Goal: Task Accomplishment & Management: Use online tool/utility

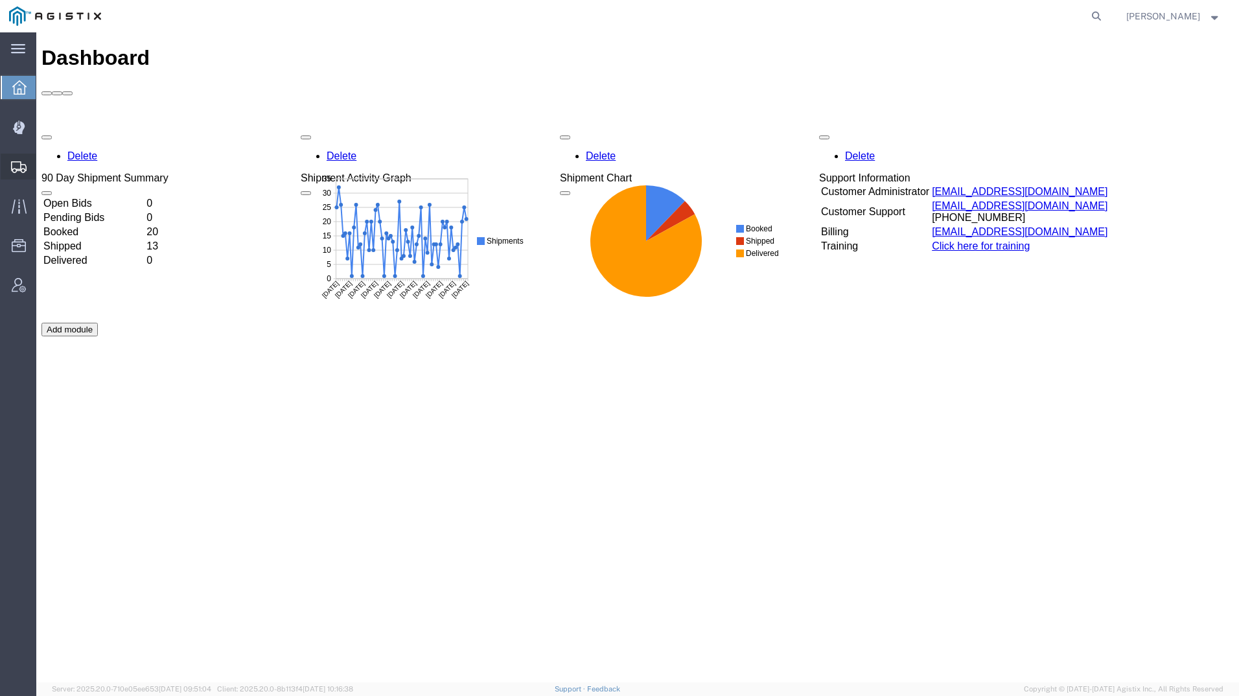
click at [15, 164] on icon at bounding box center [19, 167] width 16 height 12
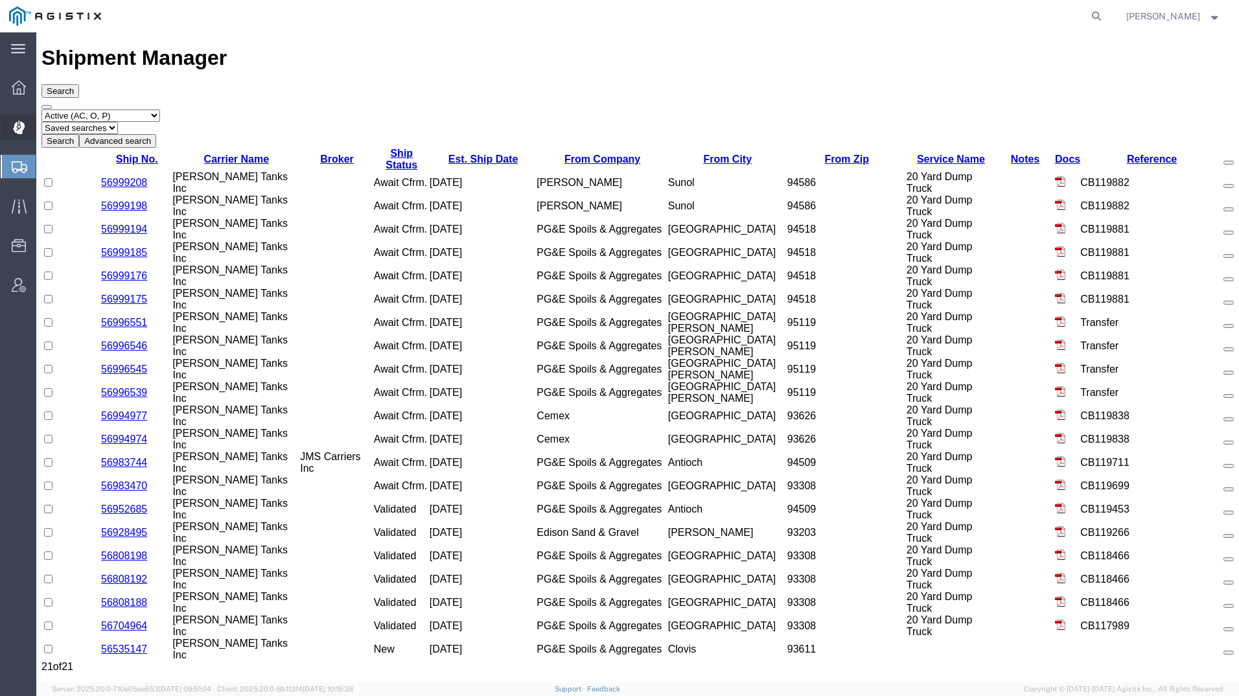
click at [19, 126] on icon at bounding box center [19, 126] width 3 height 3
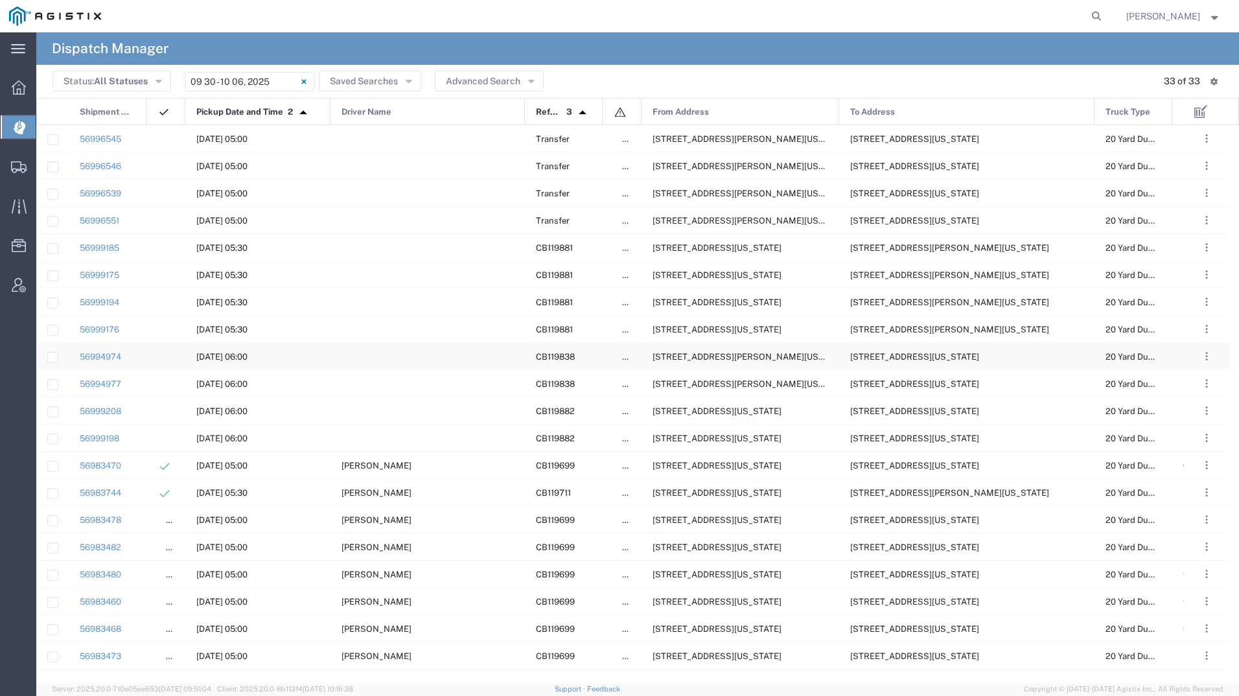
click at [733, 349] on div "[STREET_ADDRESS][PERSON_NAME][US_STATE]" at bounding box center [741, 356] width 198 height 27
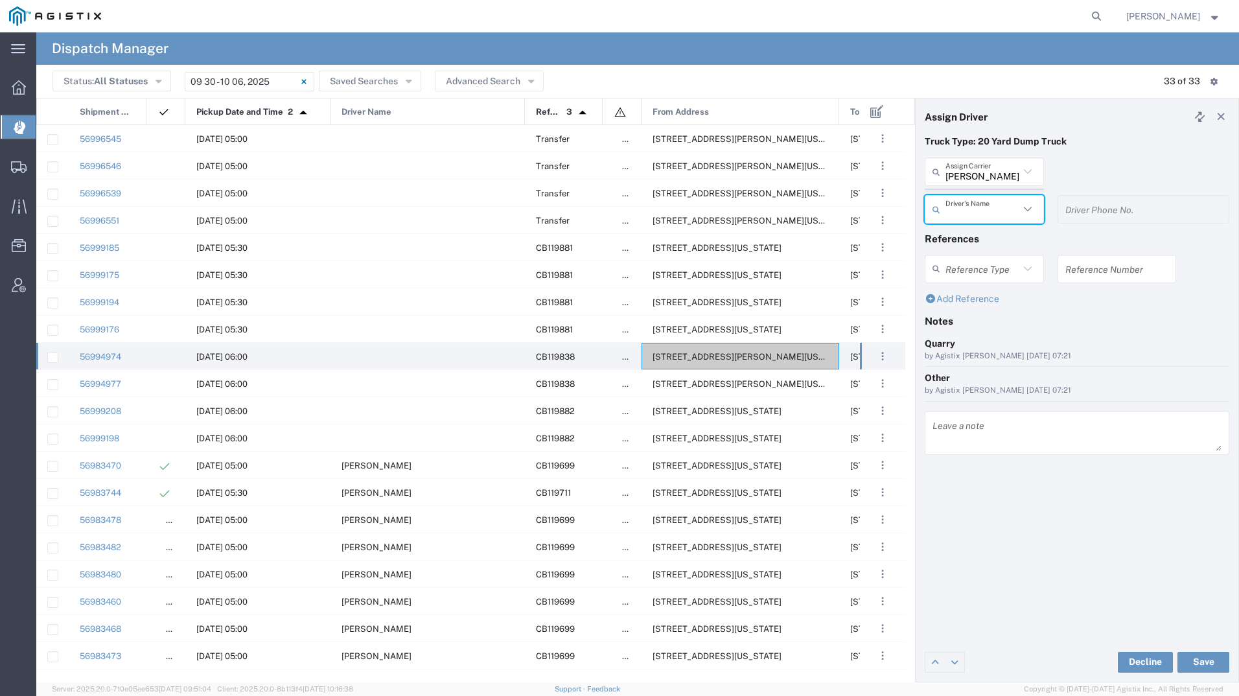
click at [961, 170] on agx-dispatcher-assign-widget "[PERSON_NAME] Tanks Inc Assign [PERSON_NAME] Tanks Inc AC Transportation ACE Tr…" at bounding box center [1077, 195] width 305 height 75
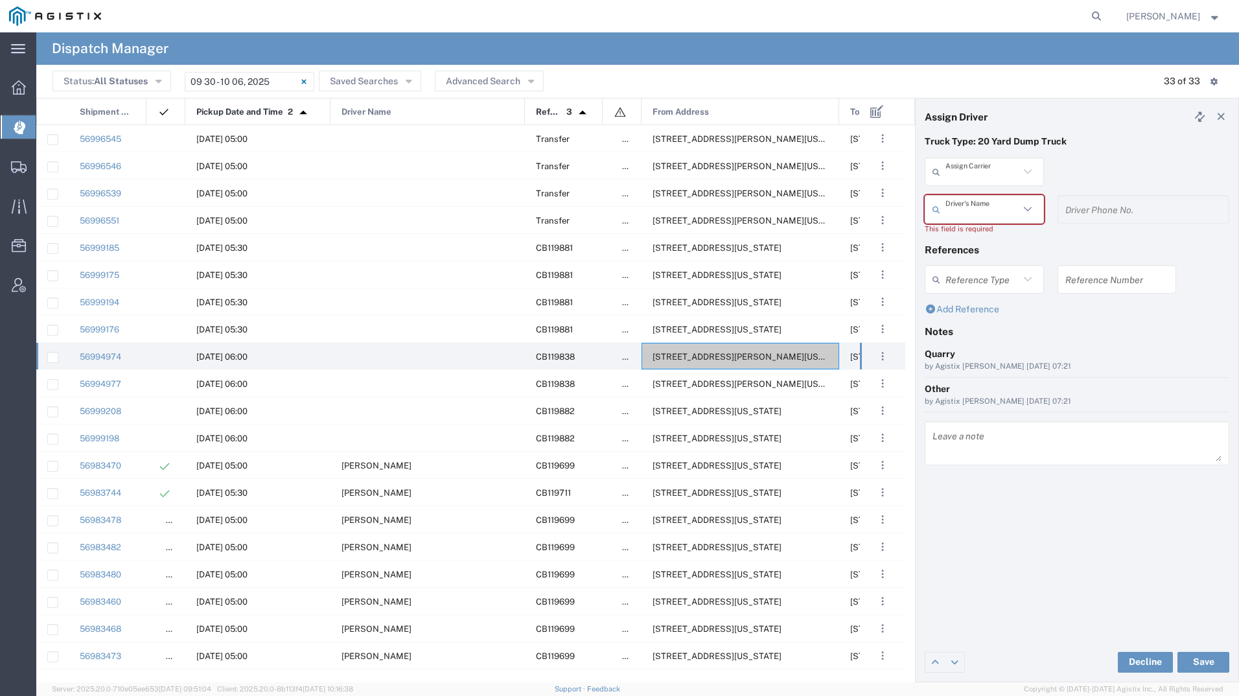
click at [961, 170] on input "text" at bounding box center [983, 172] width 74 height 23
click at [965, 203] on span "[PERSON_NAME] & Sons Trucking" at bounding box center [984, 210] width 117 height 40
type input "[PERSON_NAME] & Sons Trucking"
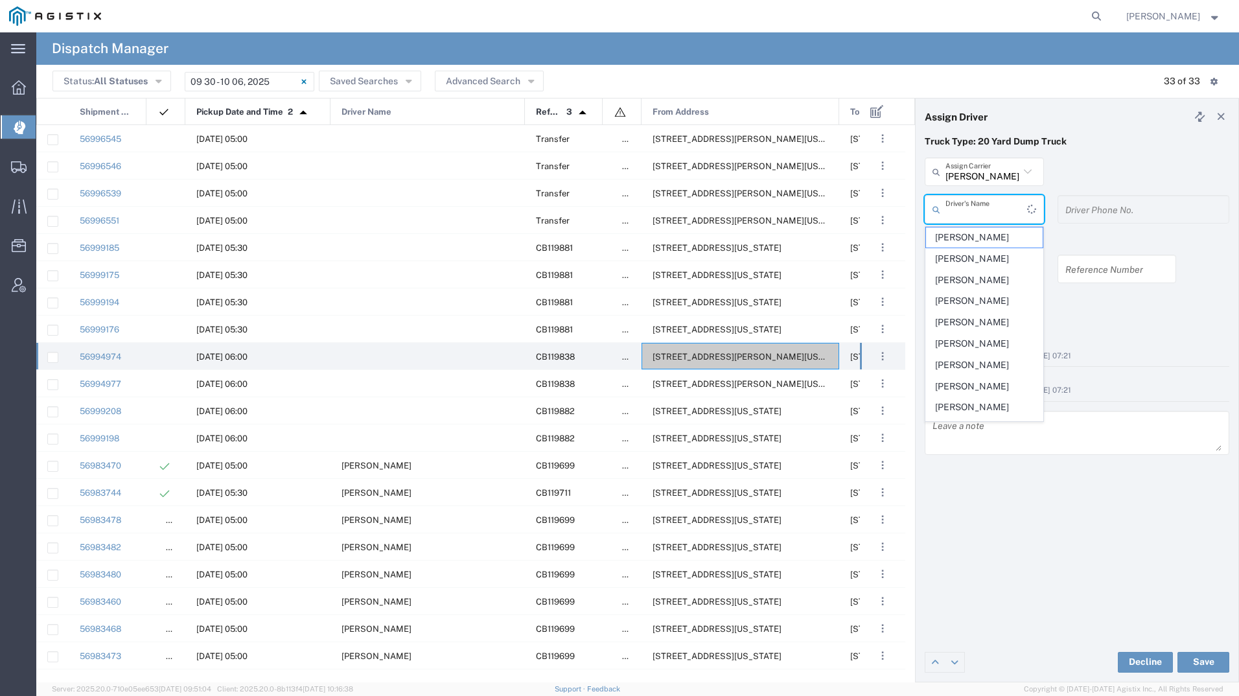
click at [964, 218] on input "text" at bounding box center [987, 209] width 82 height 23
click at [968, 240] on span "[PERSON_NAME]" at bounding box center [984, 238] width 117 height 20
type input "[PERSON_NAME]"
type input "9093499772"
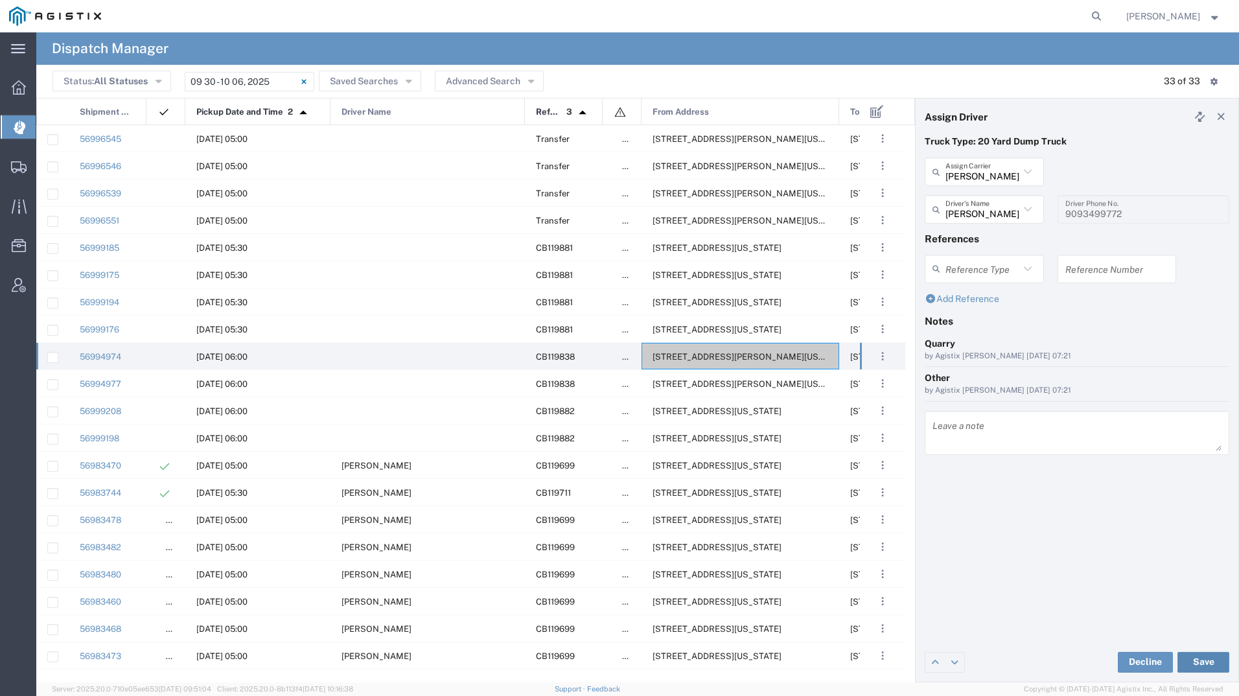
click at [1208, 664] on button "Save" at bounding box center [1204, 662] width 52 height 21
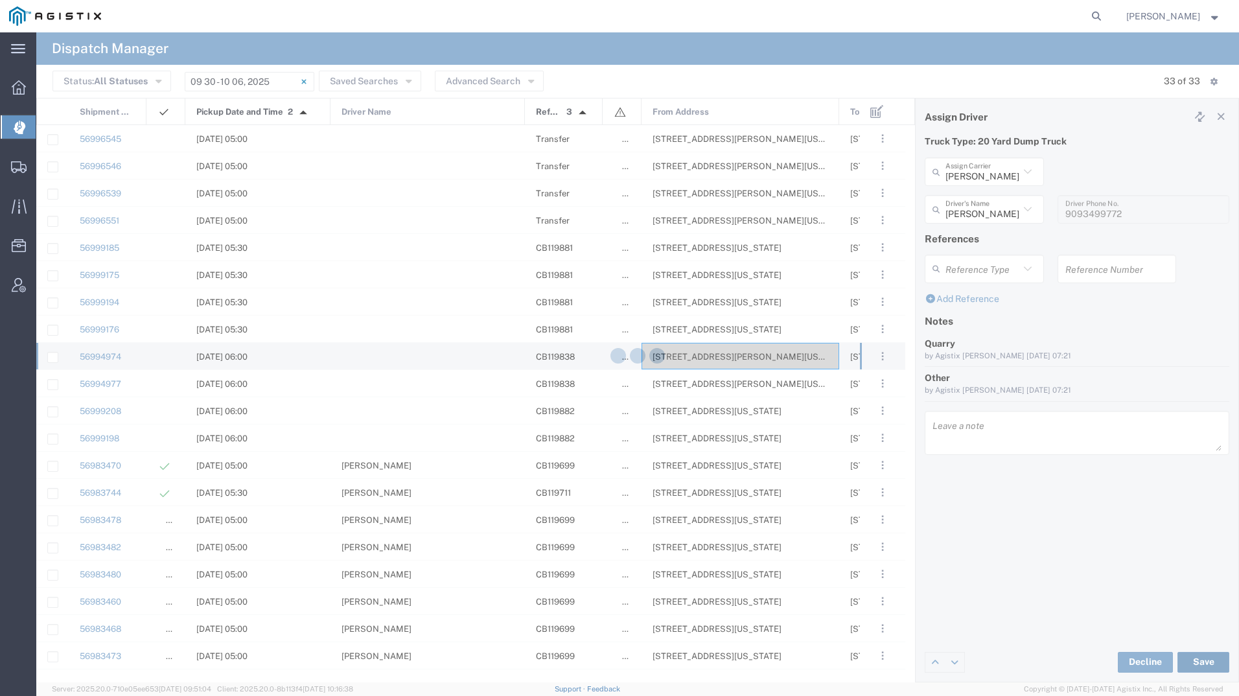
type input "[PERSON_NAME]"
type input "[PERSON_NAME] & Sons Trucking"
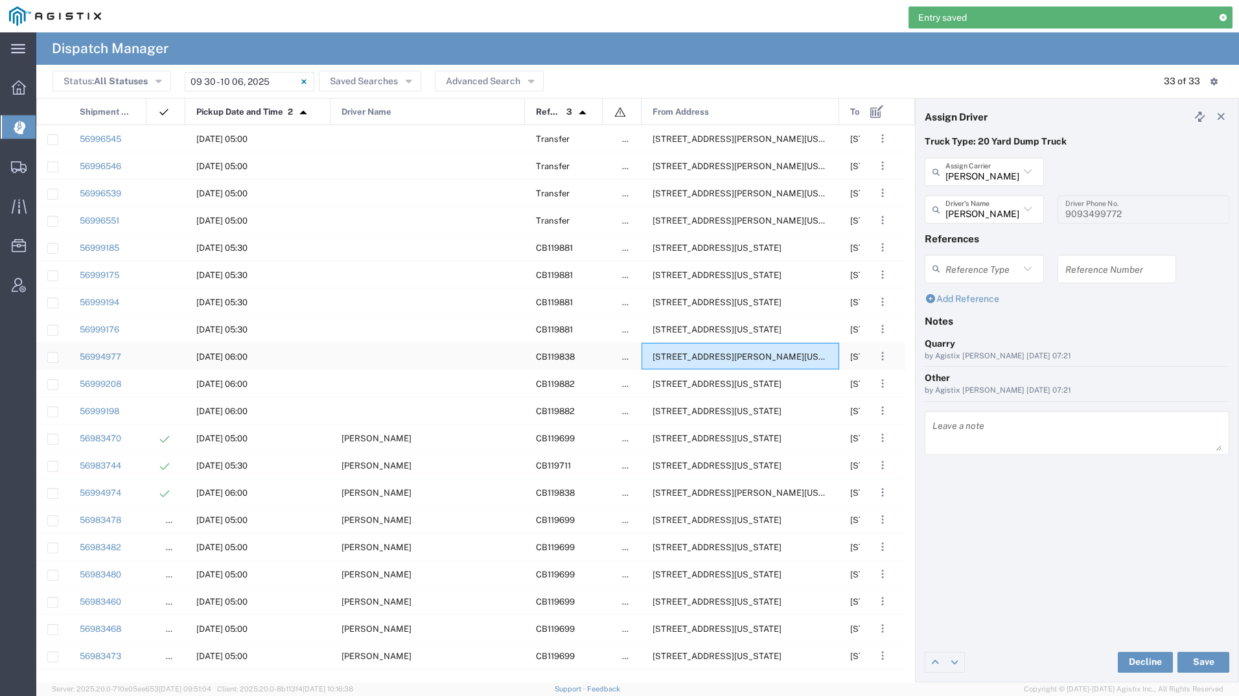
click at [732, 357] on span "[STREET_ADDRESS][PERSON_NAME][US_STATE]" at bounding box center [752, 357] width 199 height 10
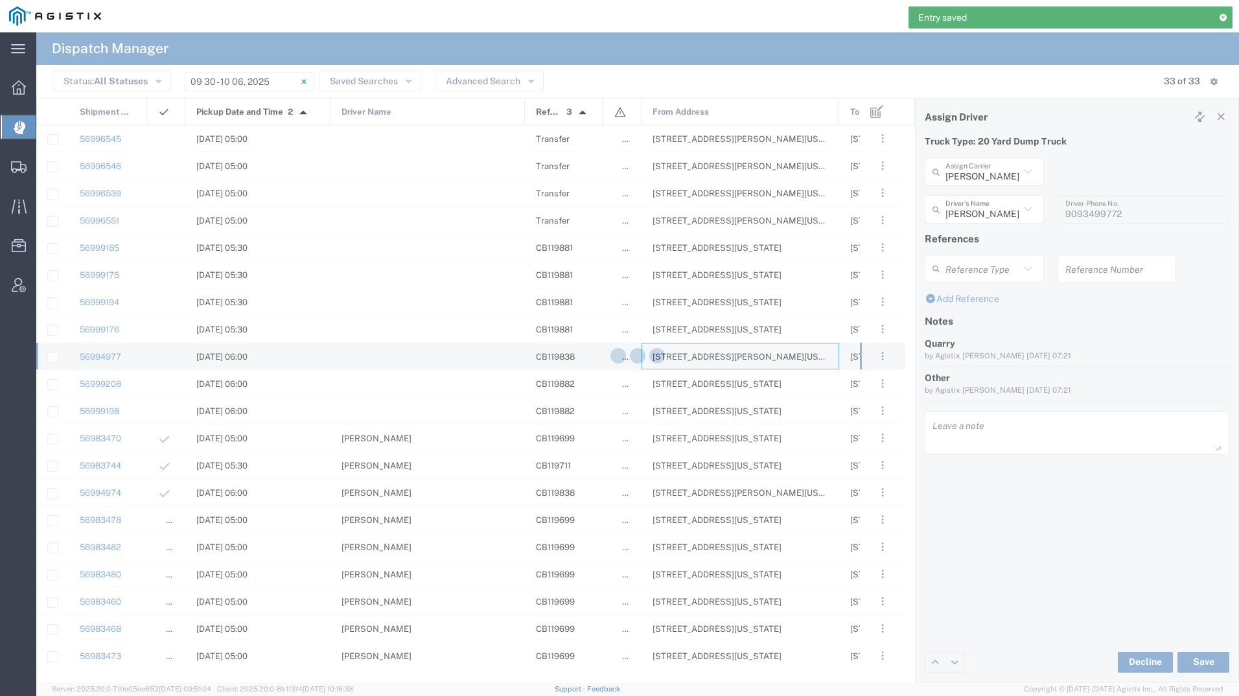
type input "[PERSON_NAME] Tanks Inc"
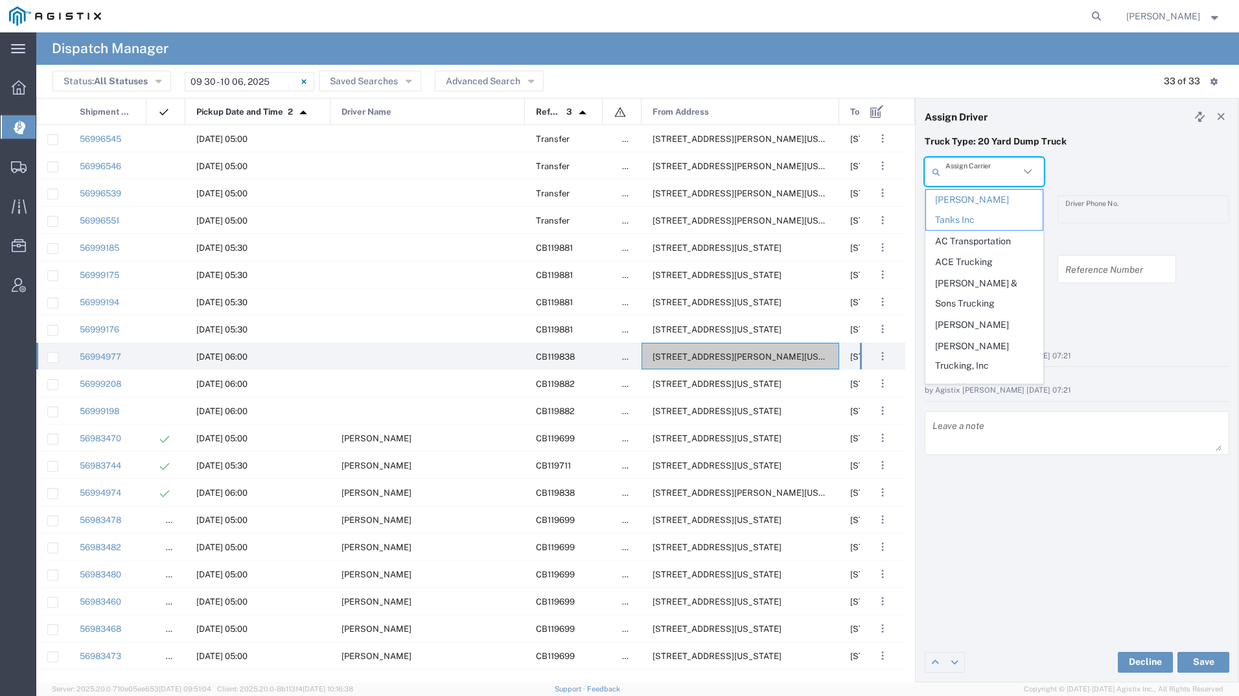
click at [981, 169] on input "text" at bounding box center [983, 172] width 74 height 23
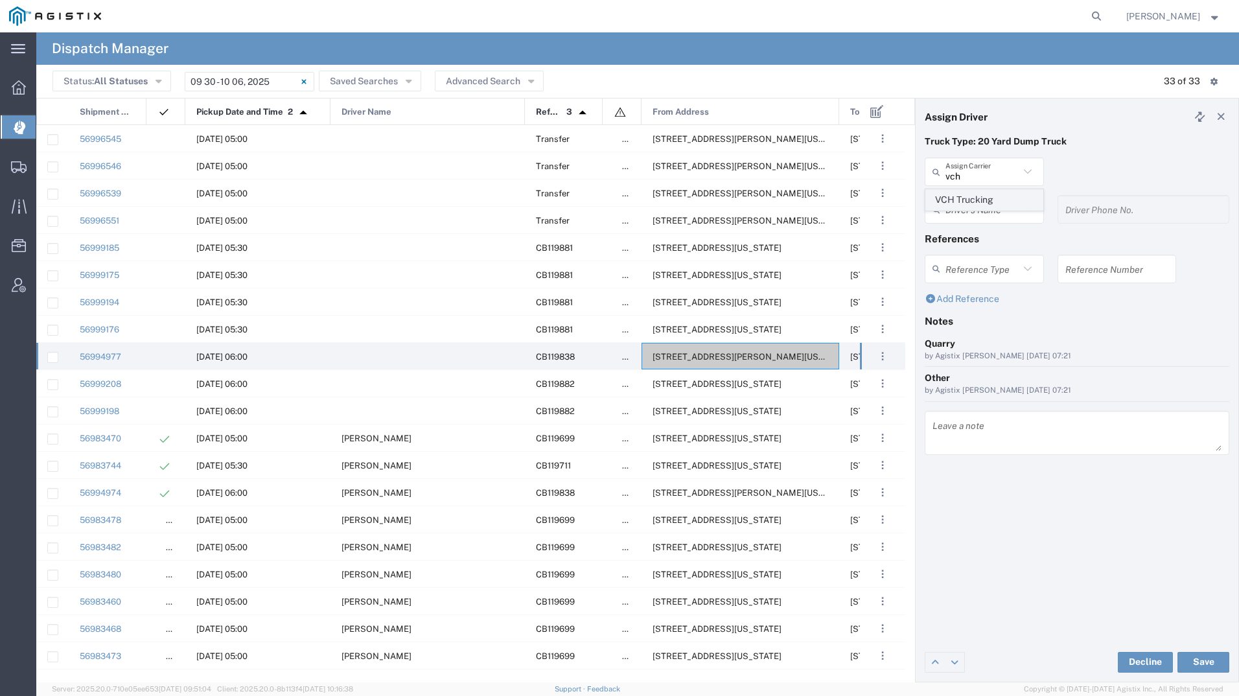
click at [965, 202] on span "VCH Trucking" at bounding box center [984, 200] width 117 height 20
type input "VCH Trucking"
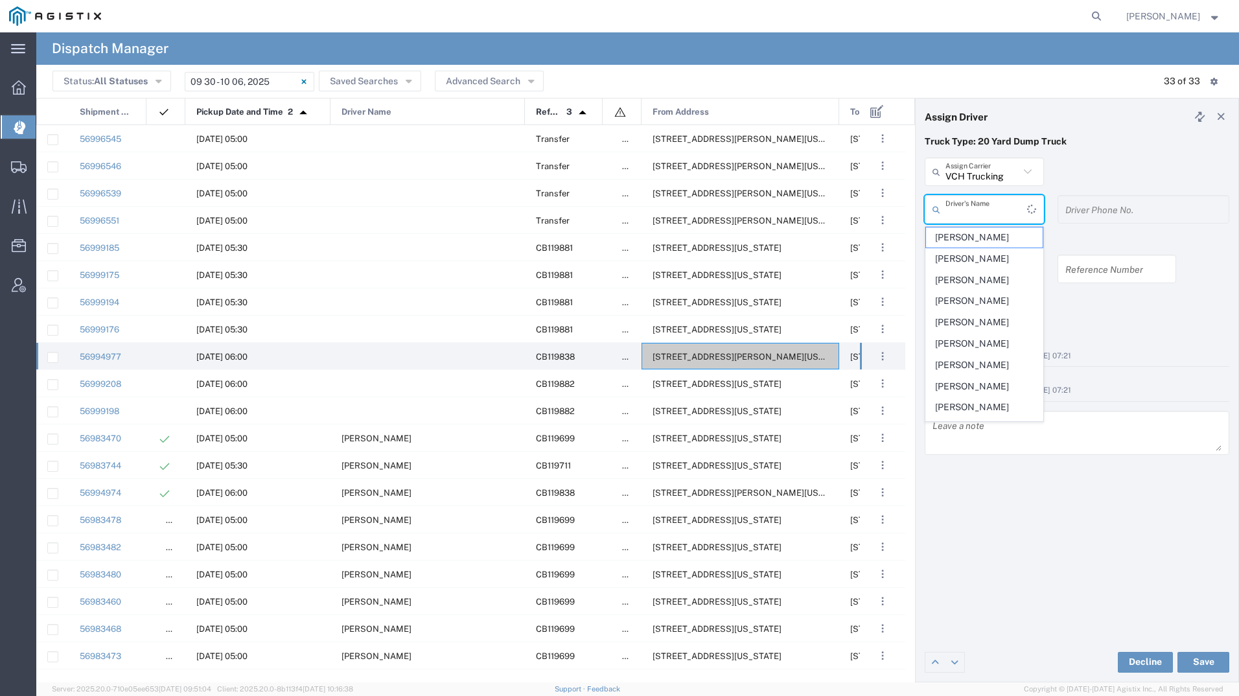
click at [965, 202] on input "text" at bounding box center [987, 209] width 82 height 23
click at [963, 239] on span "[PERSON_NAME]" at bounding box center [984, 238] width 117 height 20
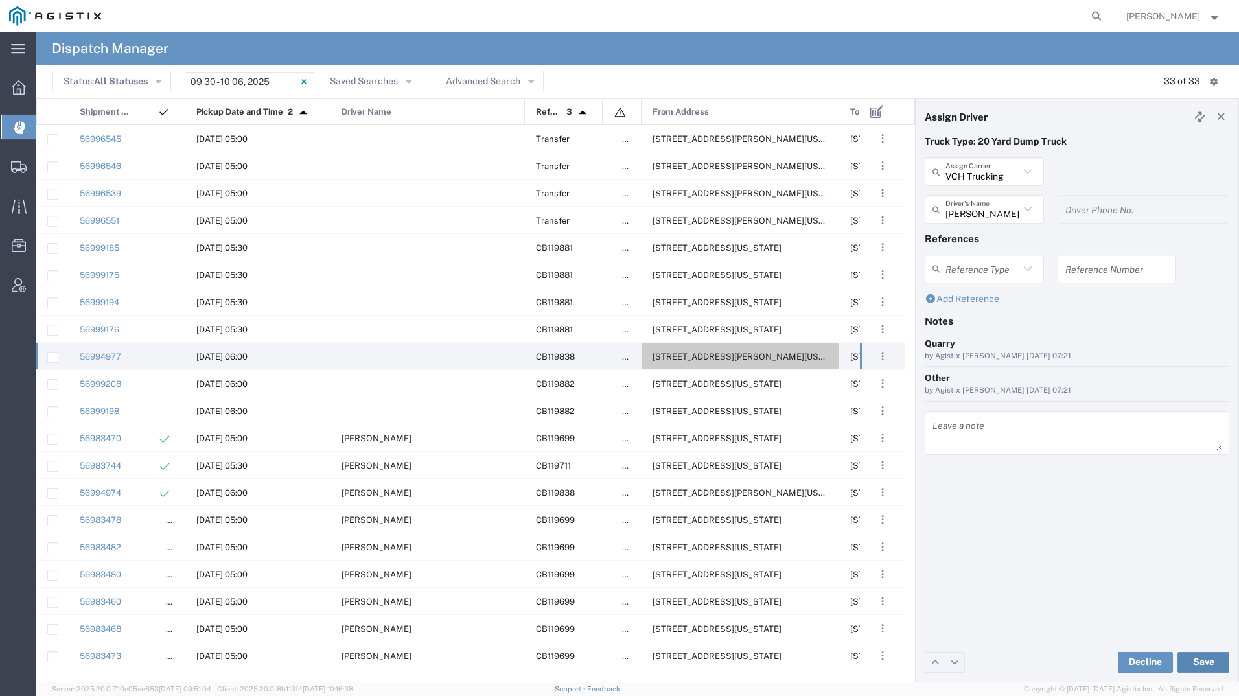
click at [1197, 660] on button "Save" at bounding box center [1204, 662] width 52 height 21
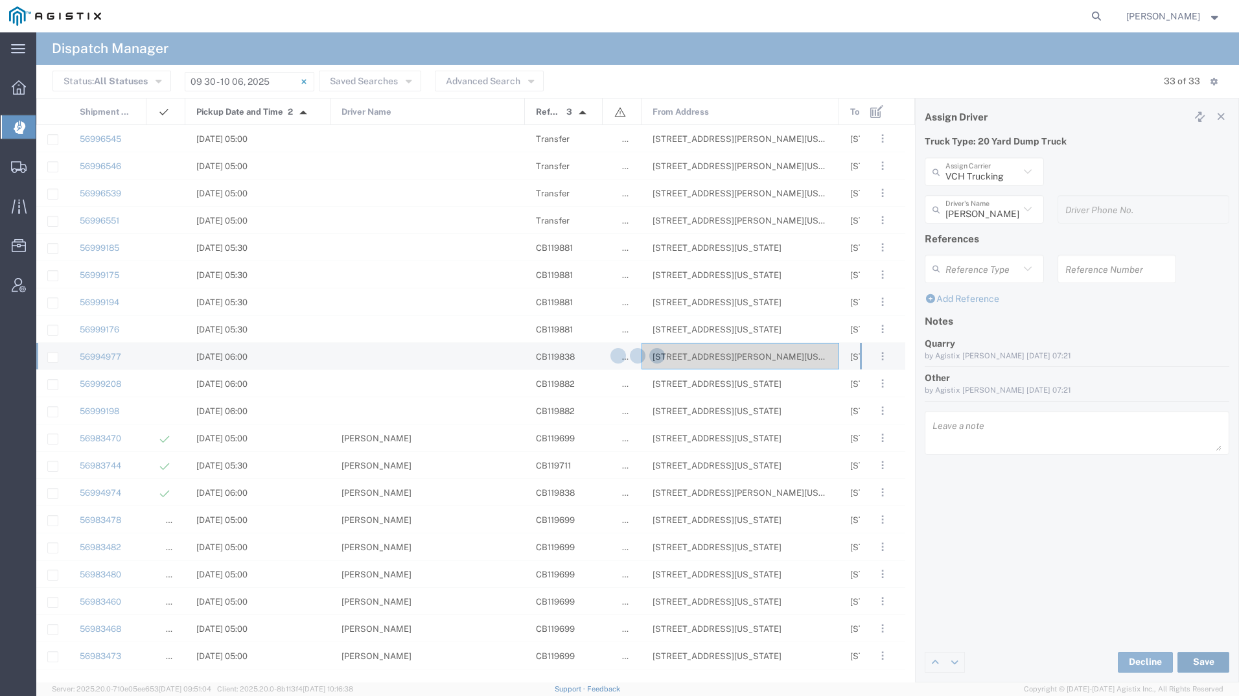
type input "[PERSON_NAME]"
type input "VCH Trucking"
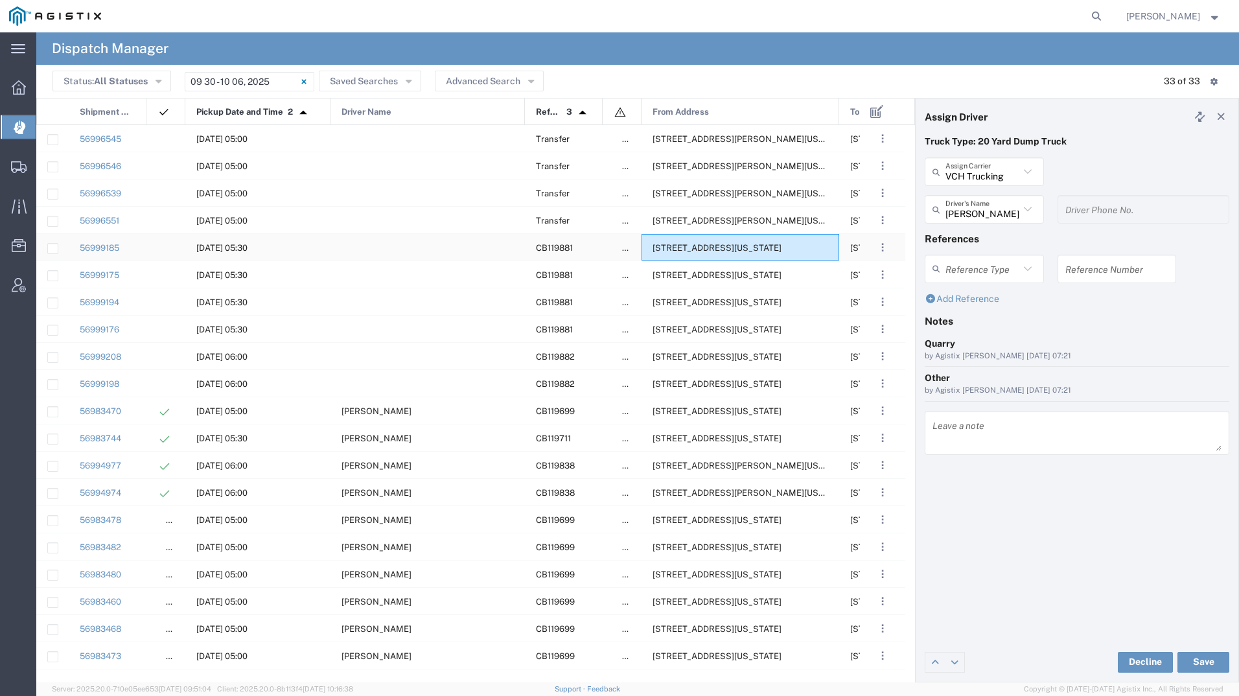
click at [719, 249] on span "[STREET_ADDRESS][US_STATE]" at bounding box center [717, 248] width 129 height 10
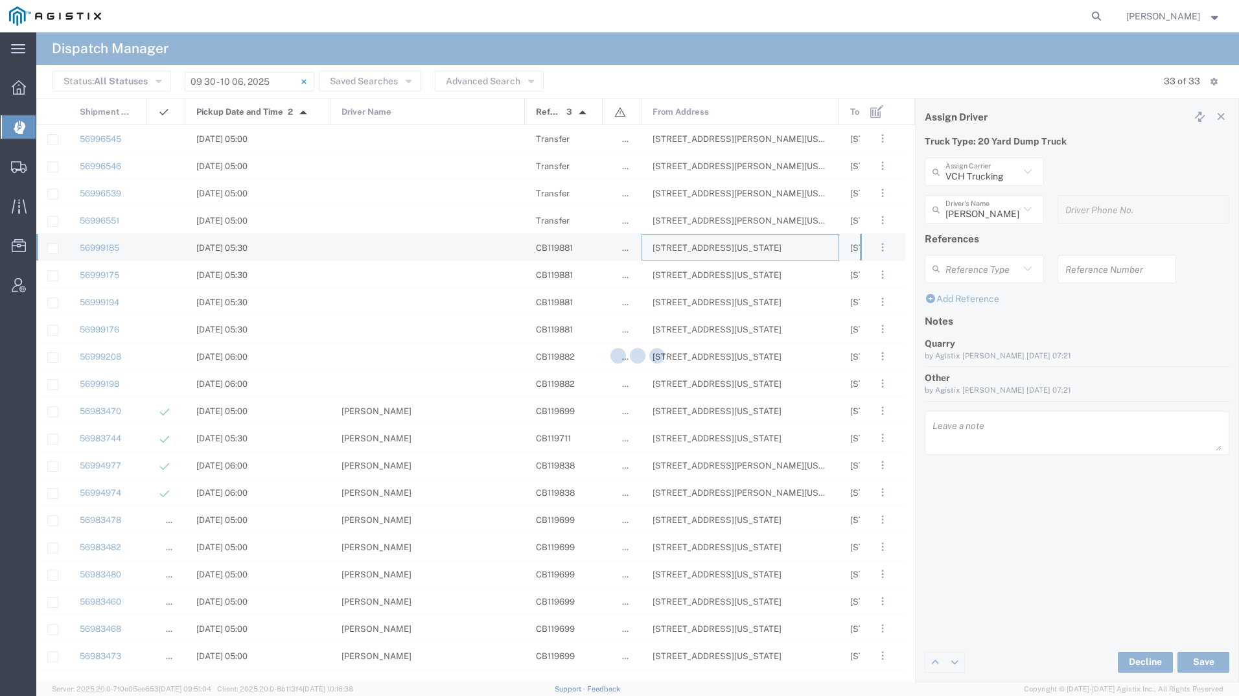
type input "[PERSON_NAME] Tanks Inc"
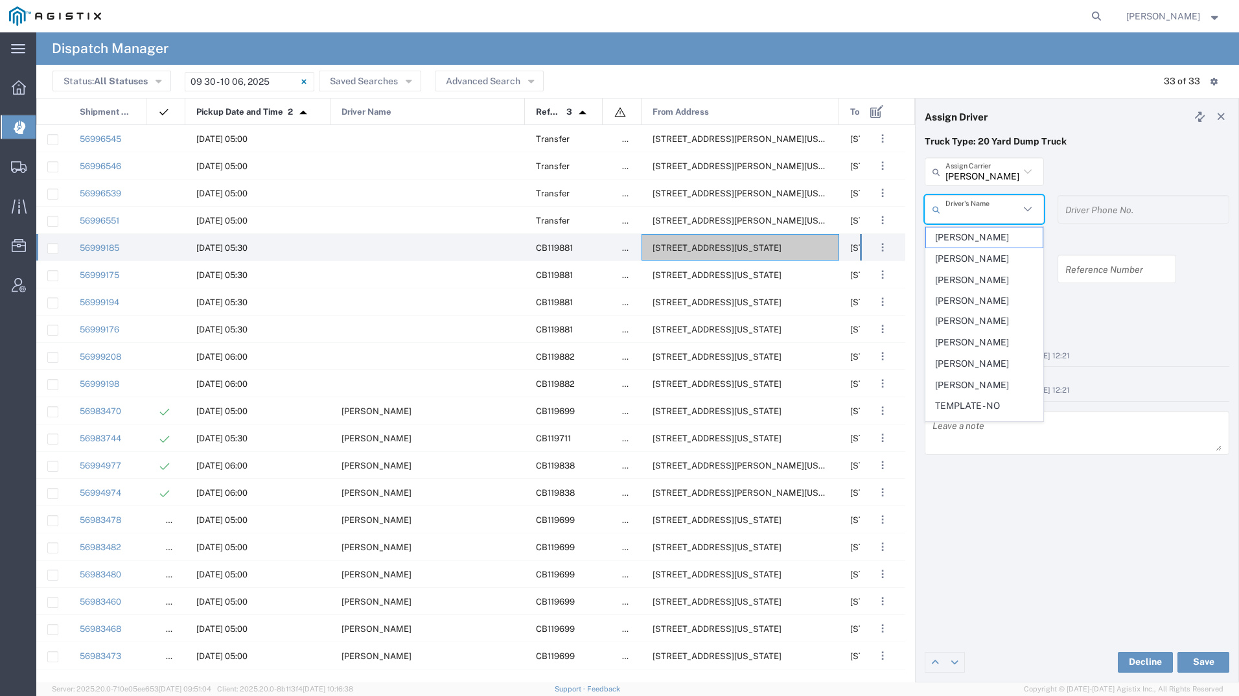
click at [963, 217] on input "text" at bounding box center [983, 209] width 74 height 23
type input "[PERSON_NAME]"
type input "l"
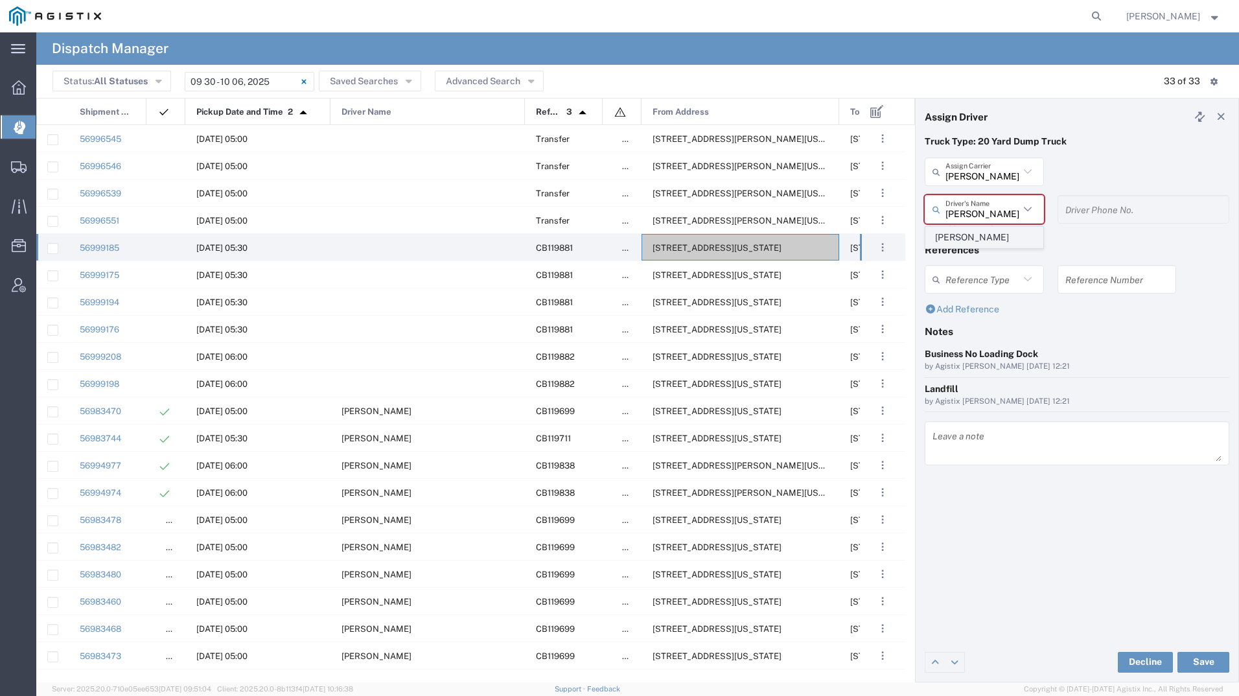
click at [1001, 237] on span "[PERSON_NAME]" at bounding box center [984, 238] width 117 height 20
type input "[PERSON_NAME]"
type input "2097079350"
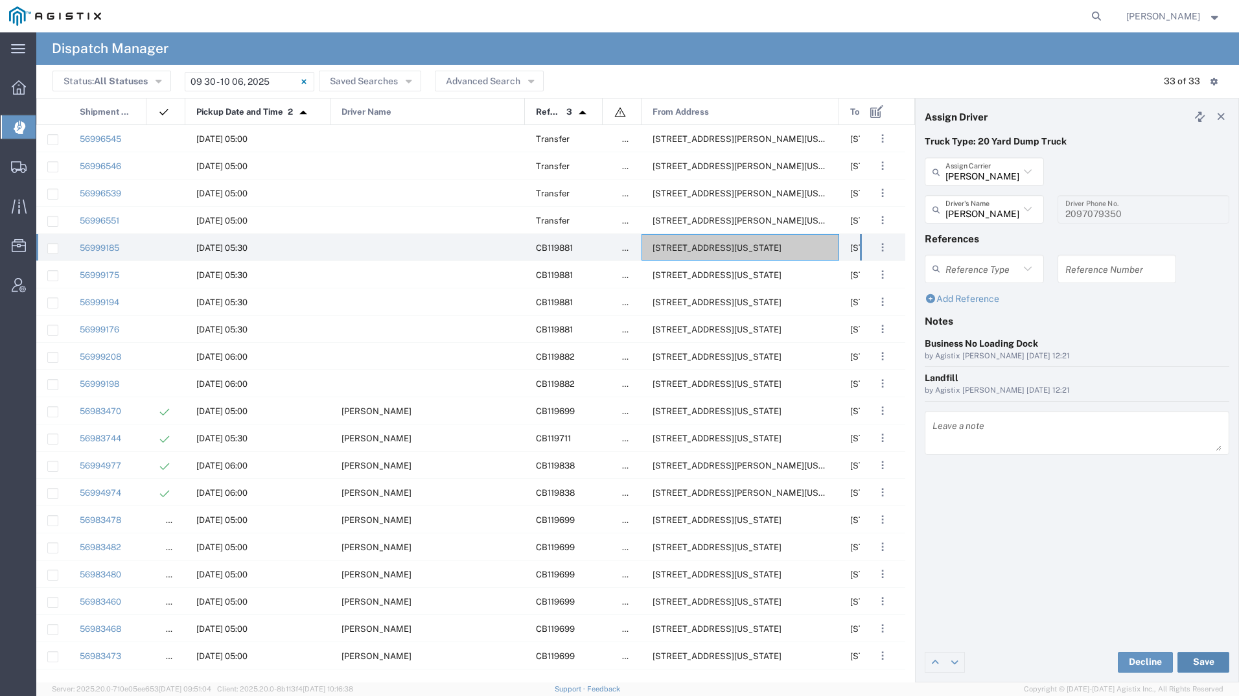
click at [1201, 655] on button "Save" at bounding box center [1204, 662] width 52 height 21
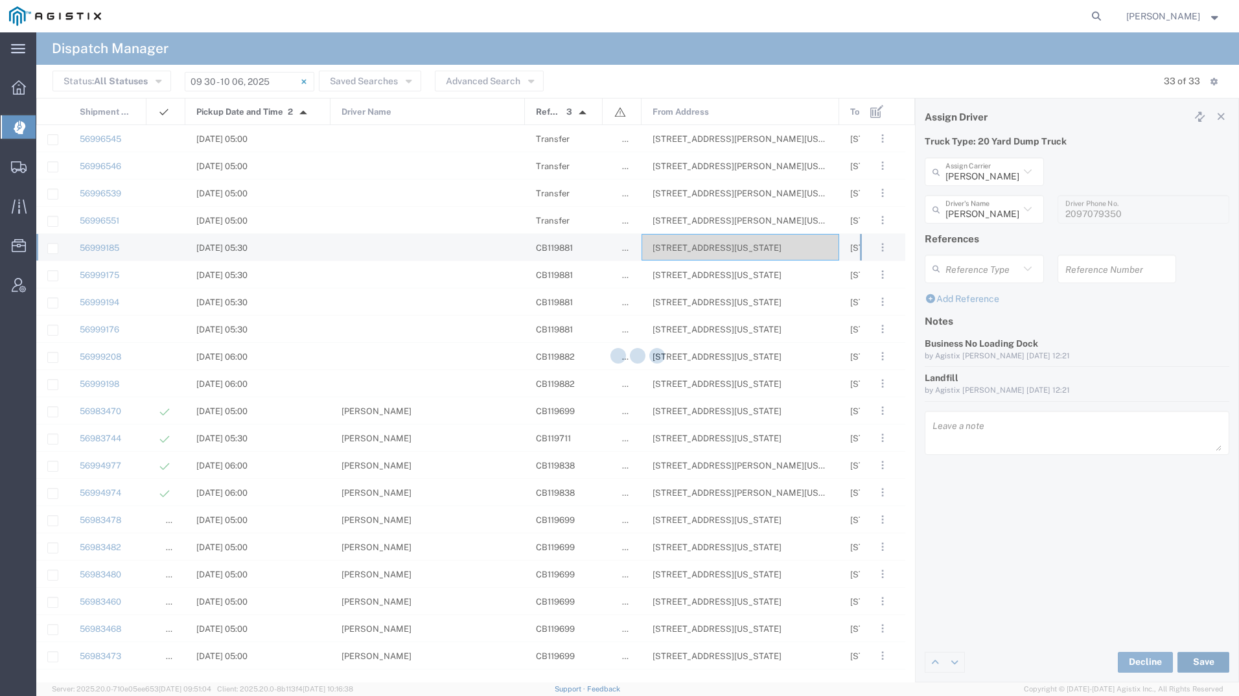
type input "[PERSON_NAME]"
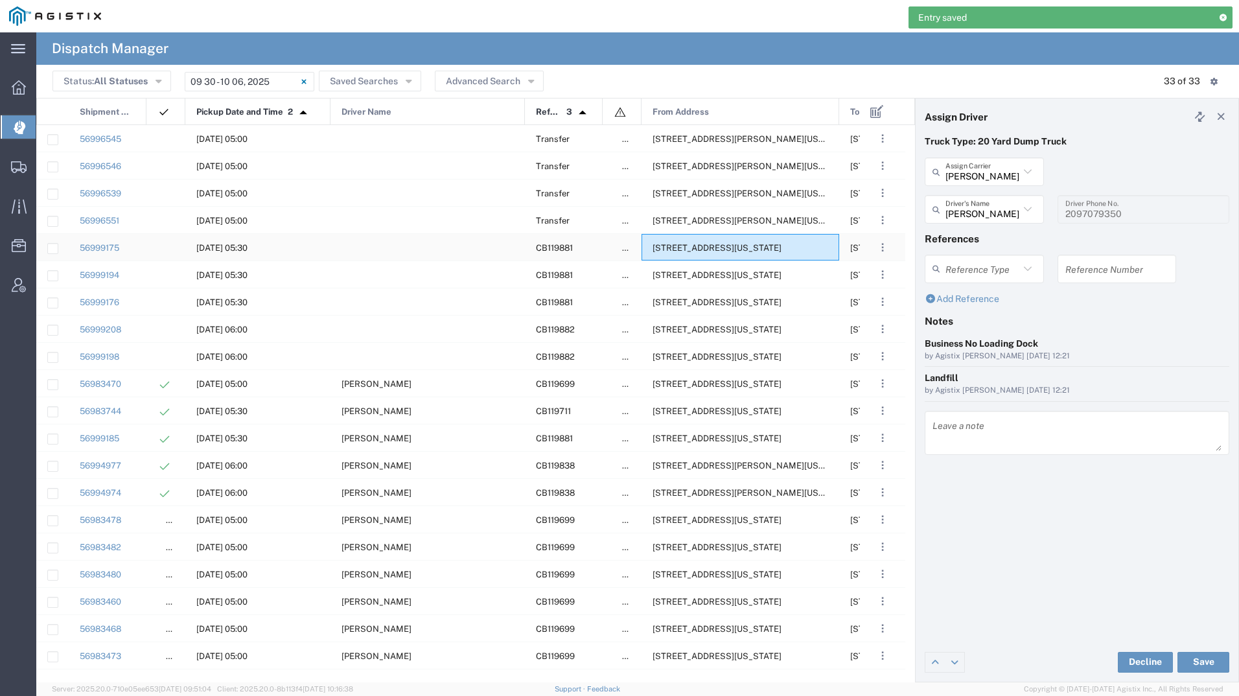
click at [686, 254] on div "[STREET_ADDRESS][US_STATE]" at bounding box center [741, 247] width 198 height 27
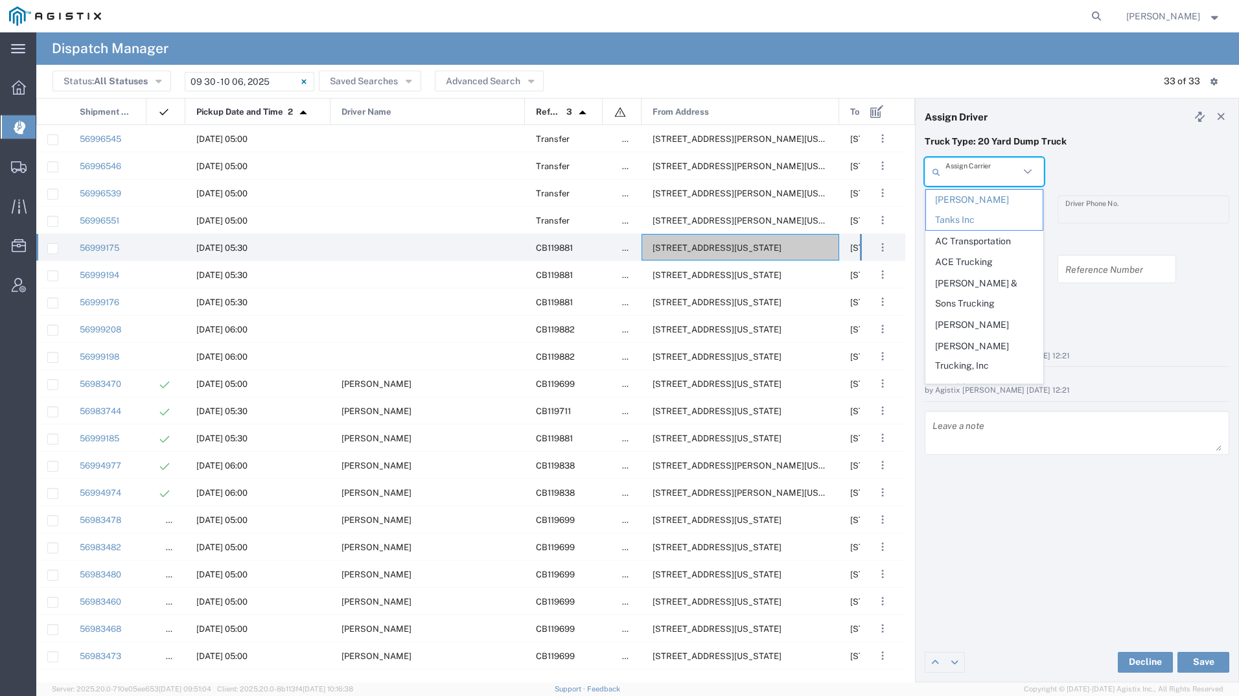
click at [986, 167] on input "text" at bounding box center [983, 172] width 74 height 23
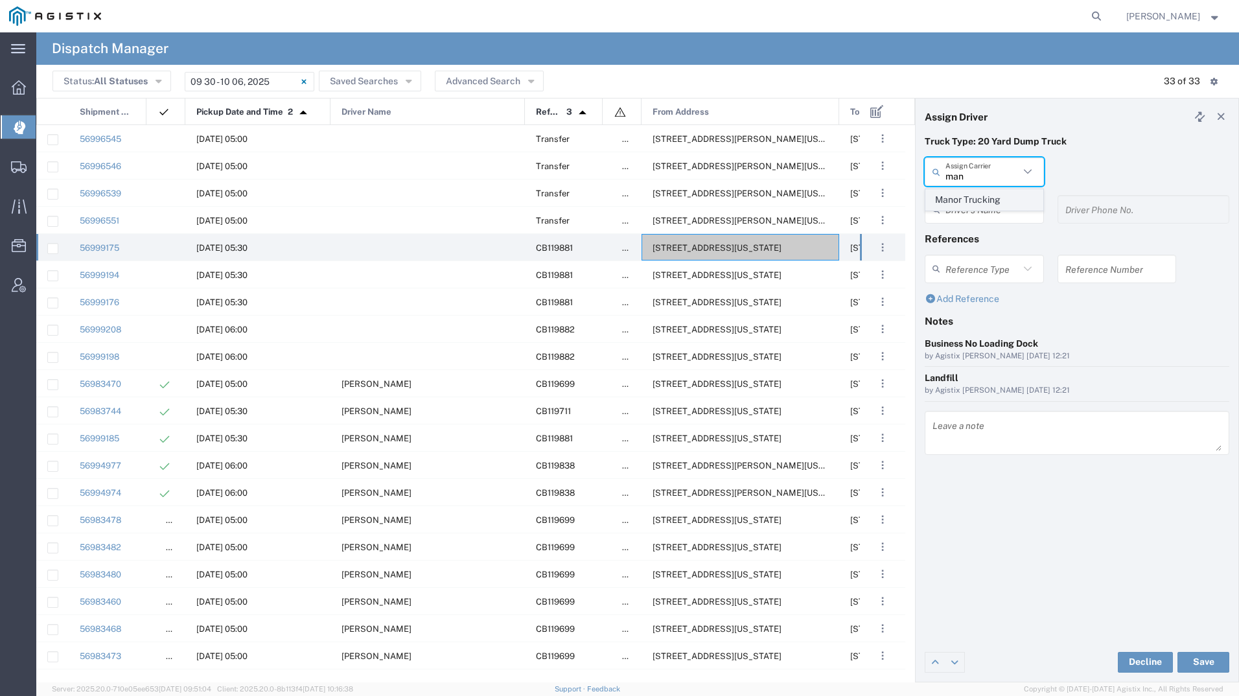
click at [986, 194] on span "Manor Trucking" at bounding box center [984, 200] width 117 height 20
type input "Manor Trucking"
click at [985, 197] on div "Driver's Name" at bounding box center [984, 209] width 119 height 29
click at [978, 241] on span "[PERSON_NAME]" at bounding box center [984, 238] width 117 height 20
type input "[PERSON_NAME]"
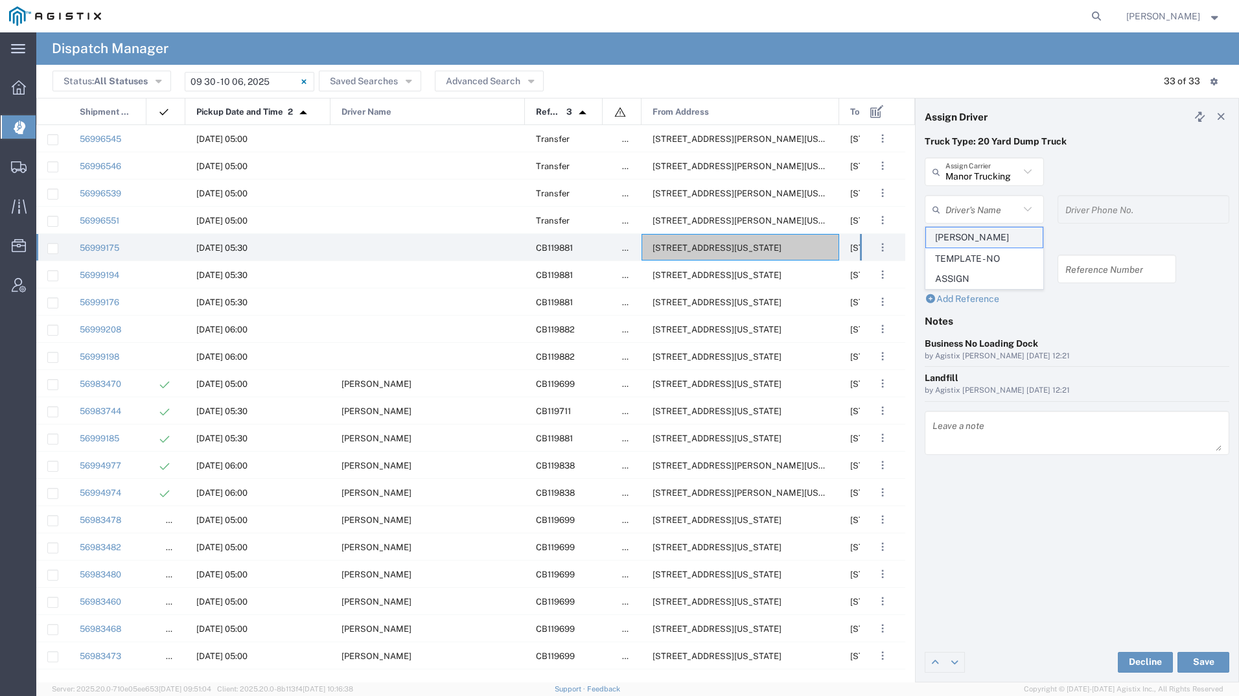
type input "2093218686"
click at [1202, 664] on button "Save" at bounding box center [1204, 662] width 52 height 21
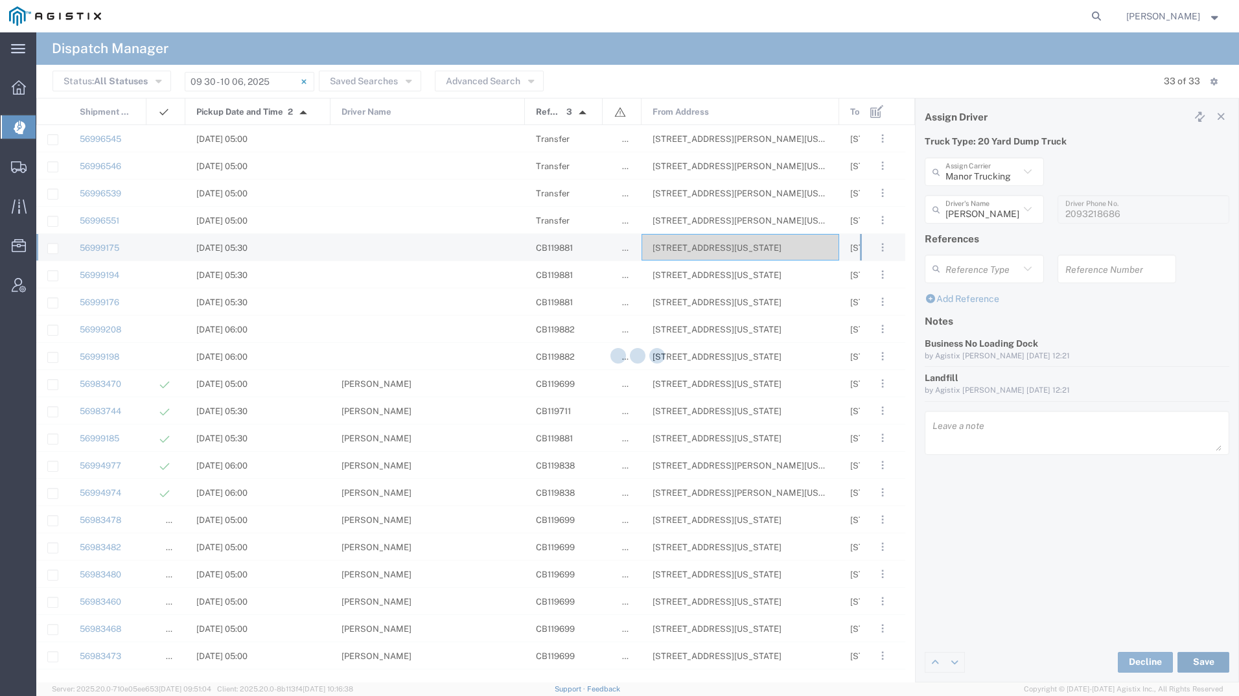
type input "[PERSON_NAME]"
type input "Manor Trucking"
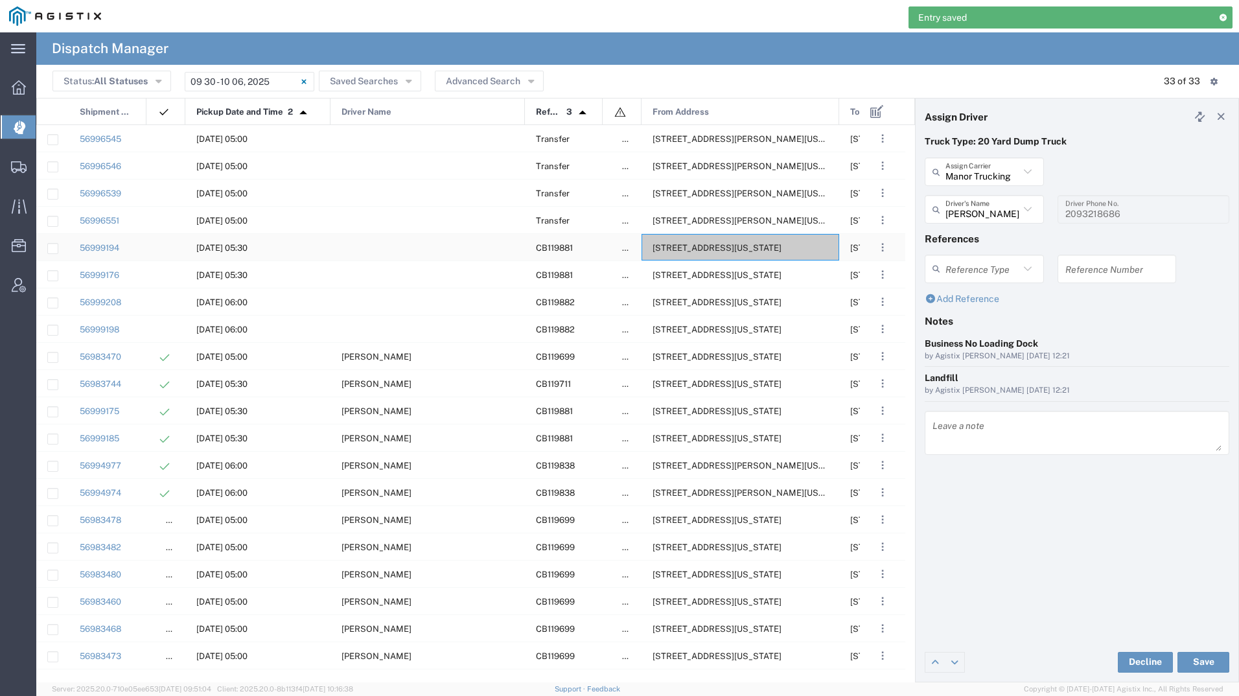
click at [733, 248] on span "[STREET_ADDRESS][US_STATE]" at bounding box center [717, 248] width 129 height 10
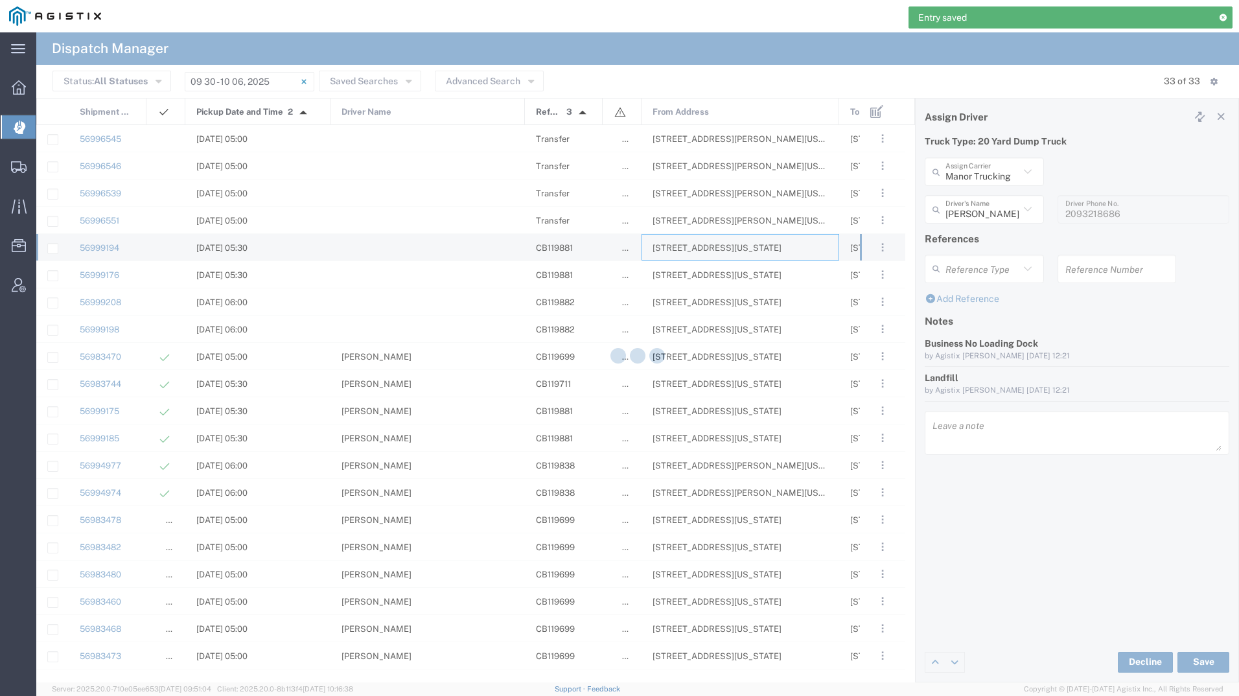
type input "[PERSON_NAME] Tanks Inc"
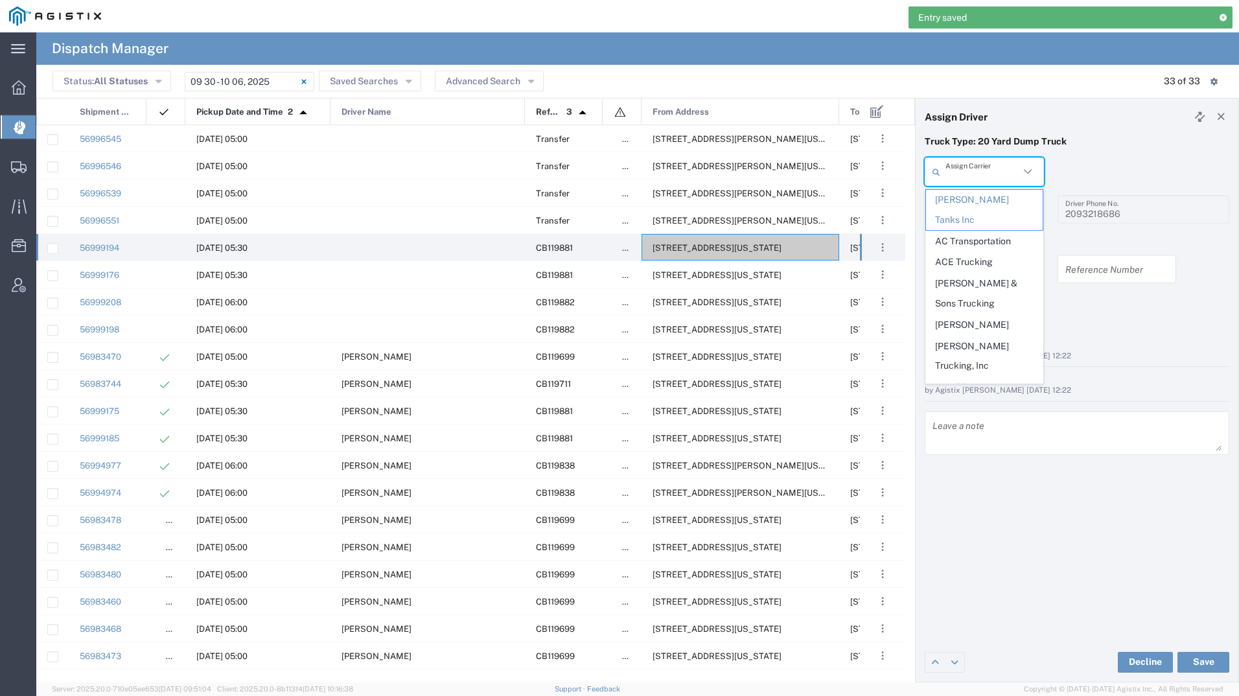
click at [984, 170] on input "text" at bounding box center [983, 172] width 74 height 23
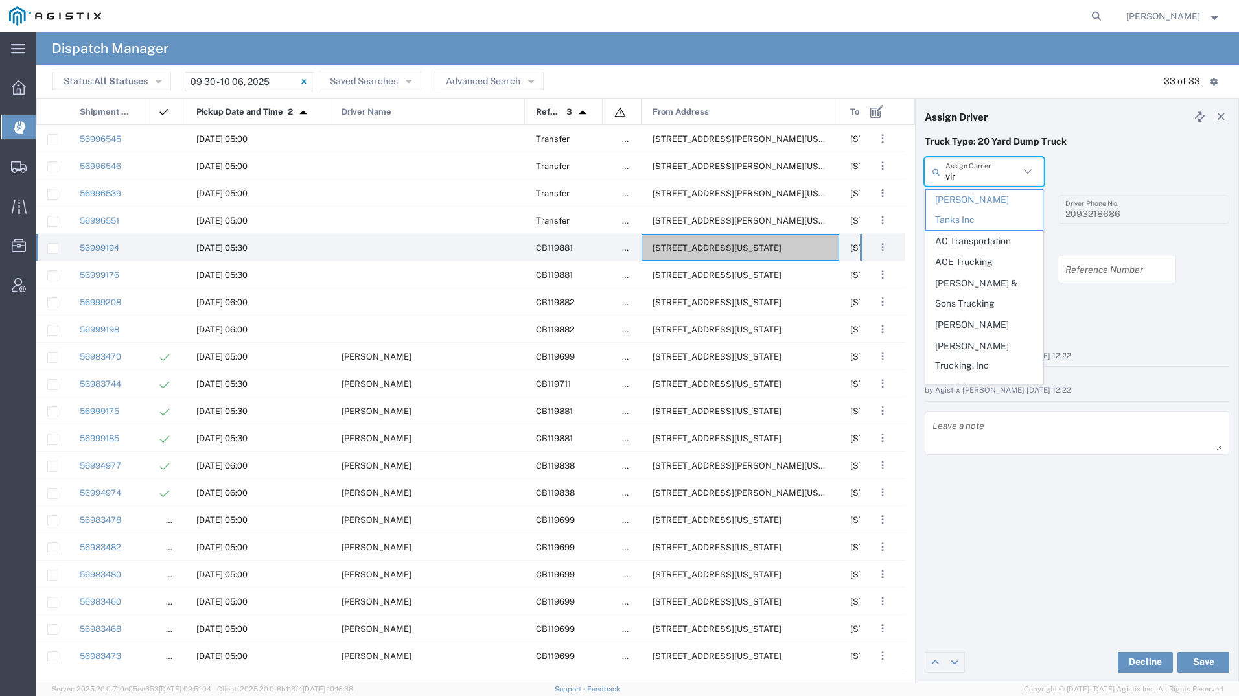
type input "[PERSON_NAME]"
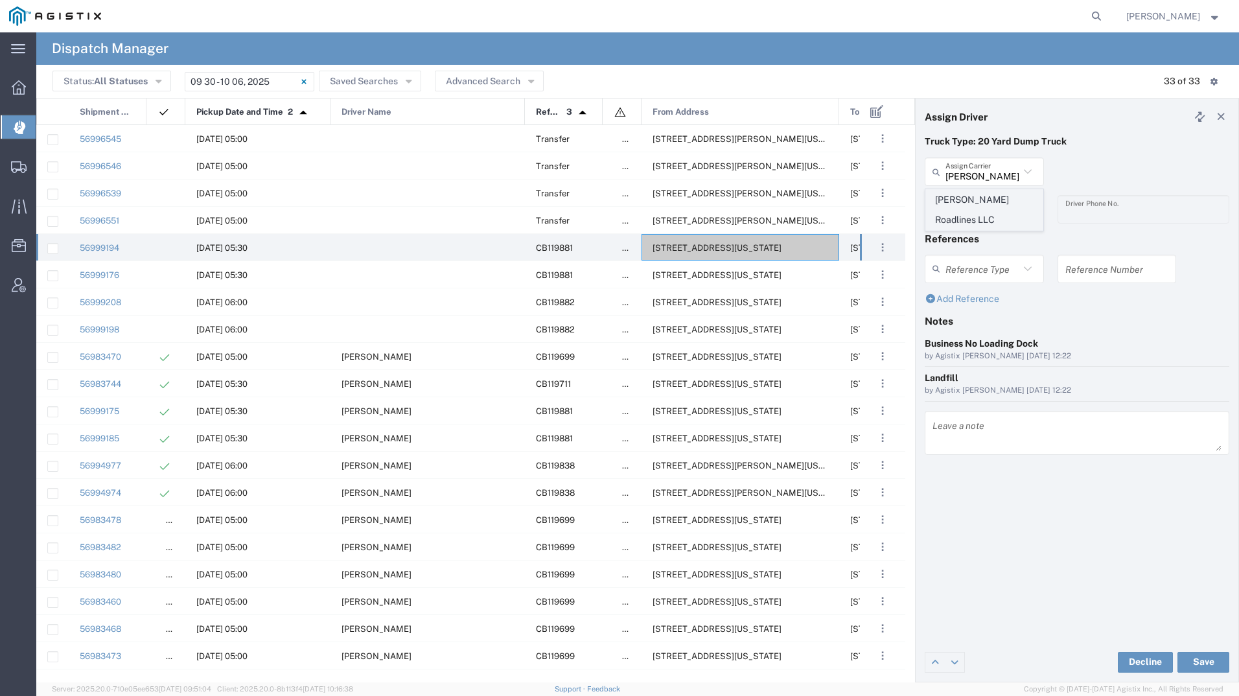
click at [983, 195] on span "[PERSON_NAME] Roadlines LLC" at bounding box center [984, 210] width 117 height 40
type input "[PERSON_NAME] Roadlines LLC"
click at [982, 213] on input "text" at bounding box center [983, 209] width 74 height 23
click at [981, 232] on span "[PERSON_NAME]" at bounding box center [984, 238] width 117 height 20
type input "[PERSON_NAME]"
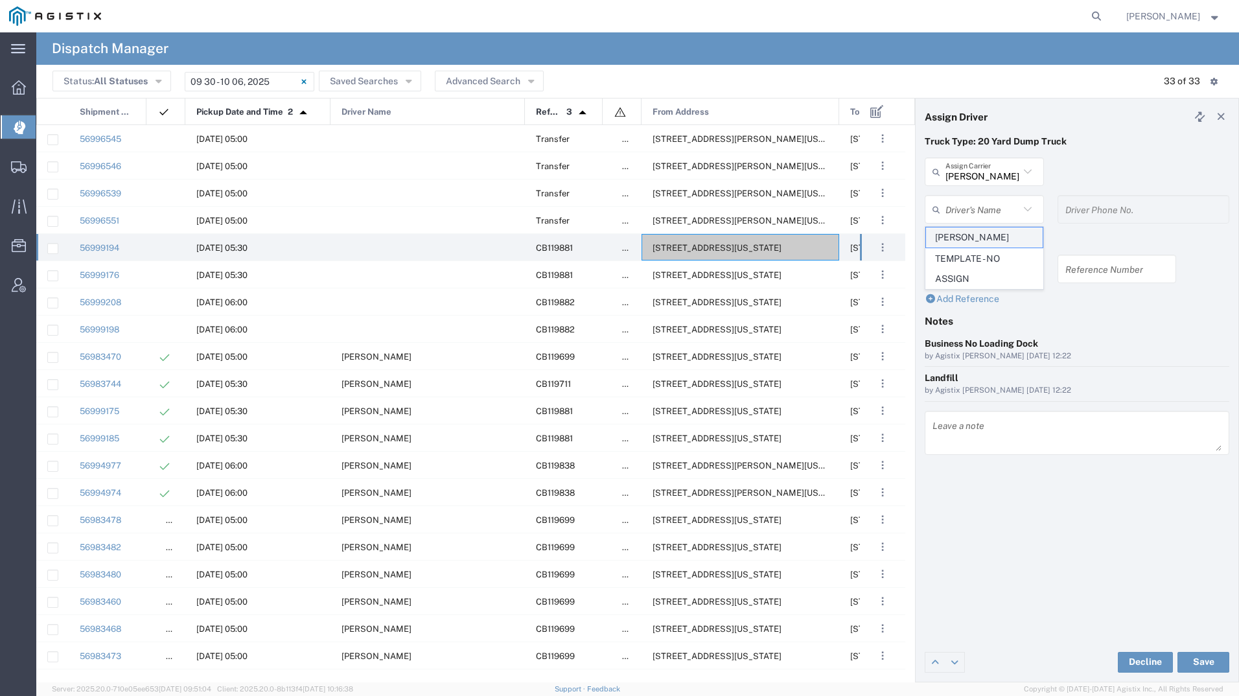
type input "5107149934"
click at [1204, 658] on button "Save" at bounding box center [1204, 662] width 52 height 21
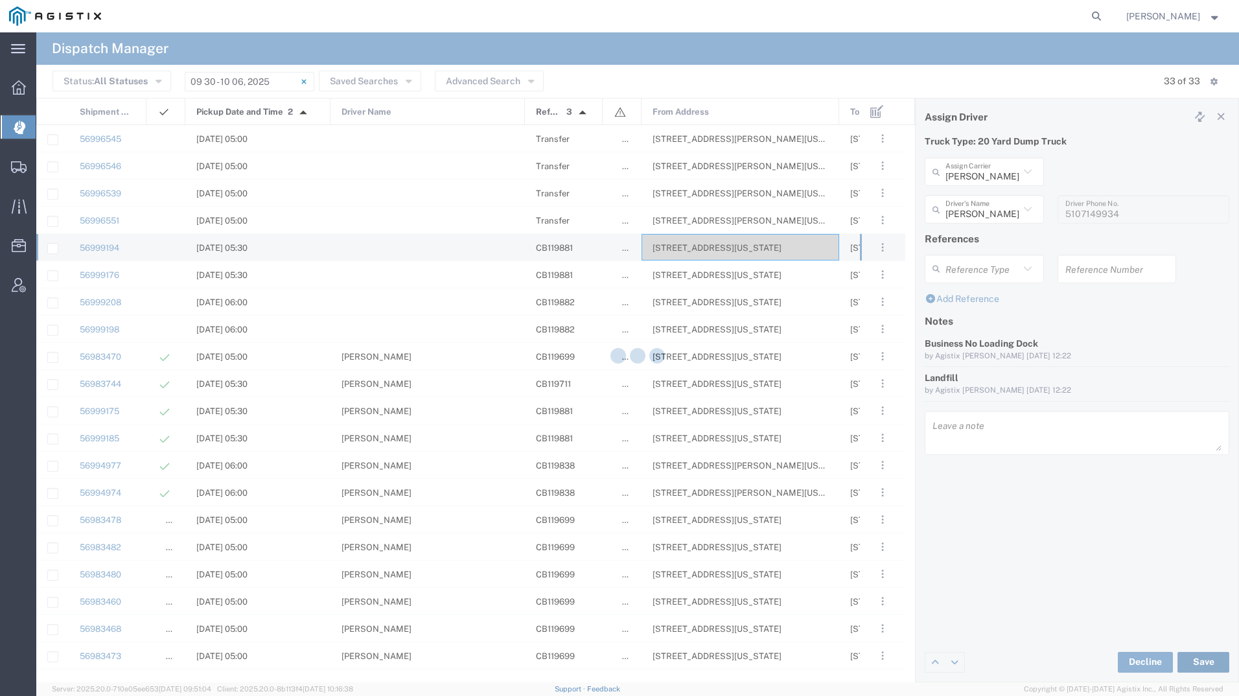
type input "[PERSON_NAME]"
type input "[PERSON_NAME] Roadlines LLC"
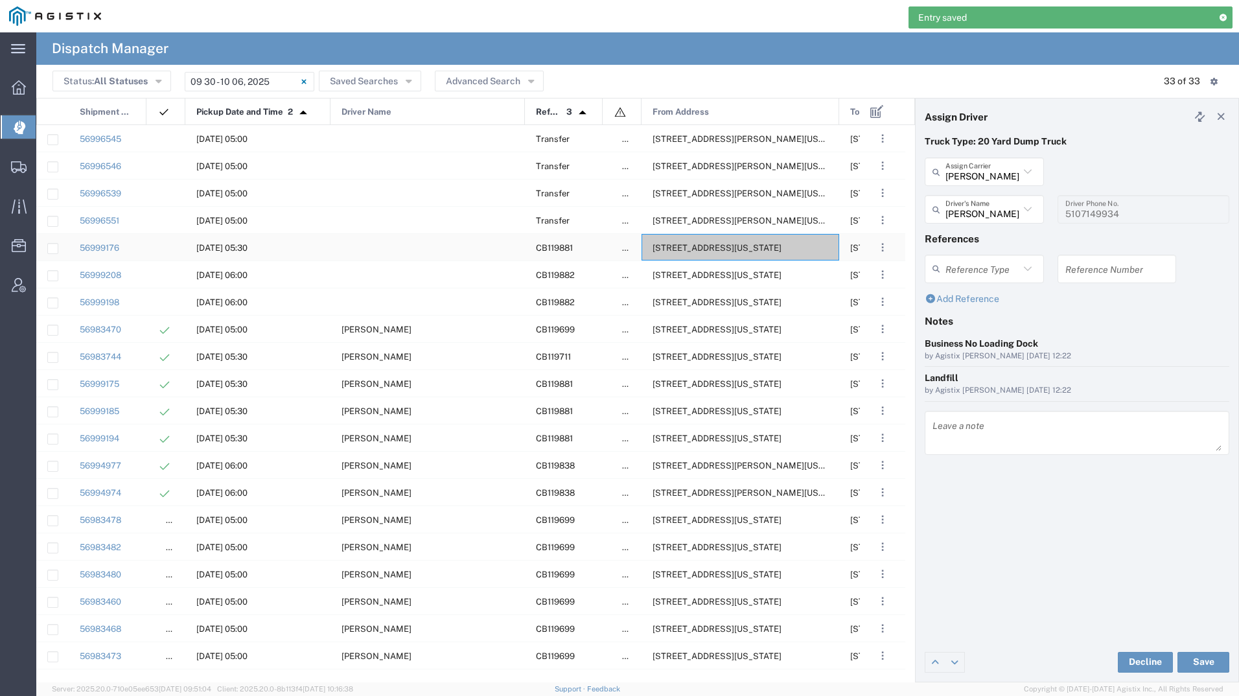
click at [720, 246] on span "[STREET_ADDRESS][US_STATE]" at bounding box center [717, 248] width 129 height 10
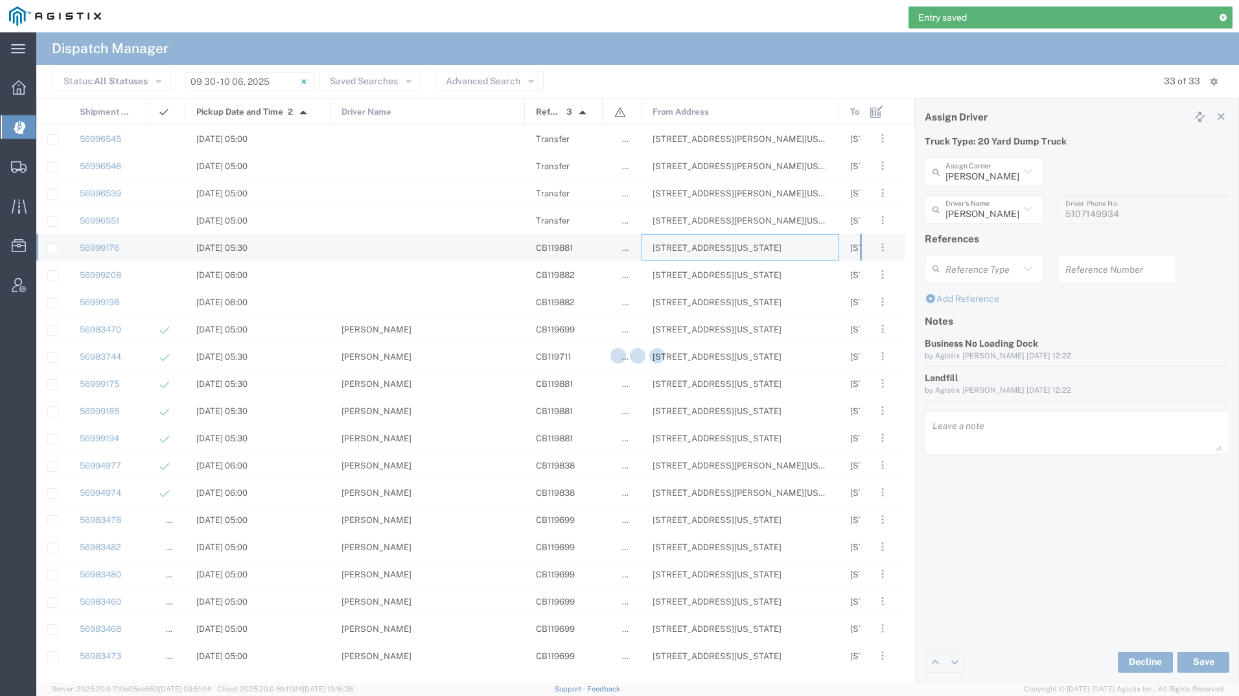
type input "[PERSON_NAME] Tanks Inc"
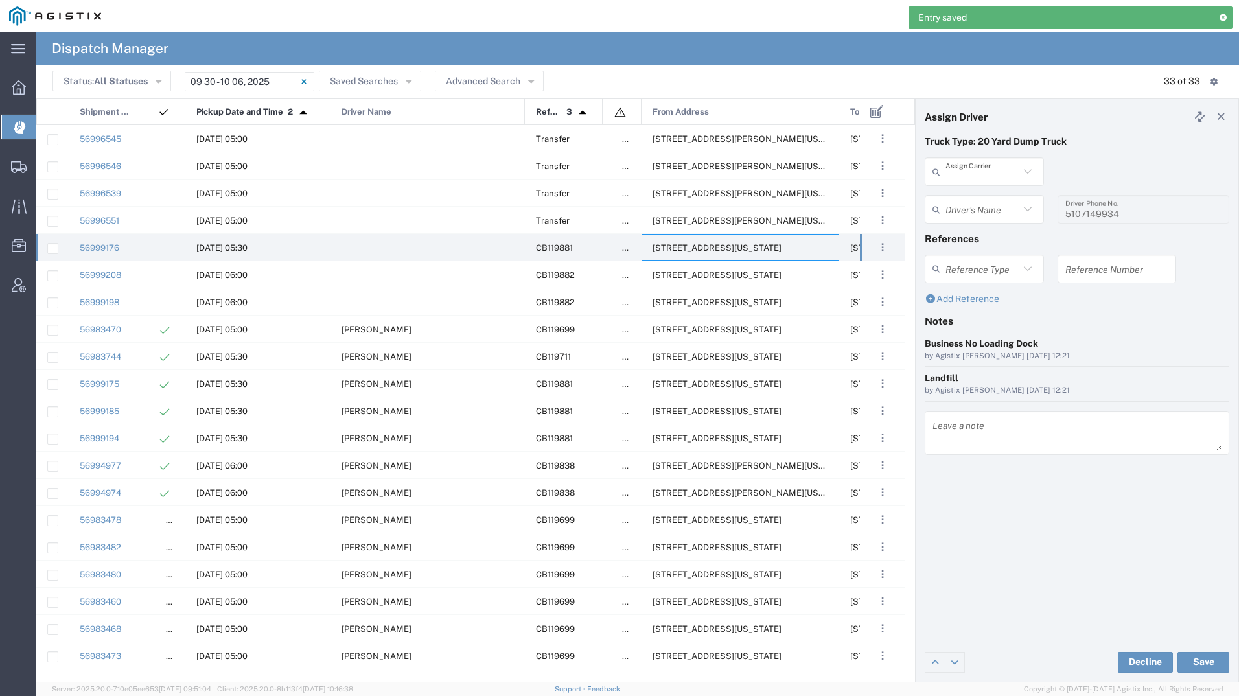
click at [980, 173] on input "text" at bounding box center [983, 172] width 74 height 23
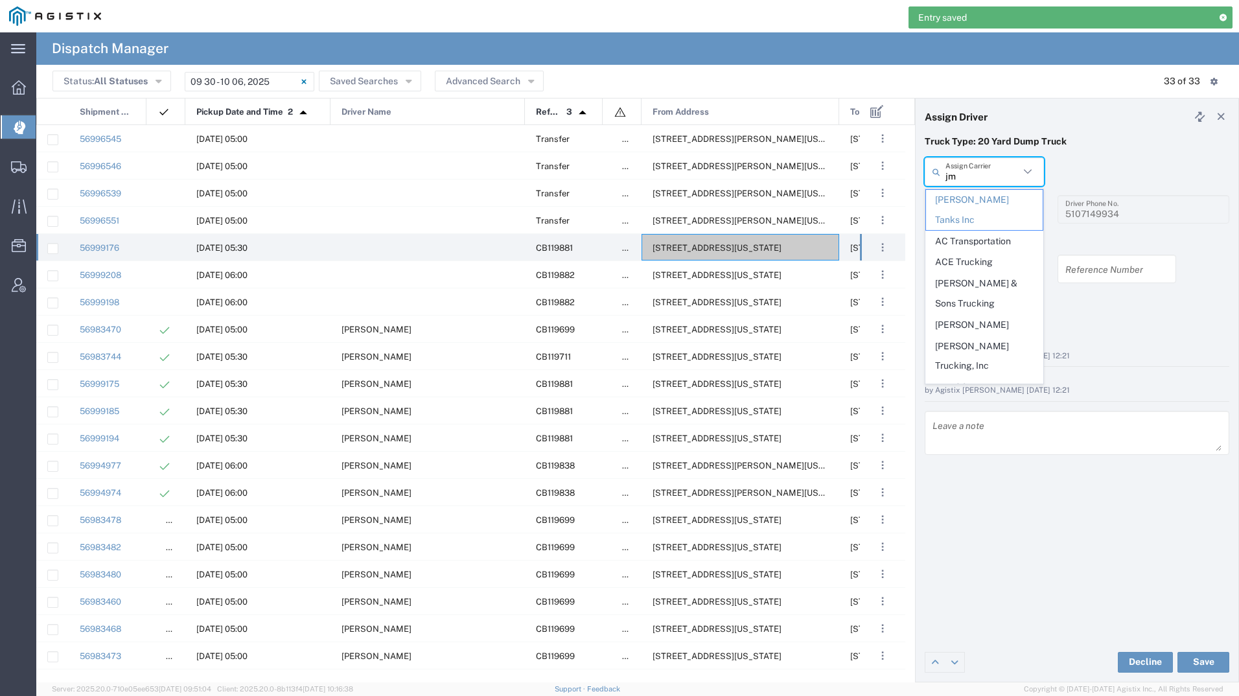
type input "jms"
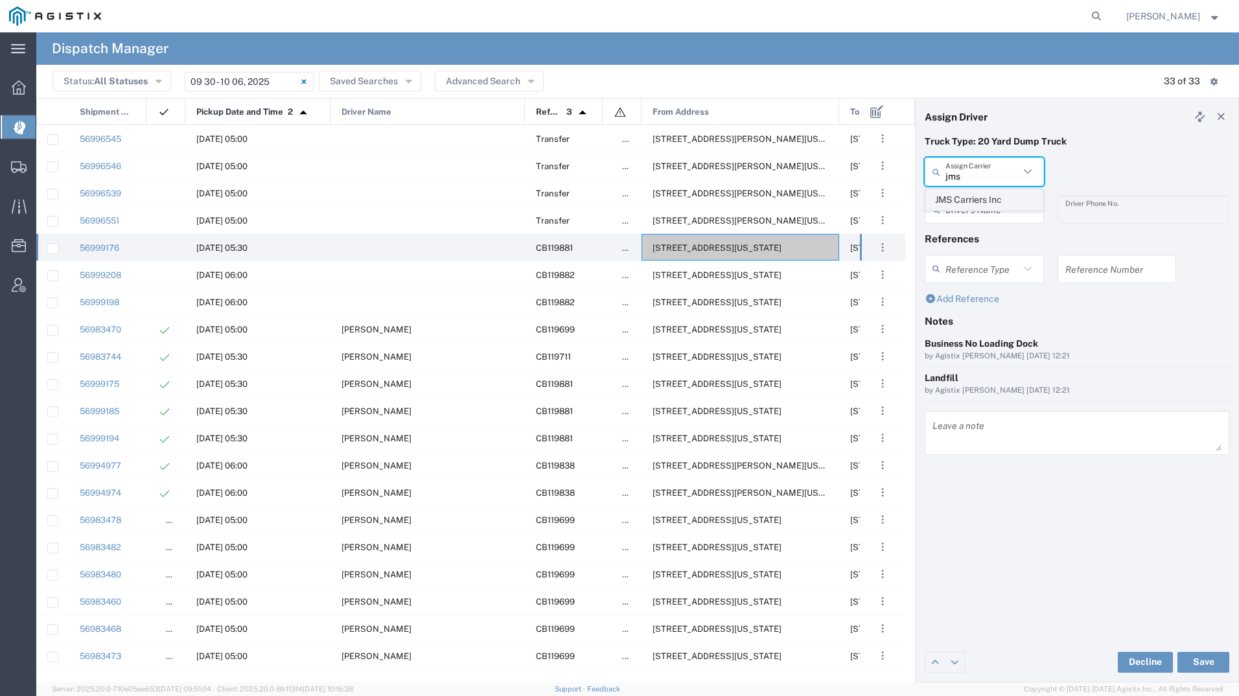
click at [973, 194] on span "JMS Carriers Inc" at bounding box center [984, 200] width 117 height 20
type input "JMS Carriers Inc"
click at [973, 200] on input "text" at bounding box center [987, 209] width 82 height 23
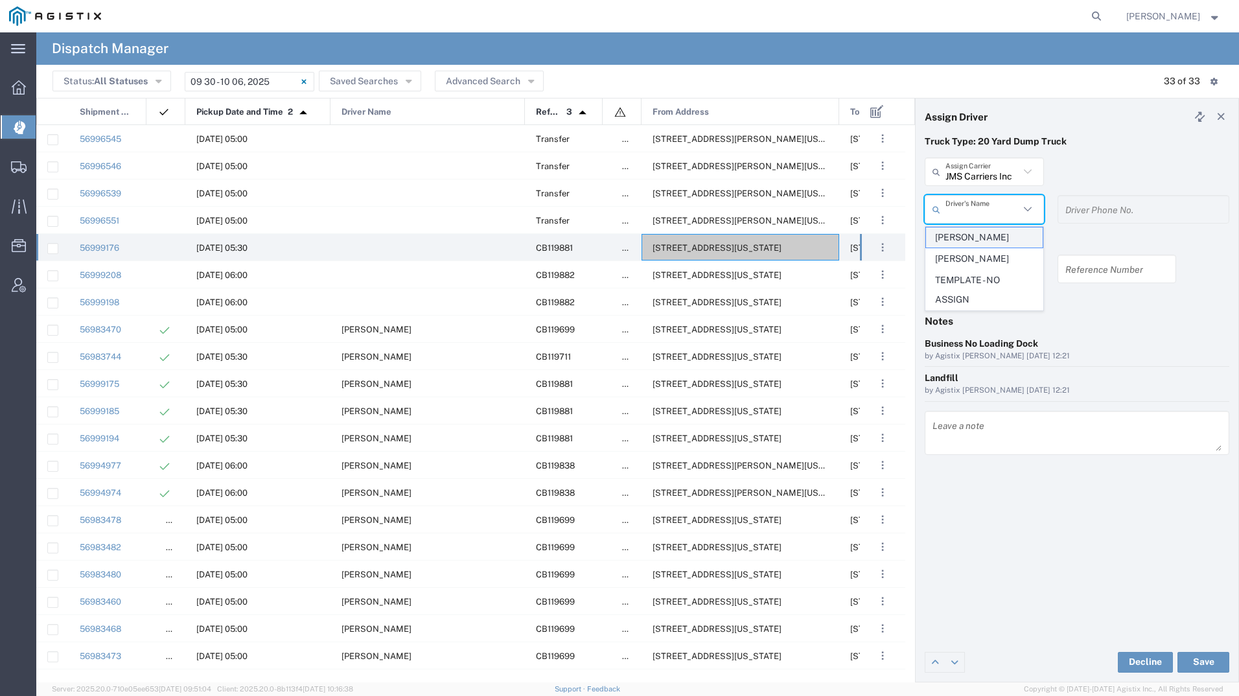
click at [972, 236] on span "[PERSON_NAME]" at bounding box center [984, 238] width 117 height 20
type input "[PERSON_NAME]"
type input "[PHONE_NUMBER]"
click at [1202, 657] on button "Save" at bounding box center [1204, 662] width 52 height 21
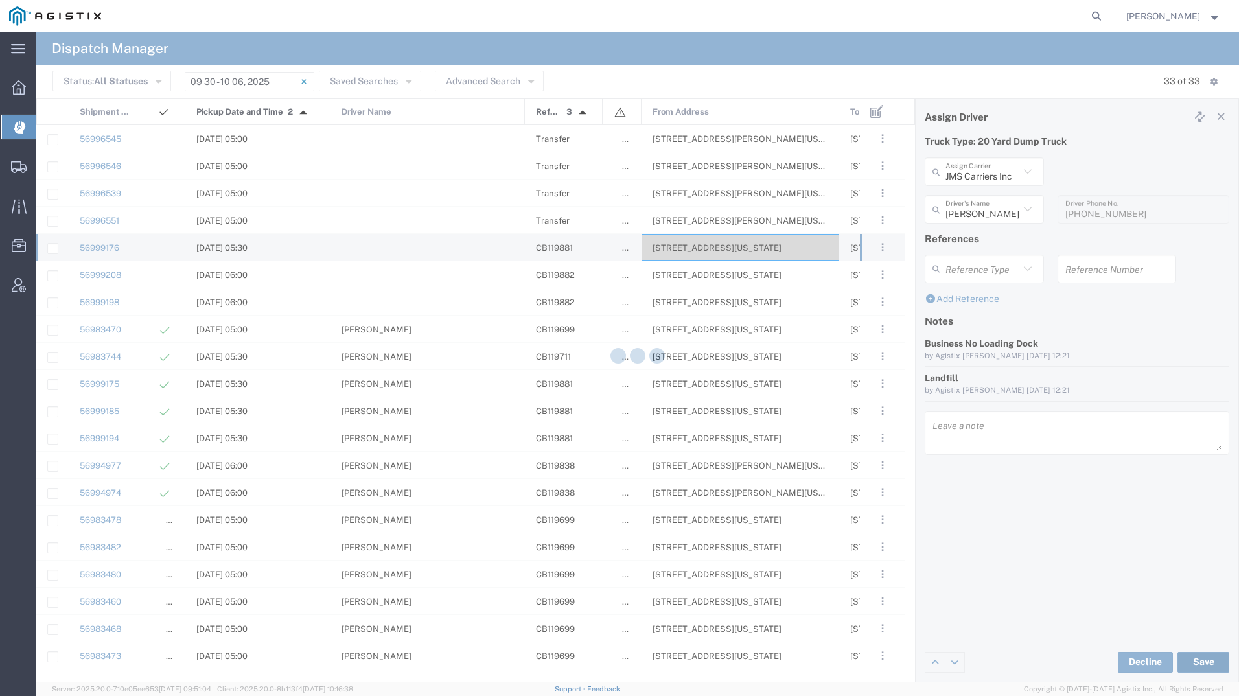
type input "[PERSON_NAME]"
type input "JMS Carriers Inc"
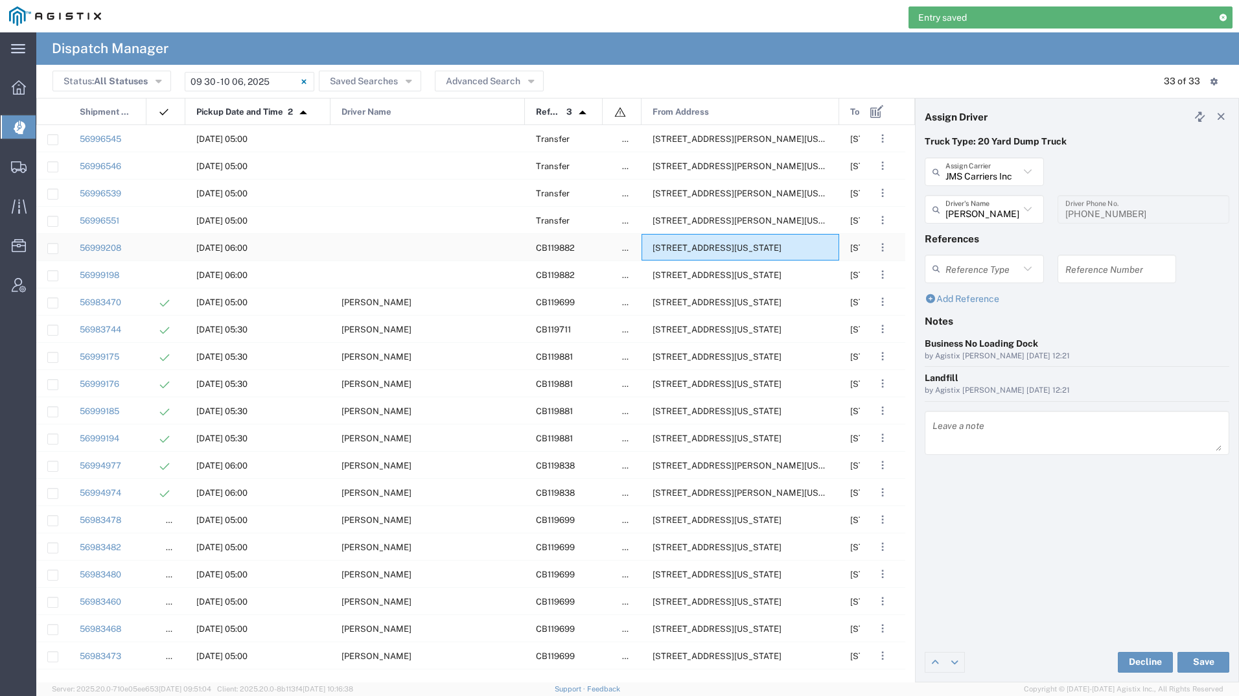
click at [697, 249] on span "[STREET_ADDRESS][US_STATE]" at bounding box center [717, 248] width 129 height 10
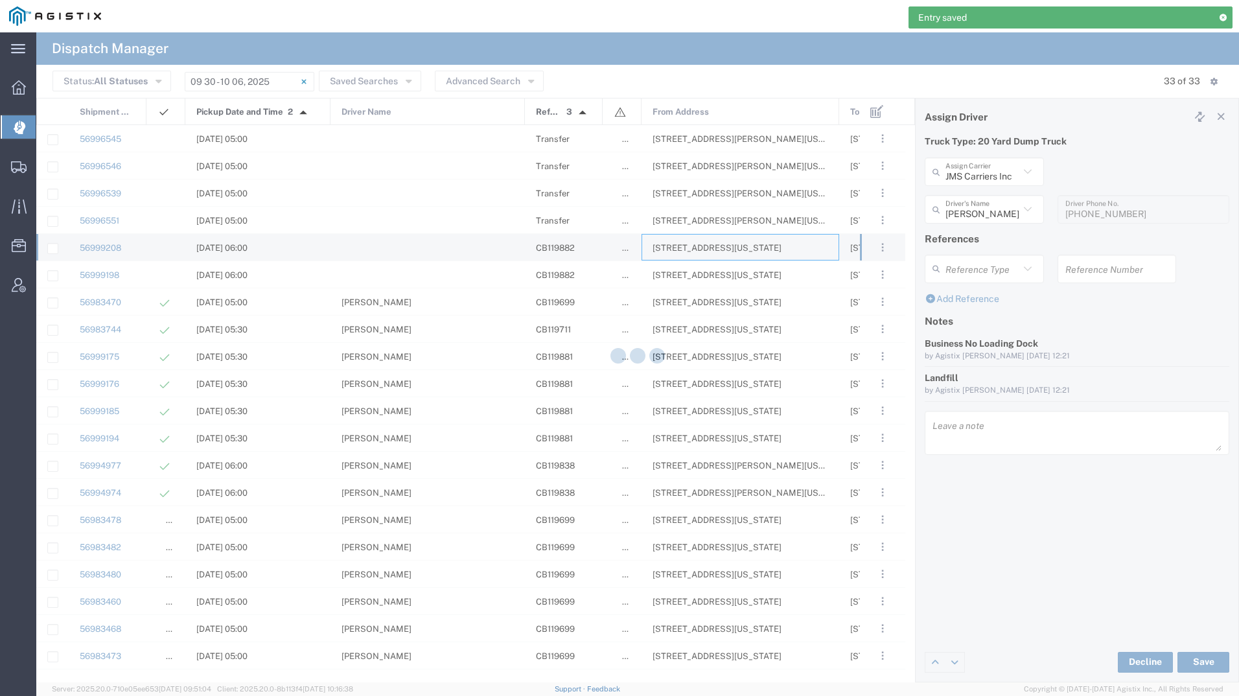
type input "[PERSON_NAME] Tanks Inc"
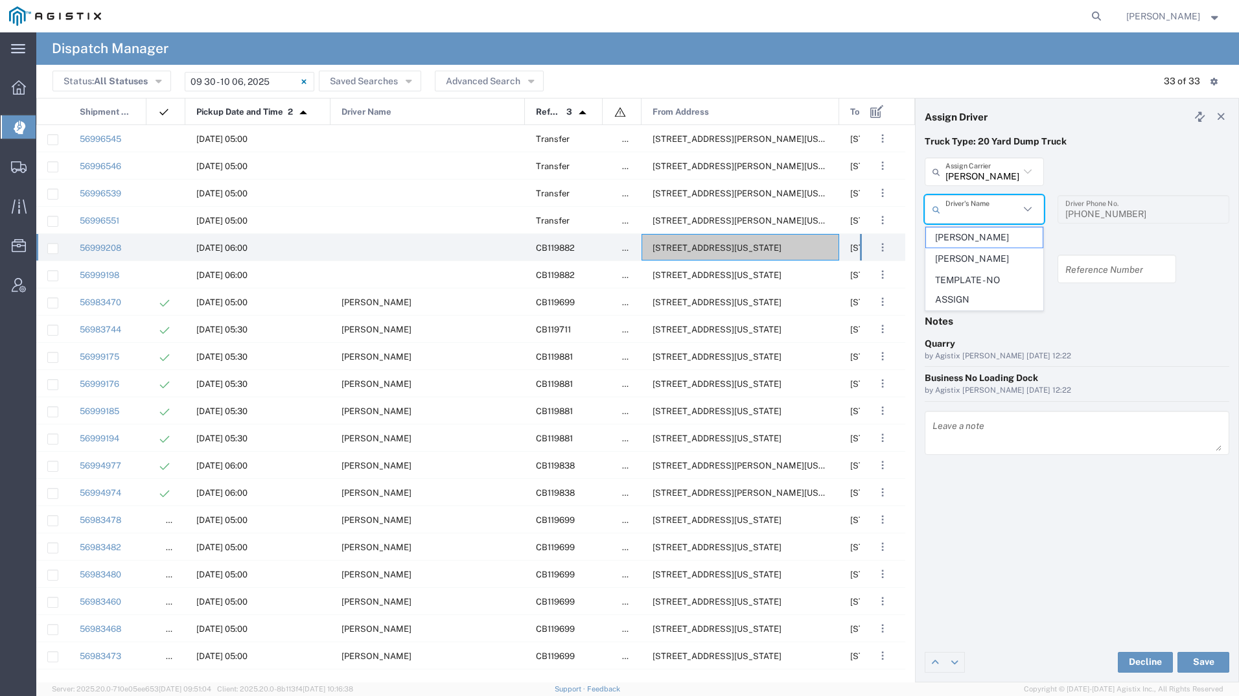
click at [988, 210] on input "text" at bounding box center [983, 209] width 74 height 23
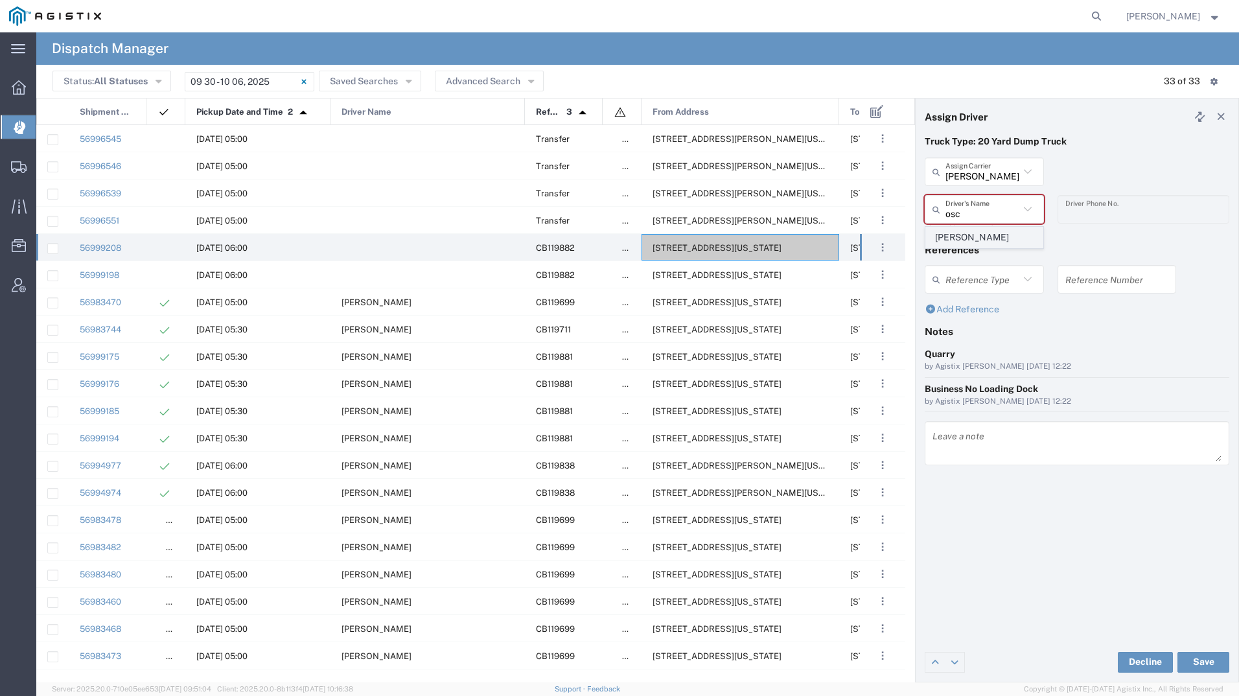
click at [937, 234] on span "[PERSON_NAME]" at bounding box center [984, 238] width 117 height 20
type input "[PERSON_NAME]"
type input "2093004091"
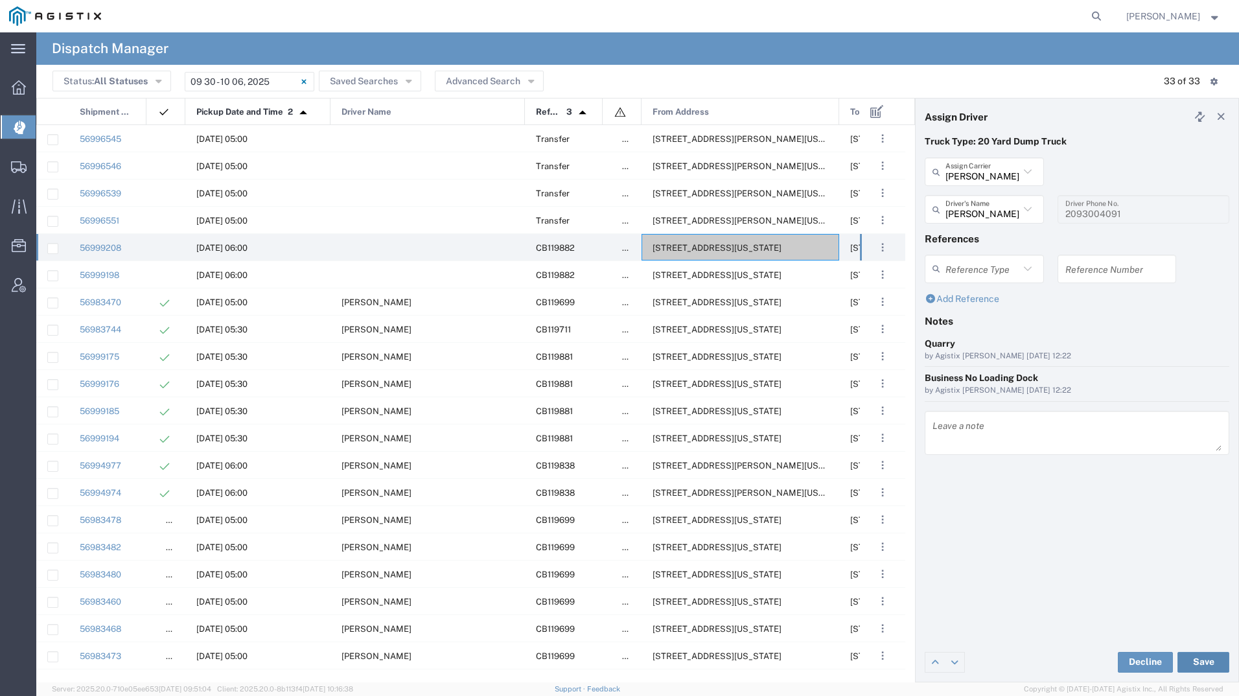
click at [1217, 658] on button "Save" at bounding box center [1204, 662] width 52 height 21
type input "[PERSON_NAME]"
click at [657, 252] on span "[STREET_ADDRESS][US_STATE]" at bounding box center [717, 248] width 129 height 10
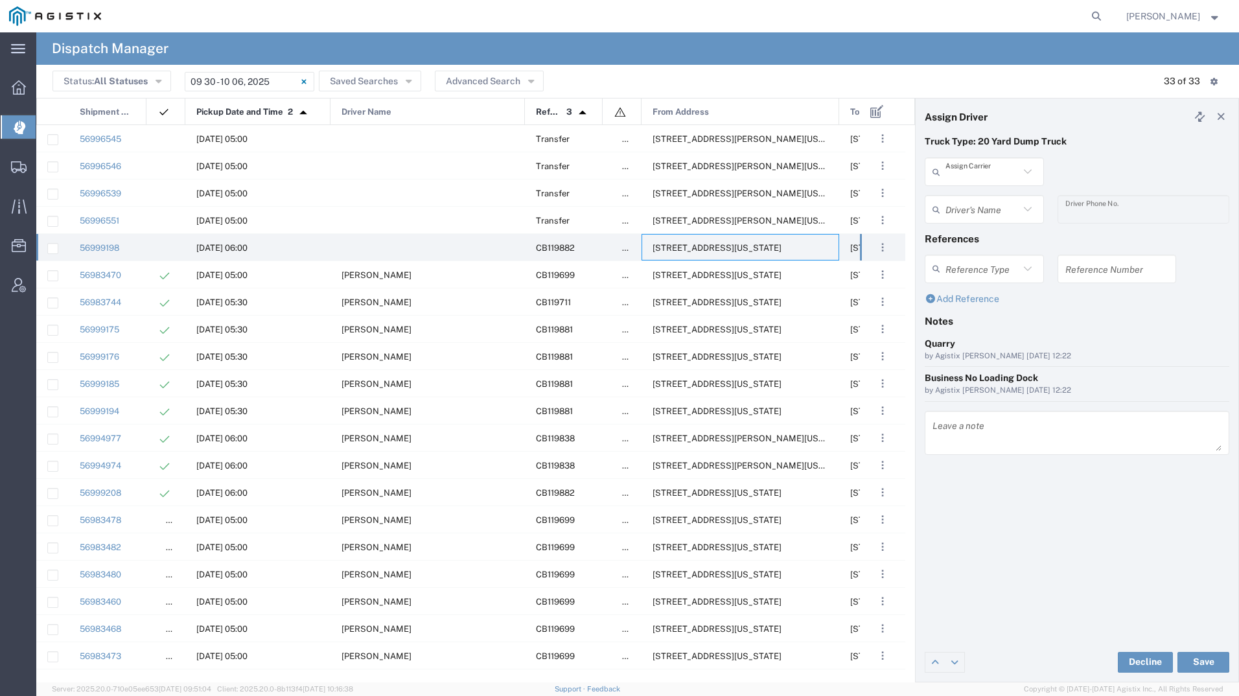
click at [994, 172] on input "text" at bounding box center [983, 172] width 74 height 23
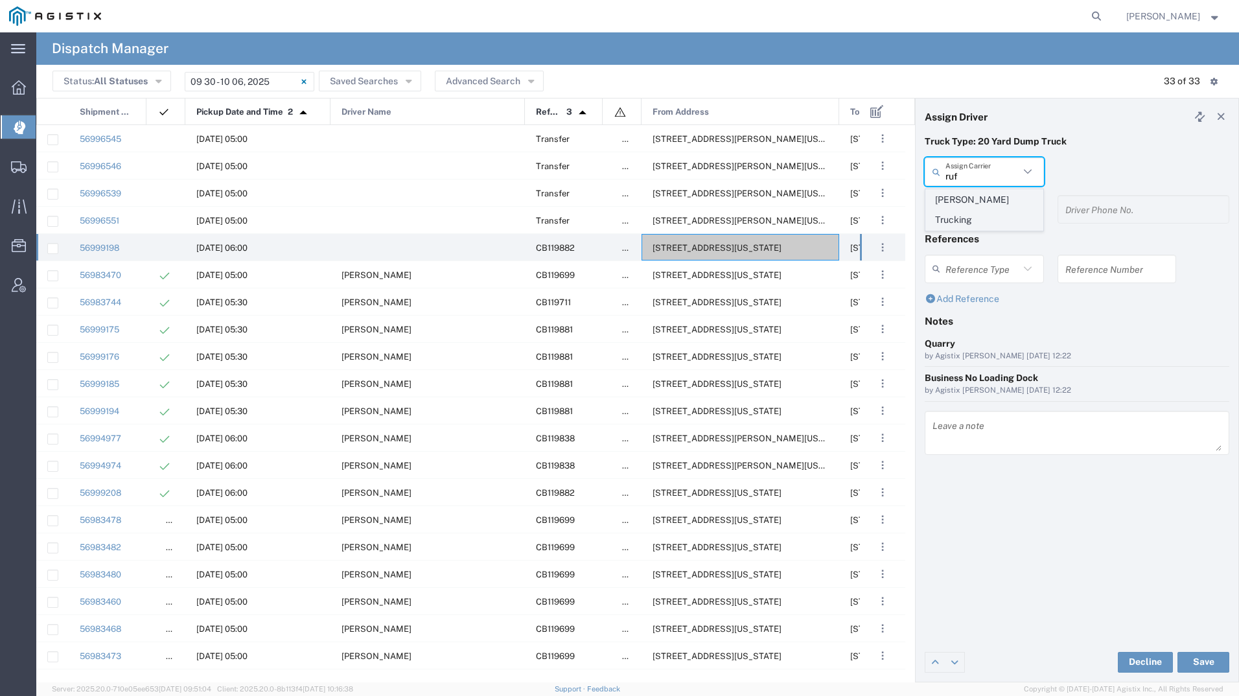
click at [990, 198] on span "[PERSON_NAME] Trucking" at bounding box center [984, 210] width 117 height 40
type input "[PERSON_NAME] Trucking"
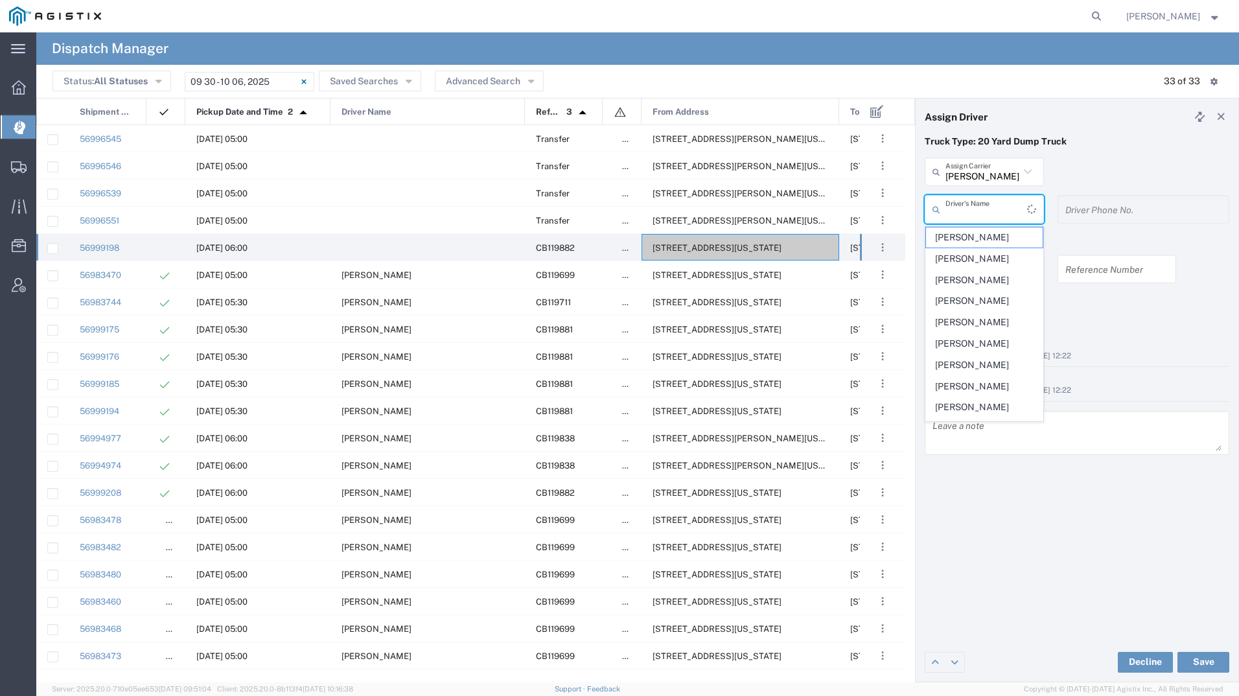
click at [985, 208] on input "text" at bounding box center [987, 209] width 82 height 23
click at [986, 240] on span "[PERSON_NAME]" at bounding box center [984, 238] width 117 height 20
type input "[PERSON_NAME]"
type input "[PHONE_NUMBER]"
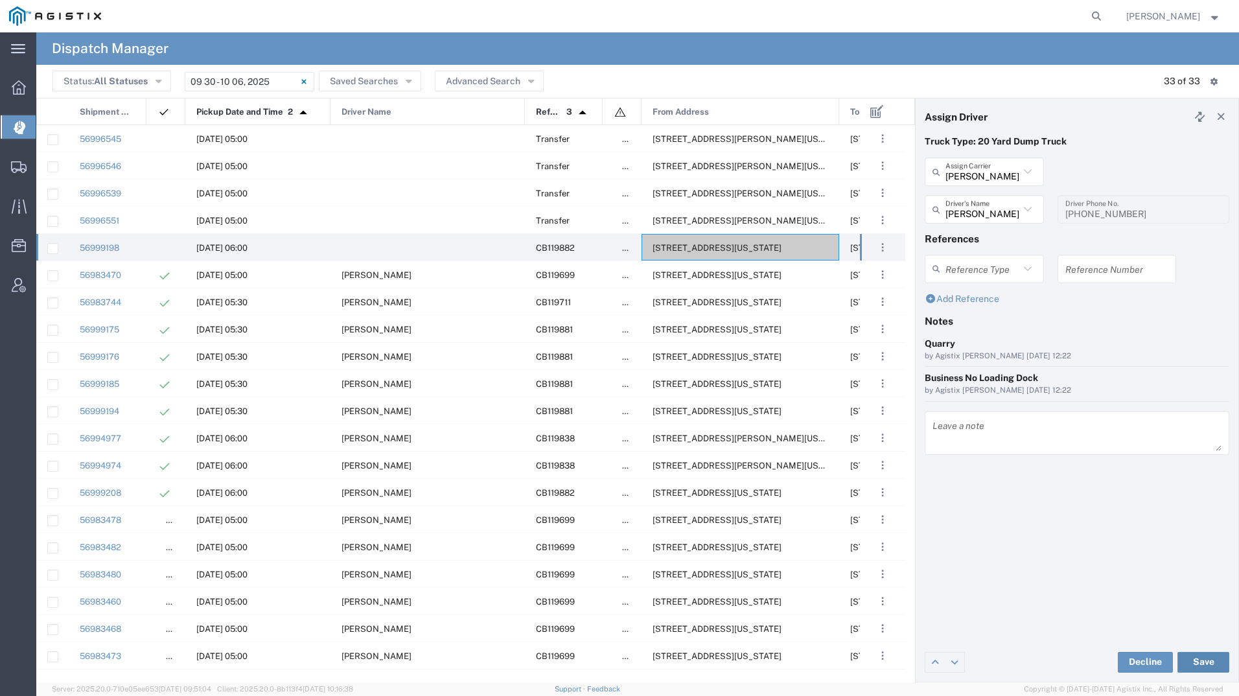
click at [1189, 658] on button "Save" at bounding box center [1204, 662] width 52 height 21
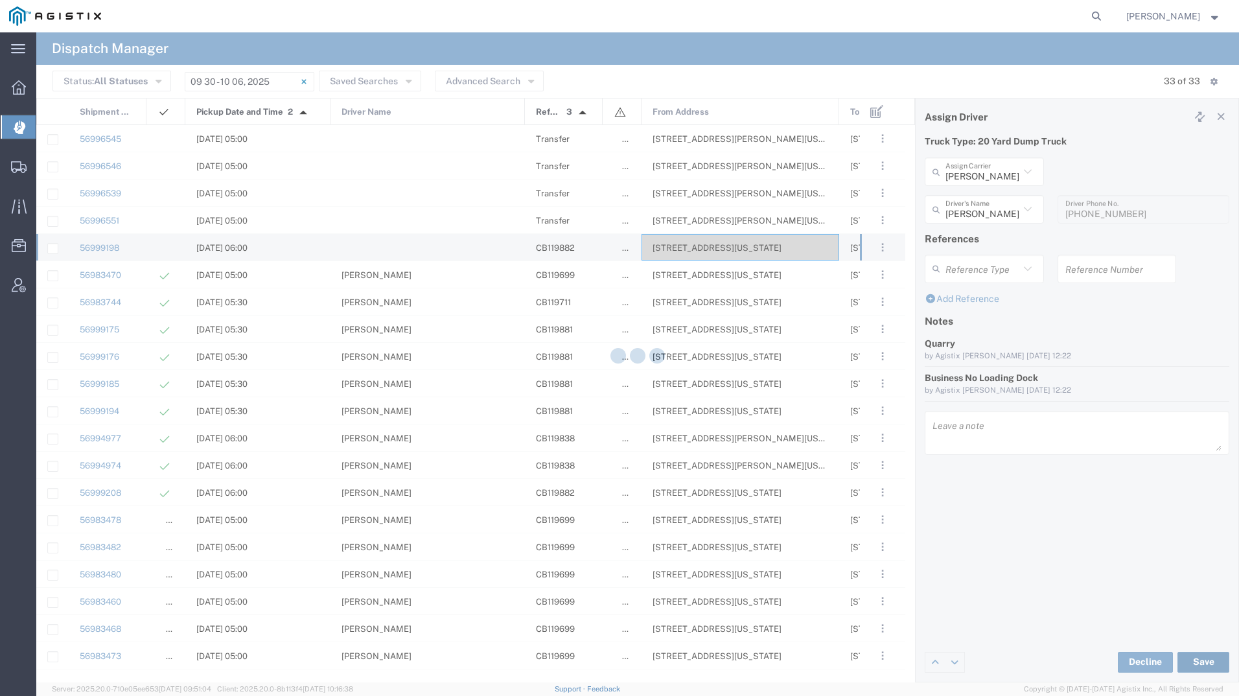
type input "[PERSON_NAME]"
type input "[PERSON_NAME] Trucking"
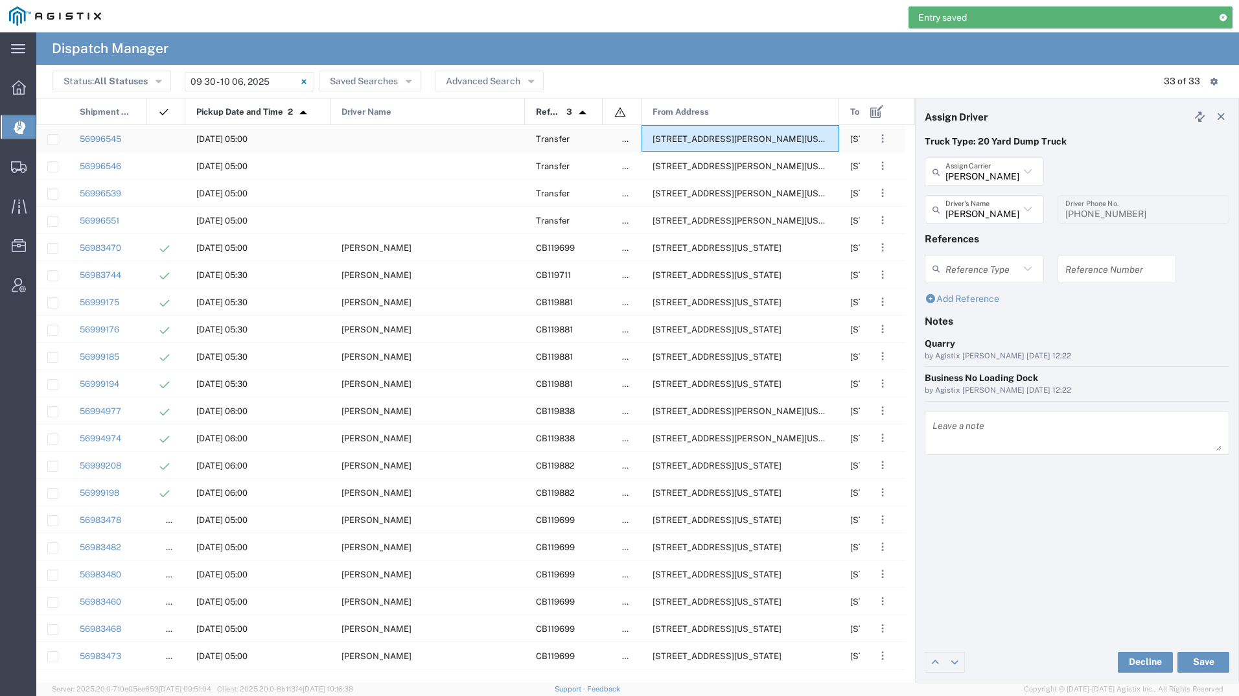
click at [709, 140] on span "[STREET_ADDRESS][PERSON_NAME][US_STATE]" at bounding box center [752, 139] width 199 height 10
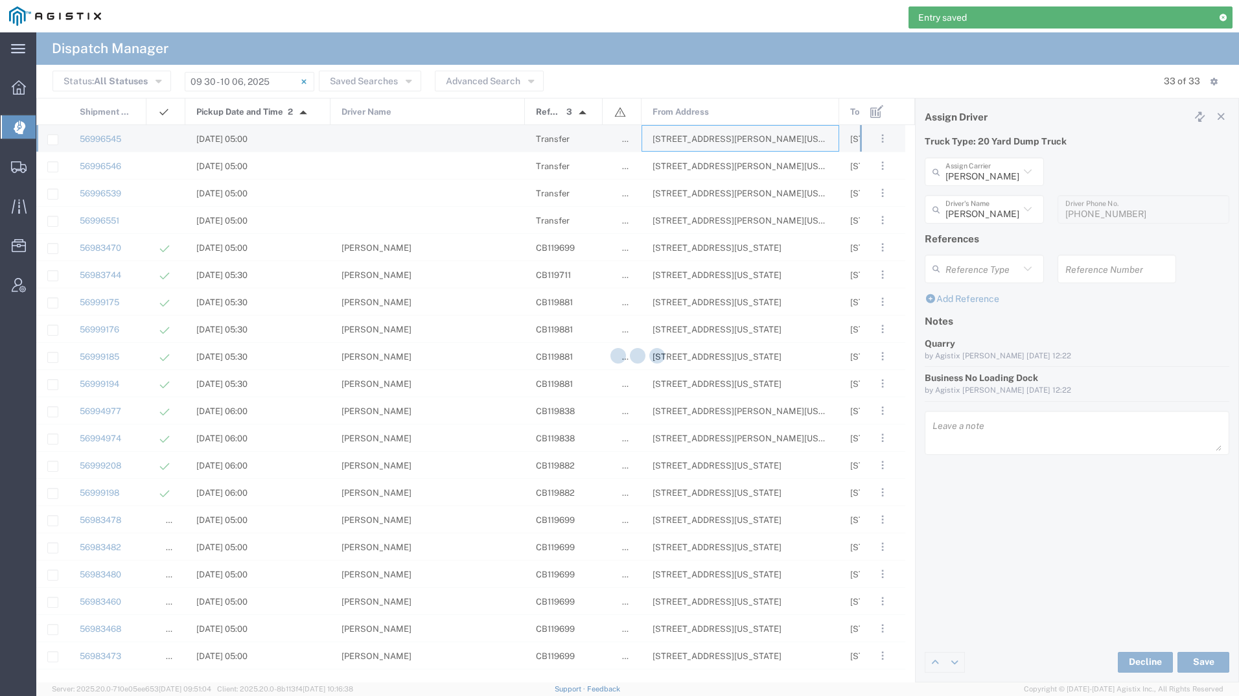
type input "[PERSON_NAME] Tanks Inc"
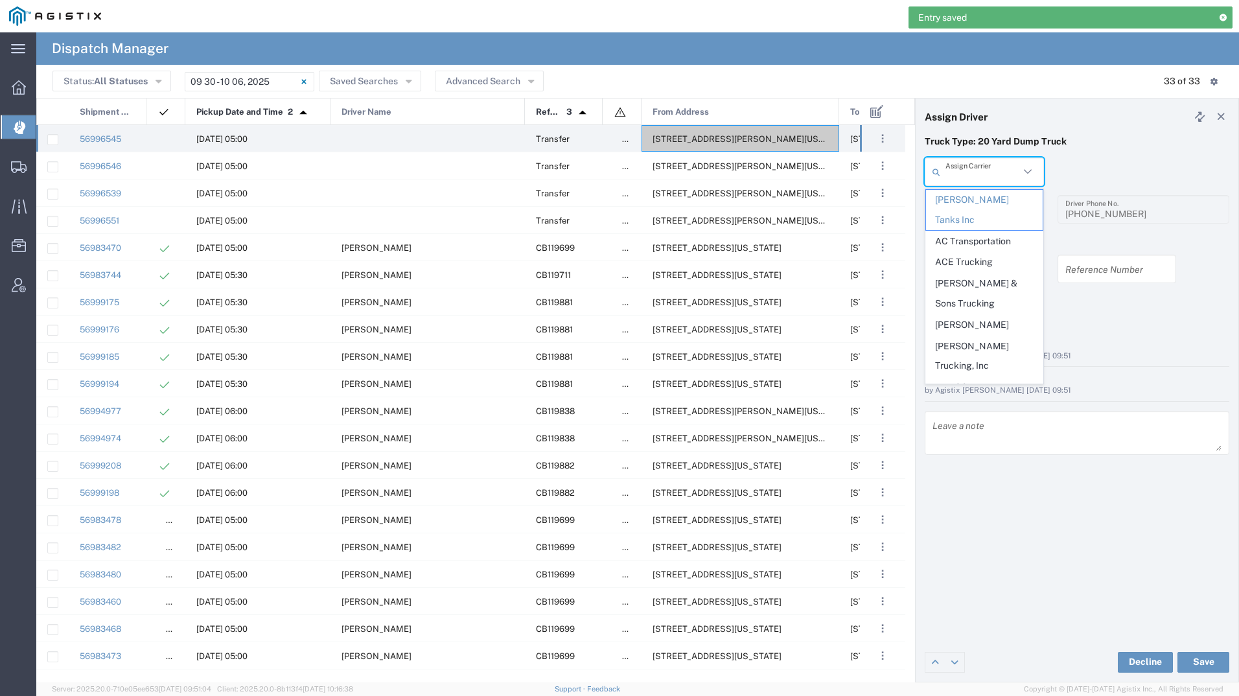
click at [966, 172] on input "text" at bounding box center [983, 172] width 74 height 23
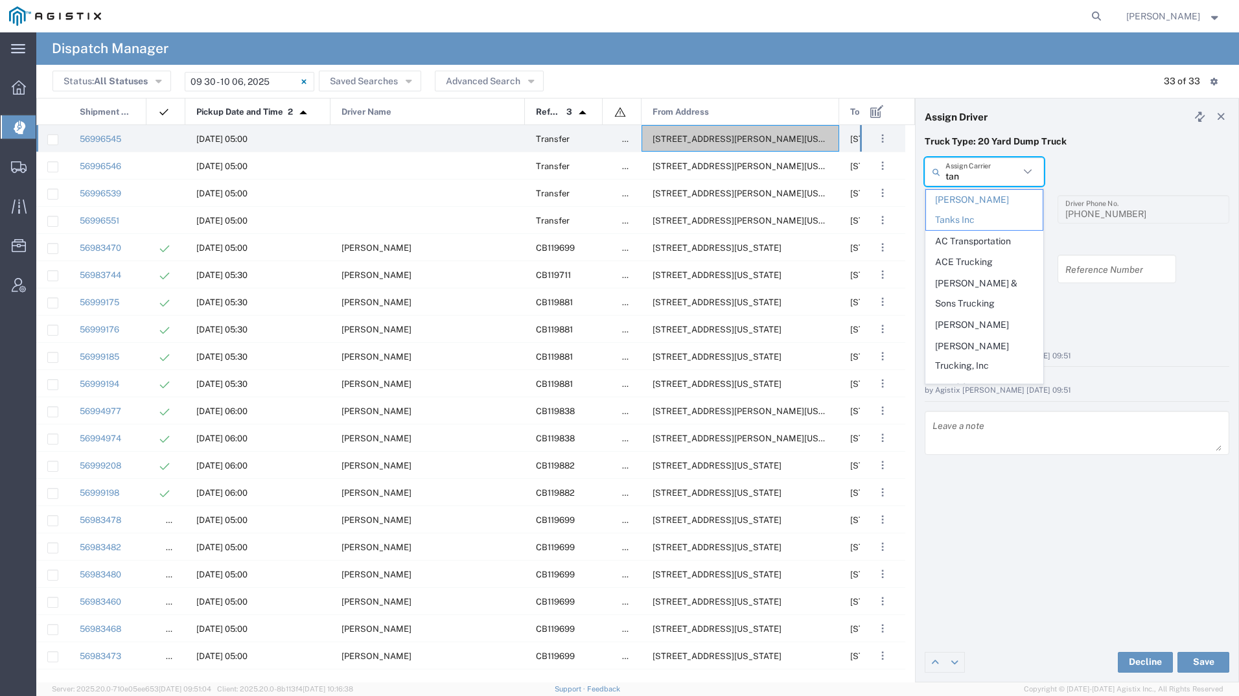
type input "tane"
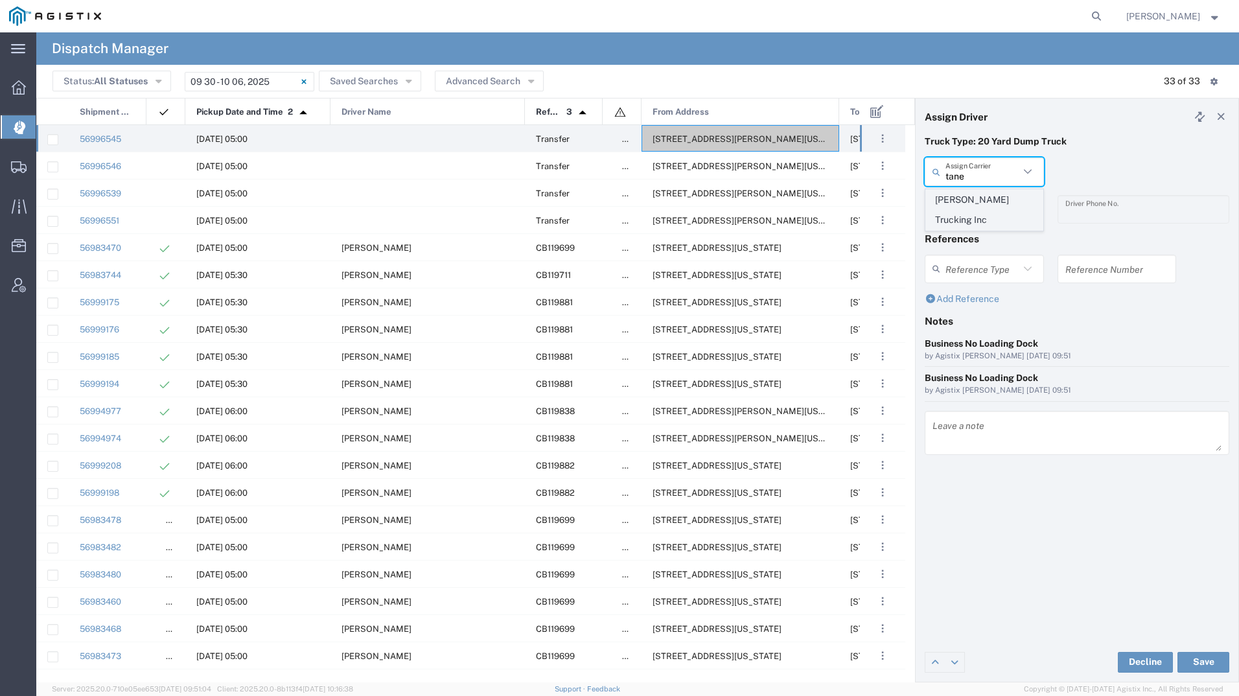
click at [978, 193] on span "[PERSON_NAME] Trucking Inc" at bounding box center [984, 210] width 117 height 40
type input "[PERSON_NAME] Trucking Inc"
click at [975, 206] on input "text" at bounding box center [987, 209] width 82 height 23
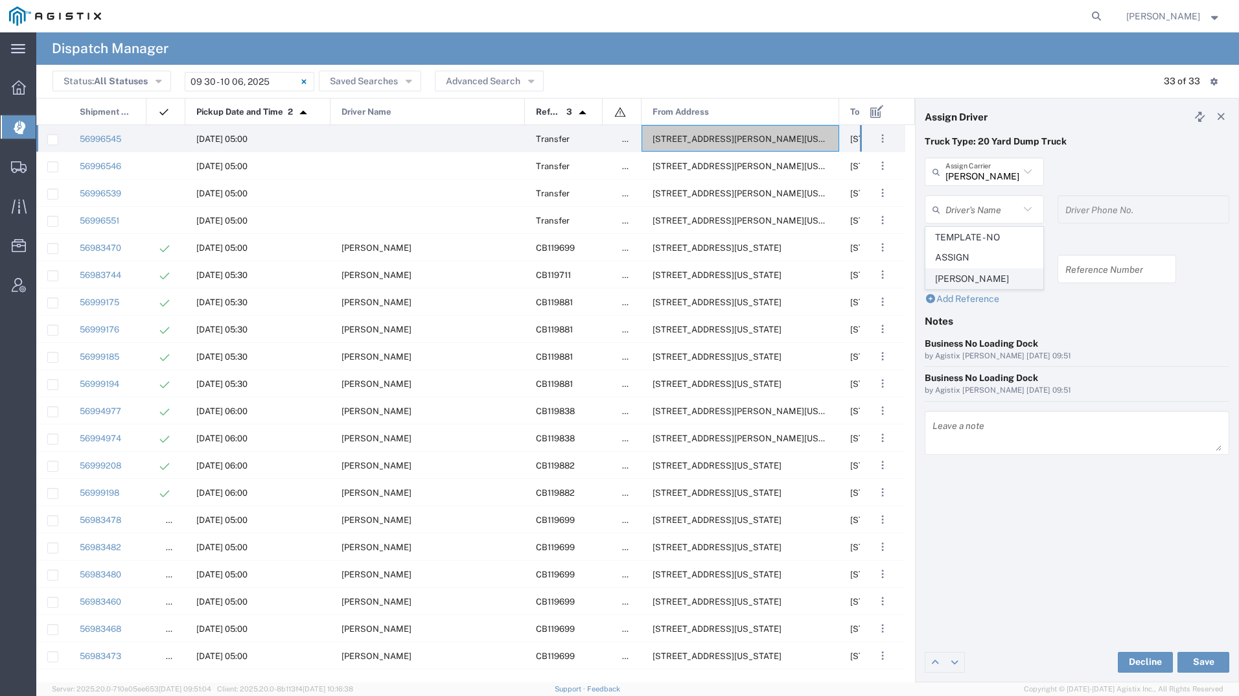
click at [976, 289] on li "[PERSON_NAME]" at bounding box center [985, 278] width 118 height 21
type input "[PERSON_NAME]"
type input "[PHONE_NUMBER]"
click at [1196, 653] on button "Save" at bounding box center [1204, 662] width 52 height 21
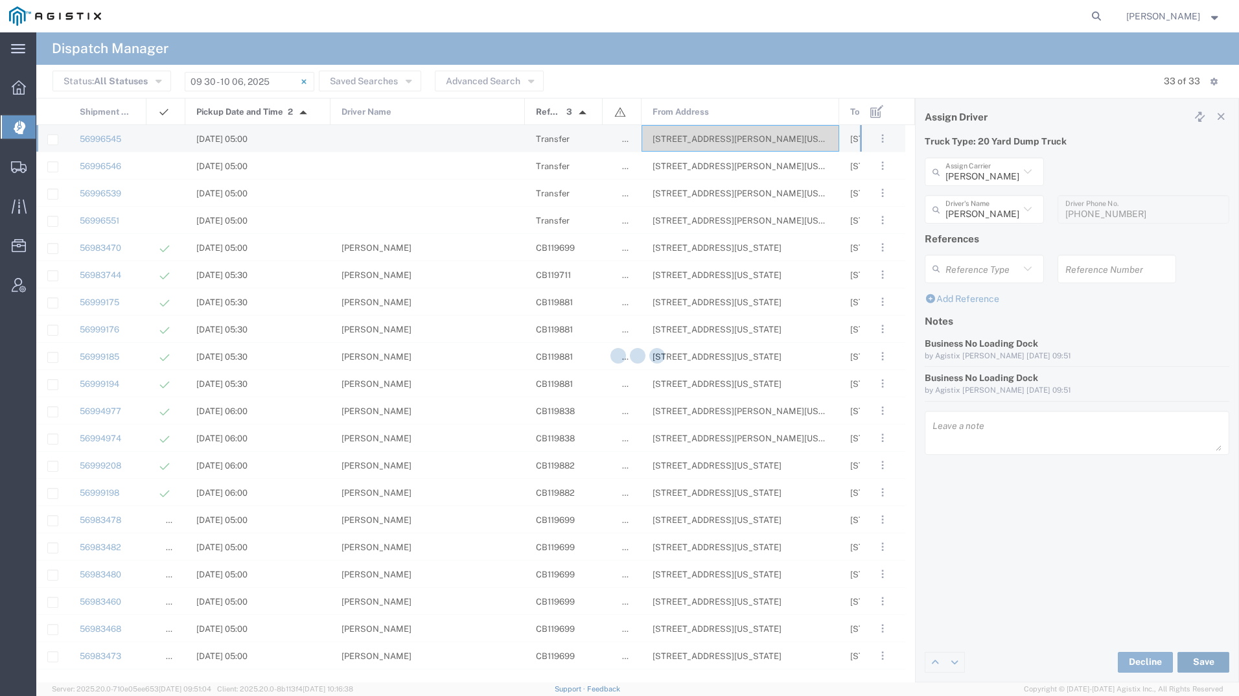
type input "[PERSON_NAME]"
type input "[PERSON_NAME] Trucking Inc"
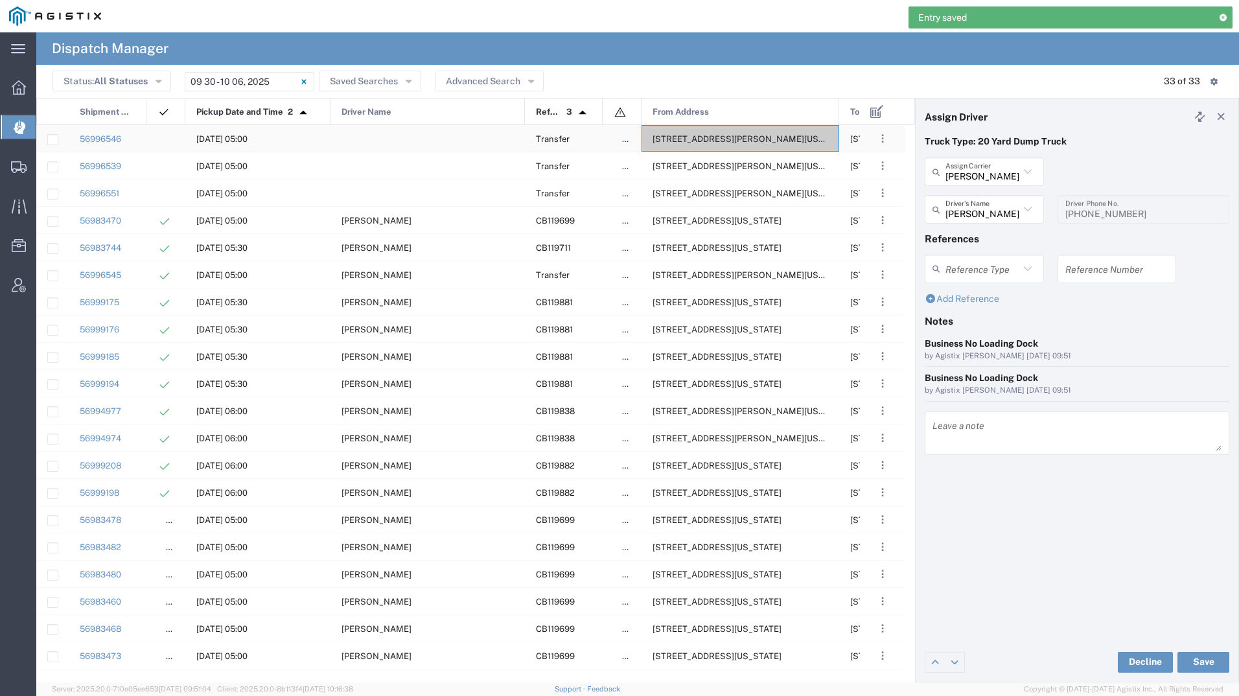
click at [670, 140] on span "[STREET_ADDRESS][PERSON_NAME][US_STATE]" at bounding box center [752, 139] width 199 height 10
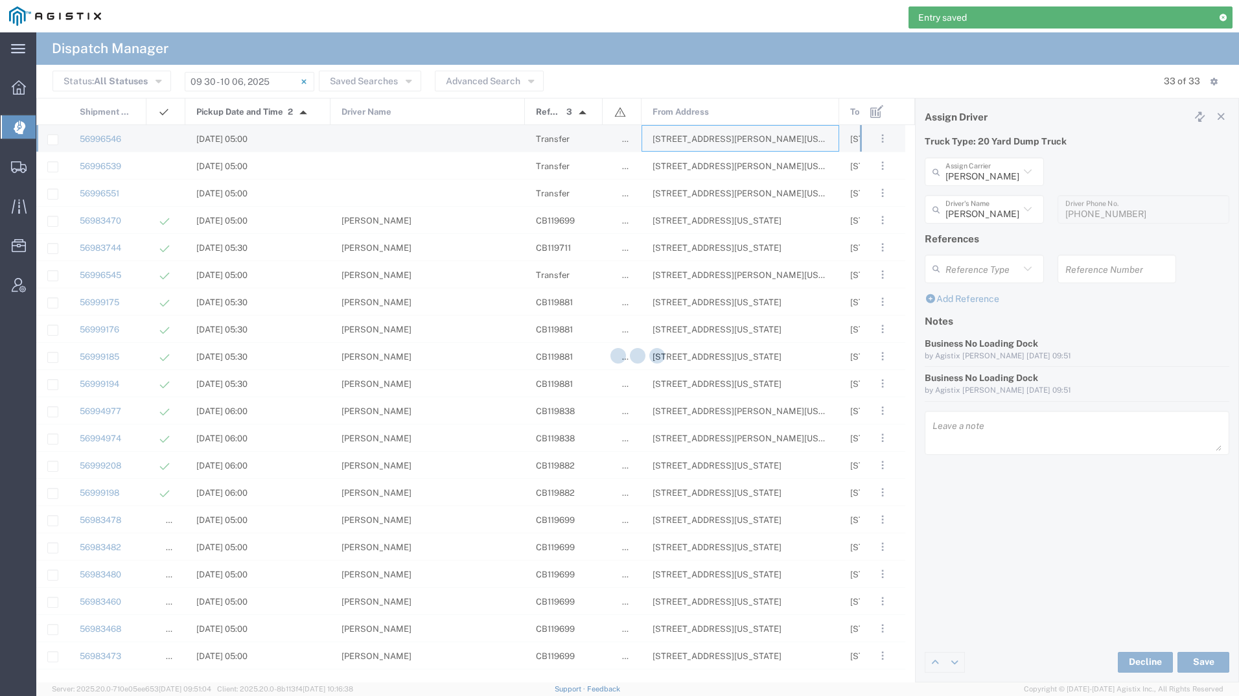
type input "[PERSON_NAME] Tanks Inc"
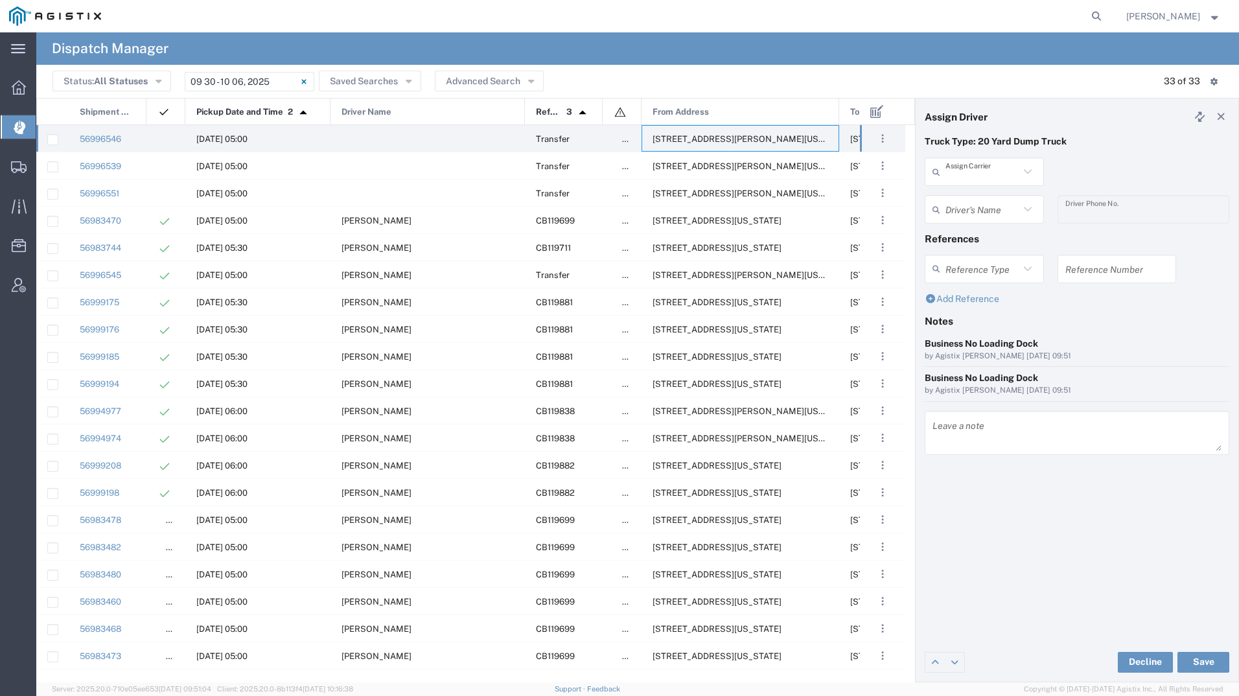
click at [990, 176] on input "text" at bounding box center [983, 172] width 74 height 23
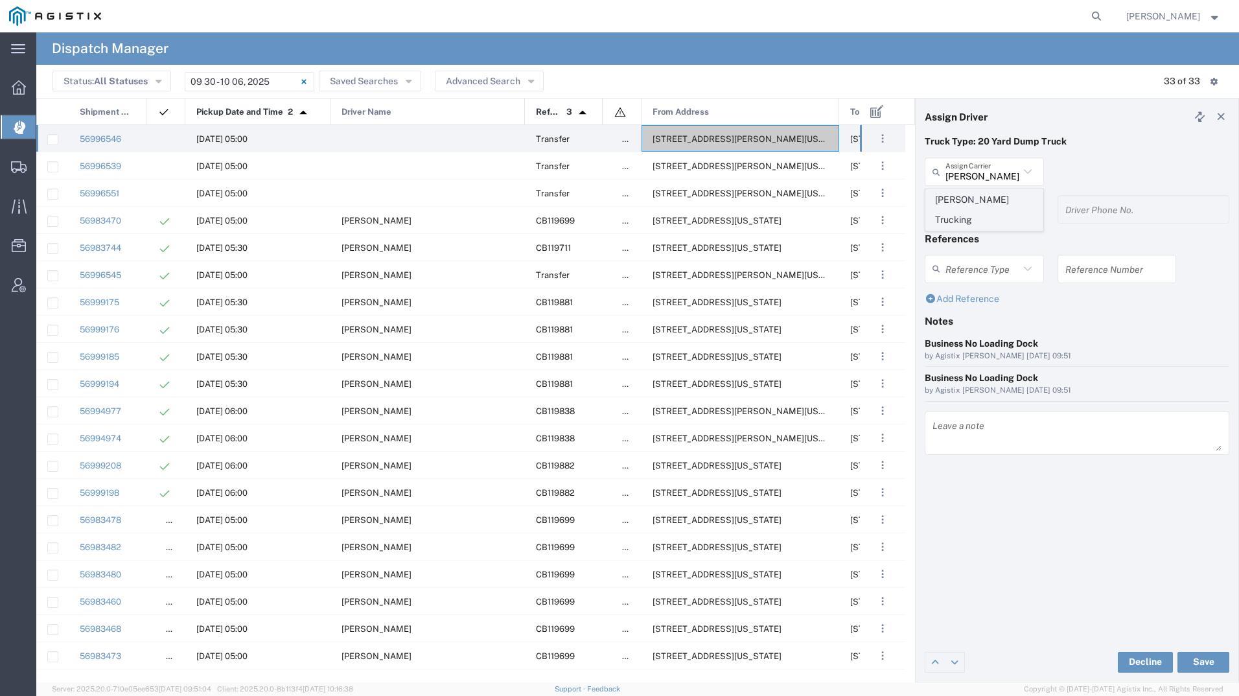
click at [982, 200] on span "[PERSON_NAME] Trucking" at bounding box center [984, 210] width 117 height 40
type input "[PERSON_NAME] Trucking"
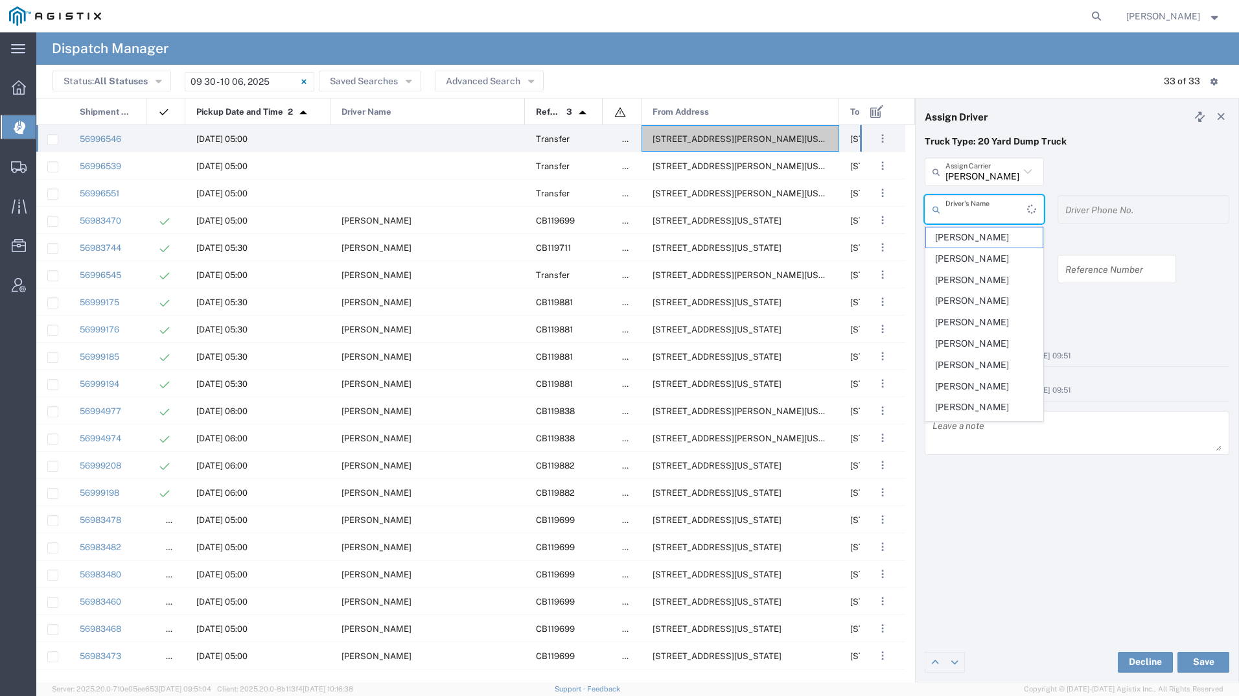
click at [982, 200] on input "text" at bounding box center [987, 209] width 82 height 23
click at [984, 355] on span "[PERSON_NAME]" at bounding box center [984, 364] width 117 height 20
type input "[PERSON_NAME]"
type input "4085954195"
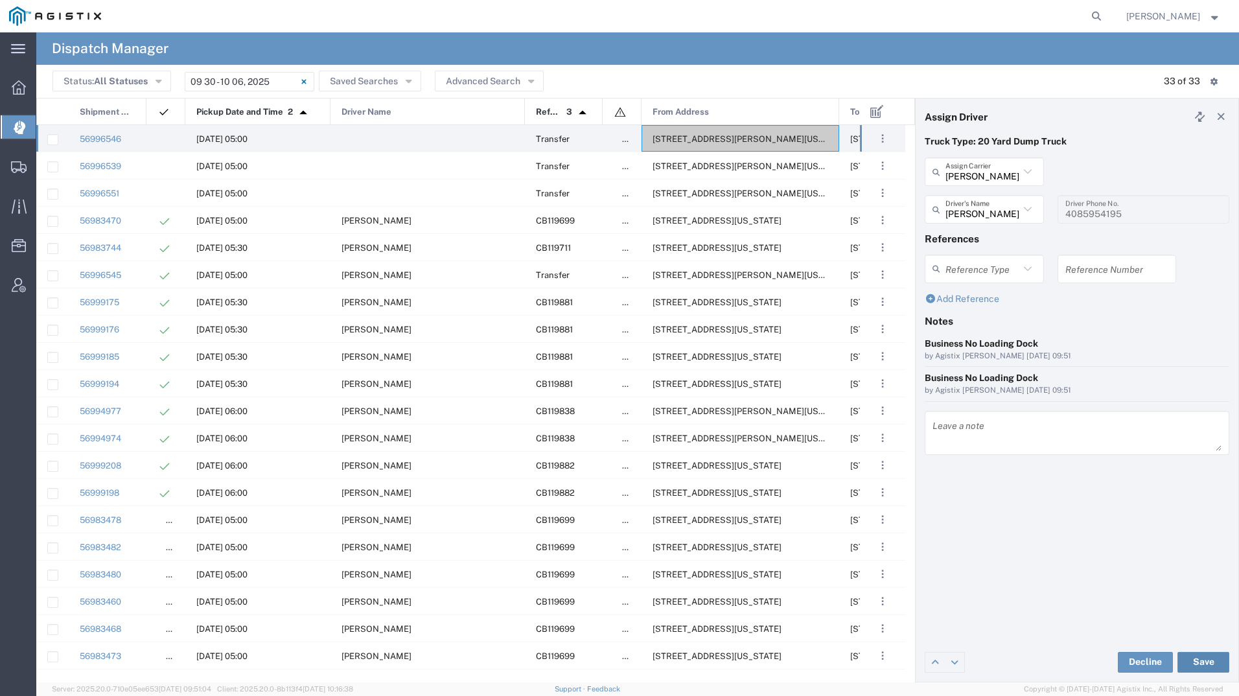
click at [1201, 661] on button "Save" at bounding box center [1204, 662] width 52 height 21
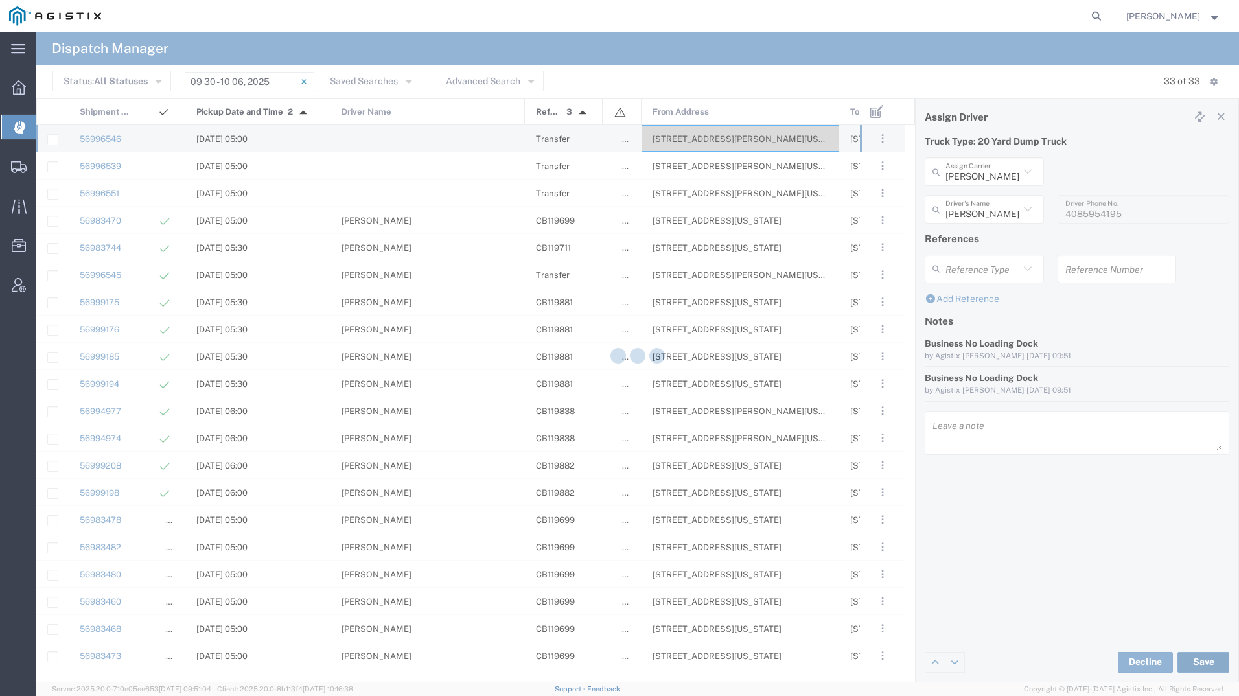
type input "[PERSON_NAME]"
type input "[PERSON_NAME] Trucking"
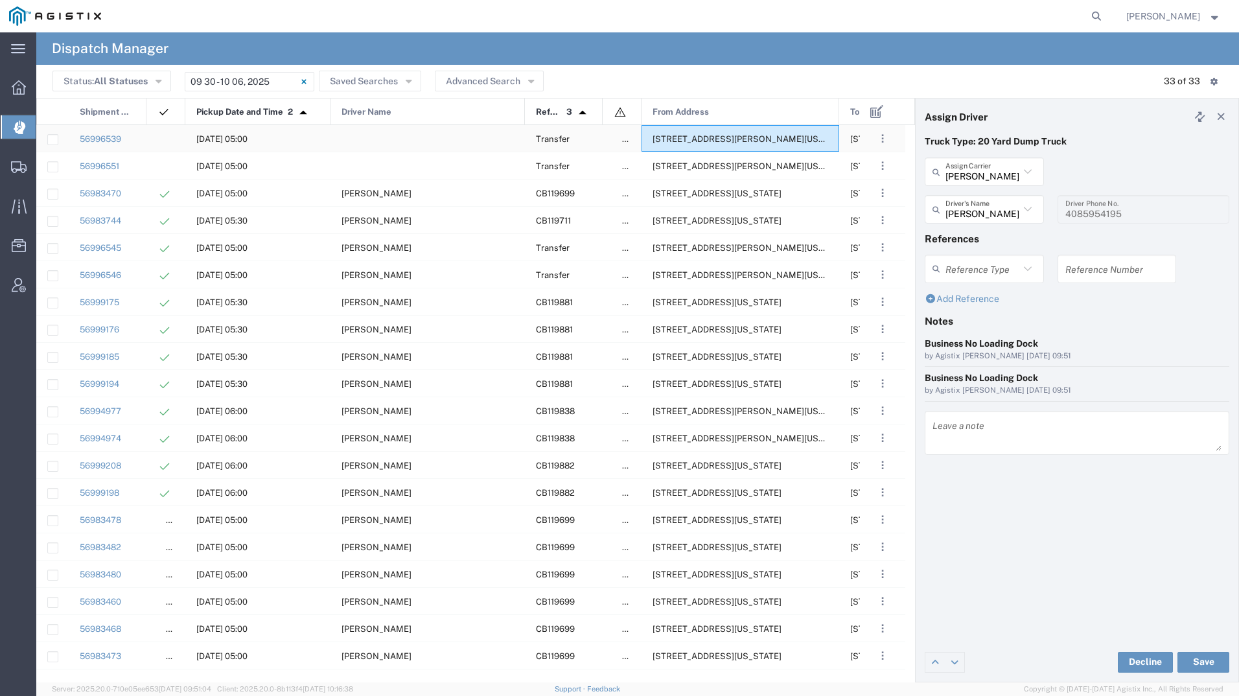
click at [742, 137] on span "[STREET_ADDRESS][PERSON_NAME][US_STATE]" at bounding box center [752, 139] width 199 height 10
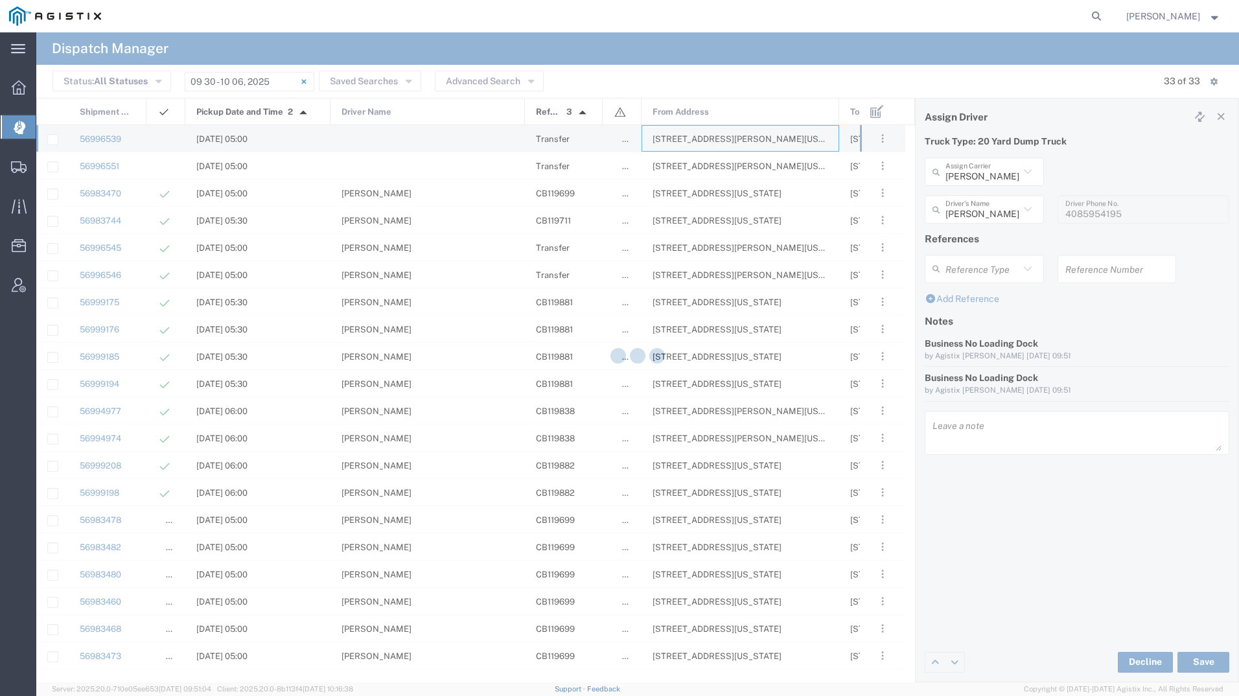
type input "[PERSON_NAME] Tanks Inc"
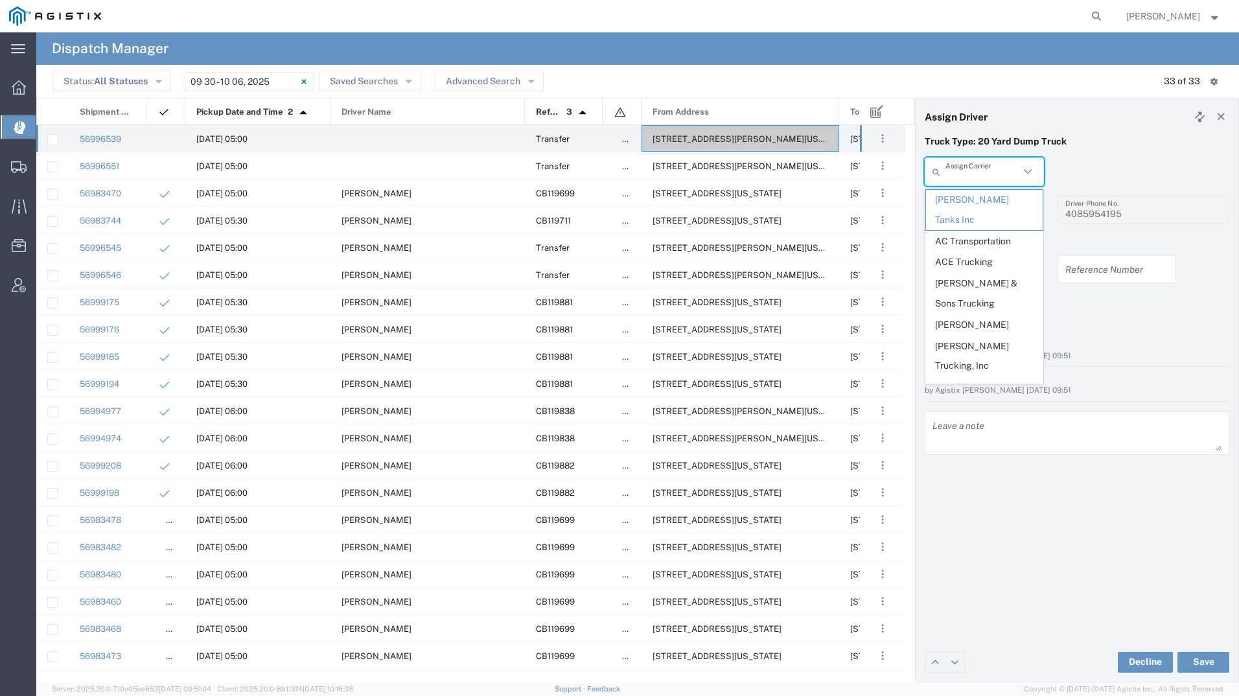
click at [962, 168] on input "text" at bounding box center [983, 172] width 74 height 23
type input "[PERSON_NAME]"
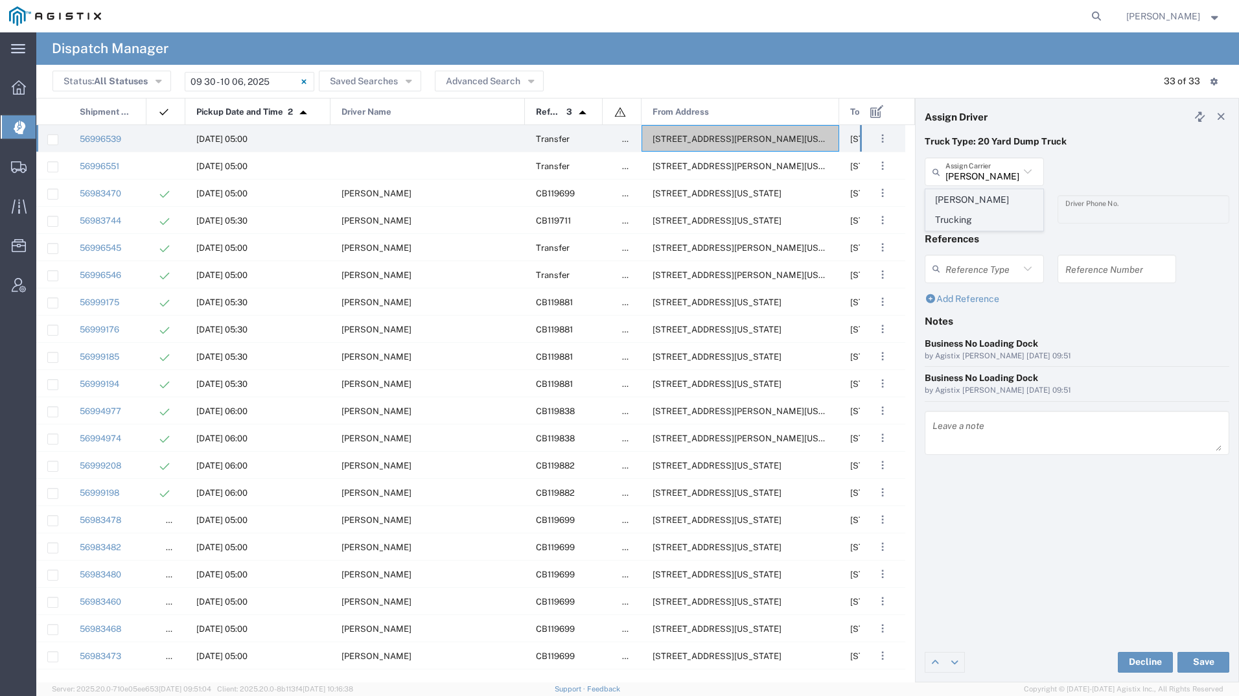
click at [963, 196] on span "[PERSON_NAME] Trucking" at bounding box center [984, 210] width 117 height 40
type input "[PERSON_NAME] Trucking"
click at [995, 208] on input "text" at bounding box center [983, 209] width 74 height 23
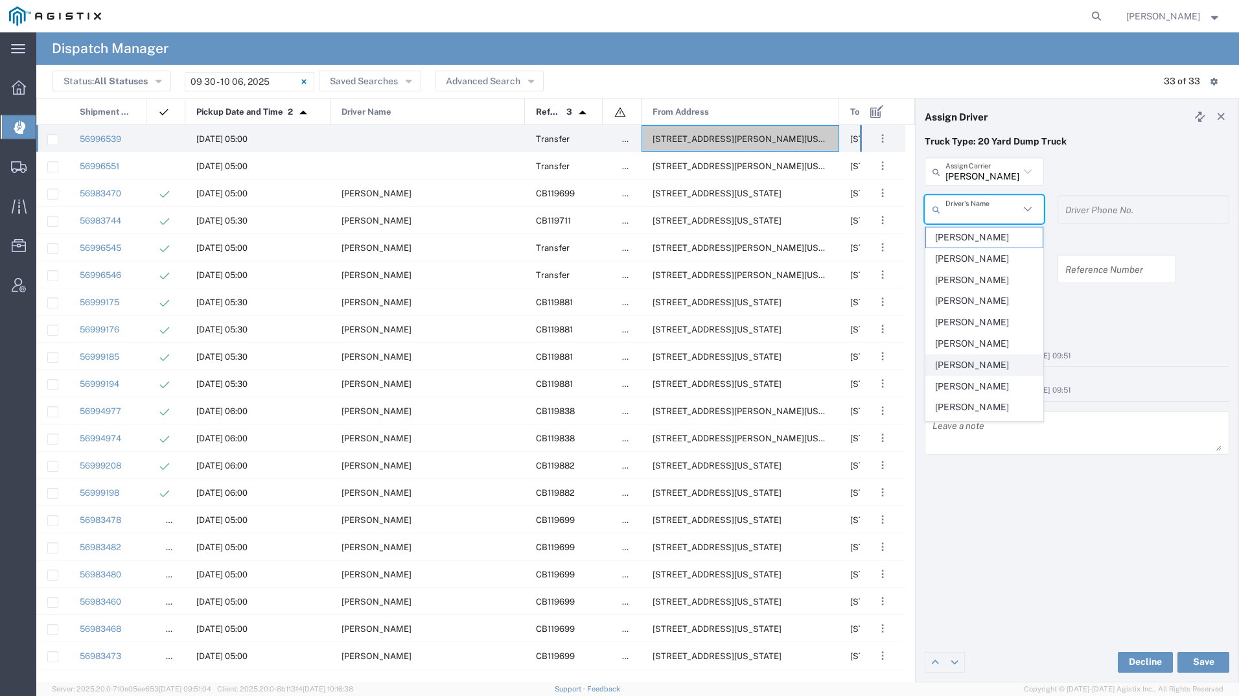
click at [995, 363] on span "[PERSON_NAME]" at bounding box center [984, 365] width 117 height 20
type input "[PERSON_NAME]"
type input "8312884954"
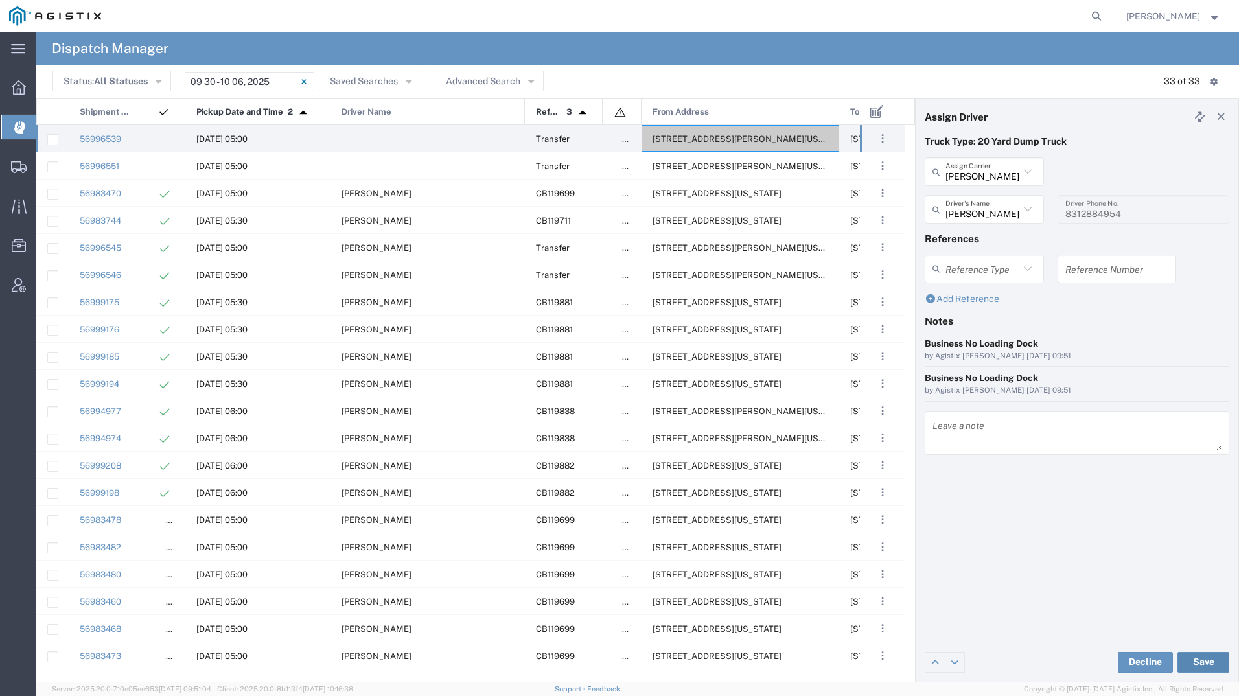
click at [1215, 667] on button "Save" at bounding box center [1204, 662] width 52 height 21
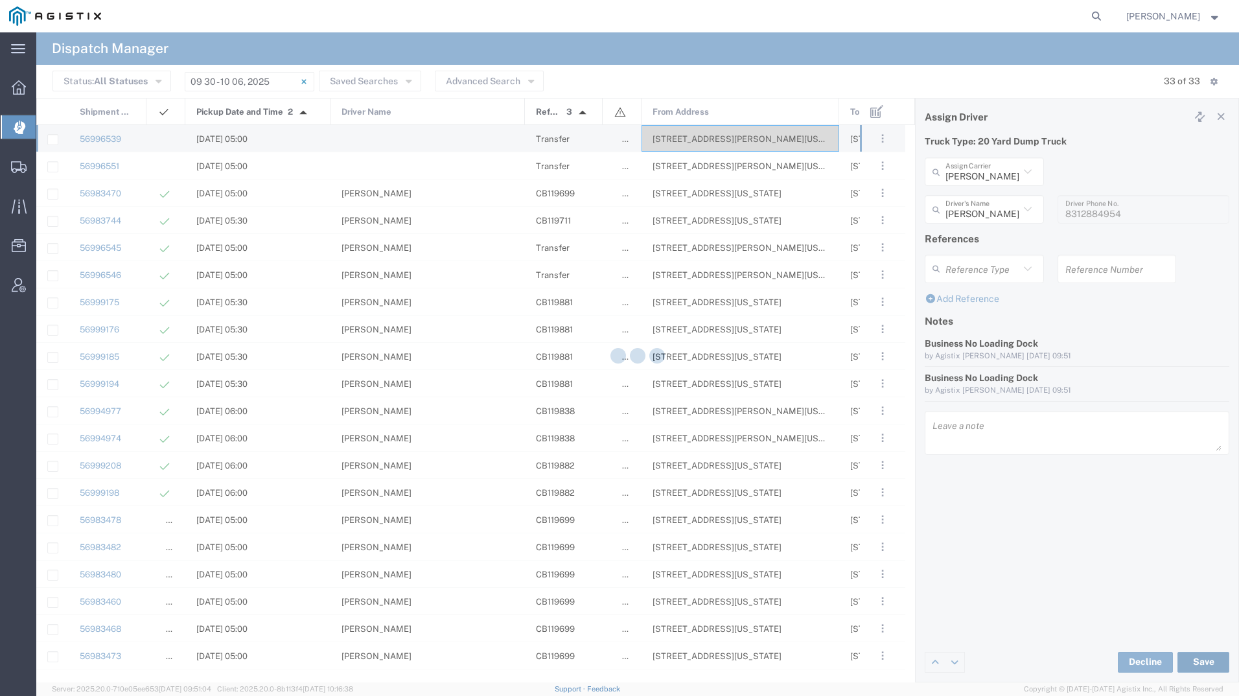
type input "[PERSON_NAME]"
type input "[PERSON_NAME] Trucking"
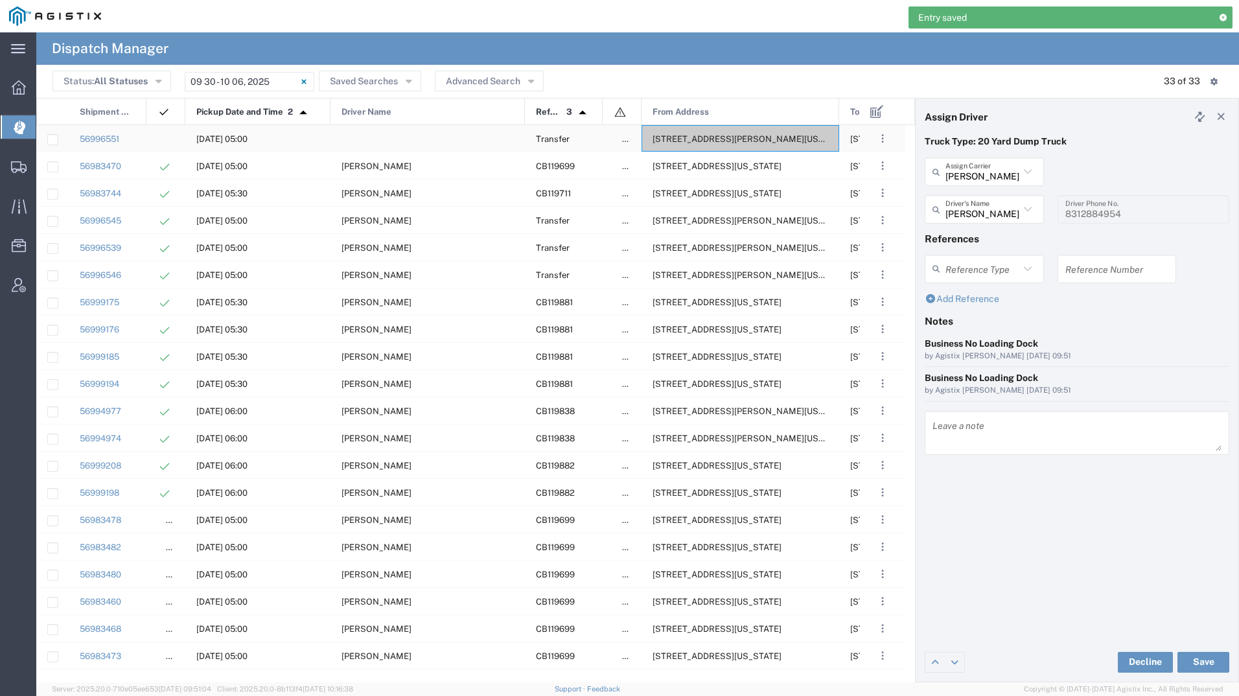
click at [800, 141] on span "[STREET_ADDRESS][PERSON_NAME][US_STATE]" at bounding box center [752, 139] width 199 height 10
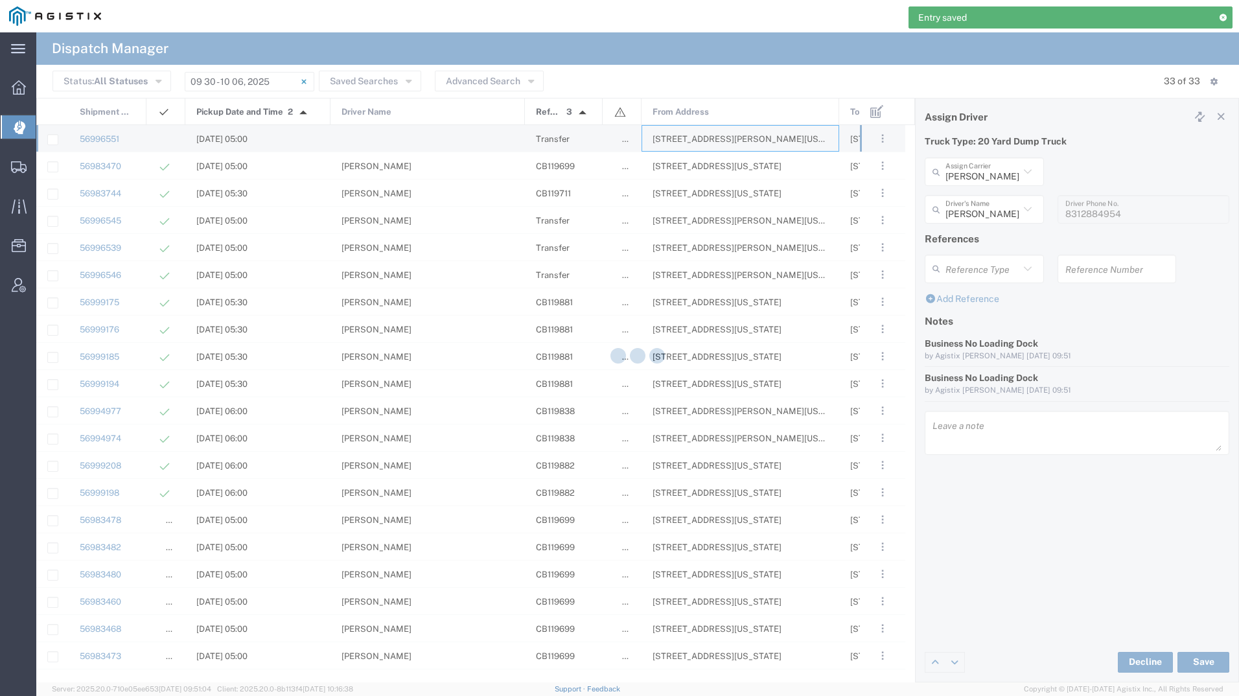
type input "[PERSON_NAME] Tanks Inc"
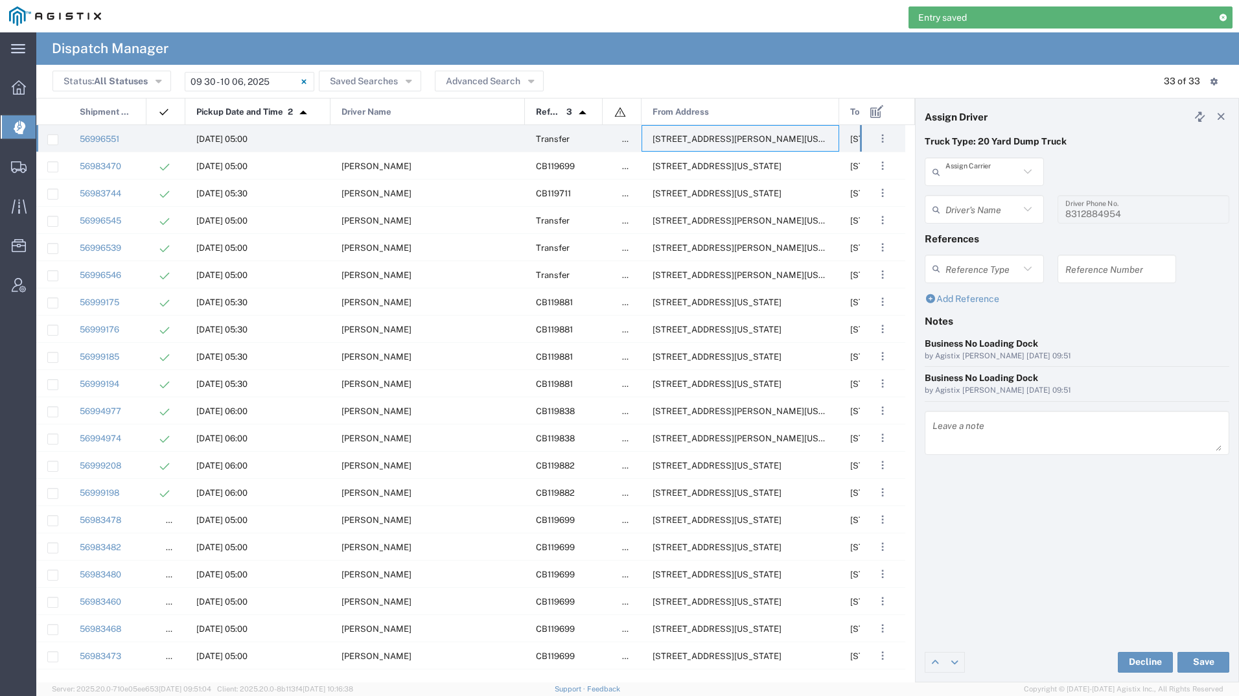
click at [976, 177] on input "text" at bounding box center [983, 172] width 74 height 23
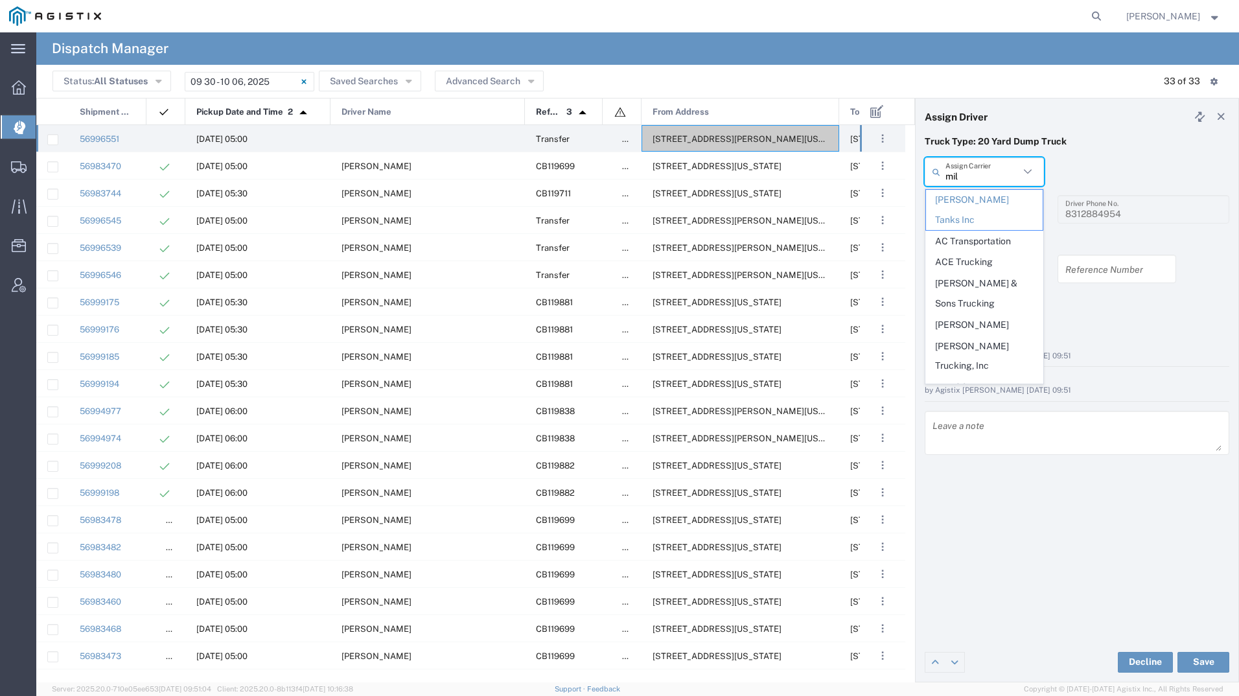
type input "mill"
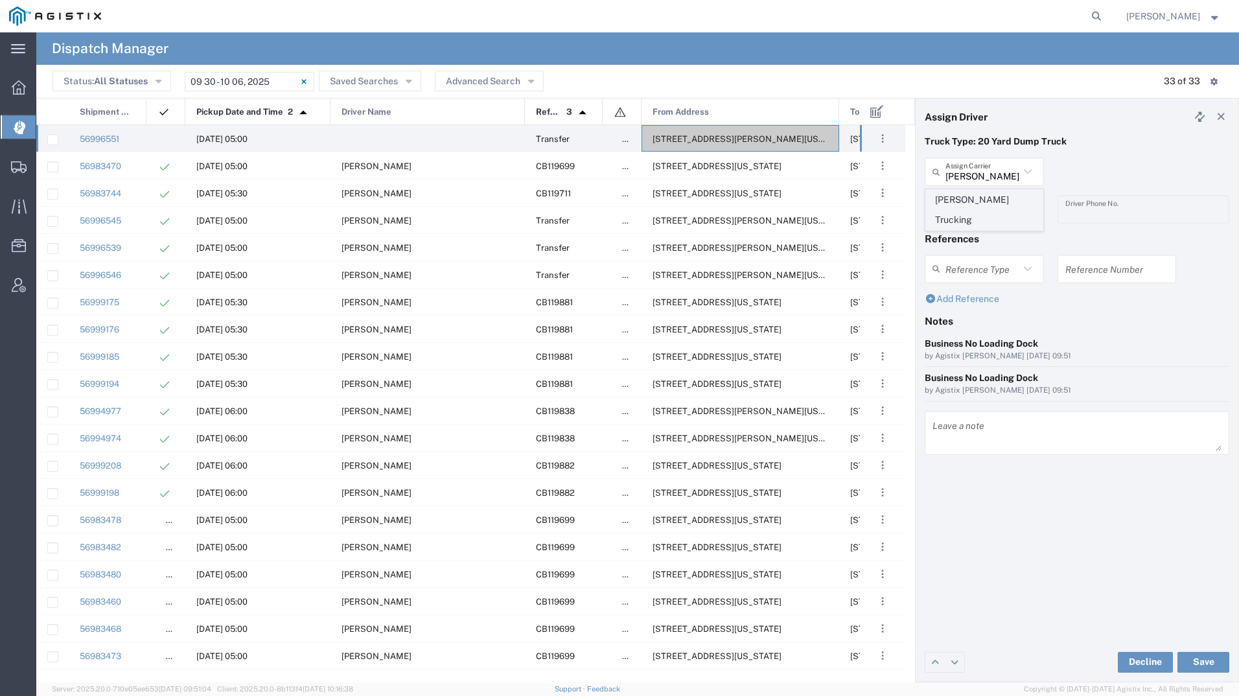
click at [968, 198] on span "[PERSON_NAME] Trucking" at bounding box center [984, 210] width 117 height 40
type input "[PERSON_NAME] Trucking"
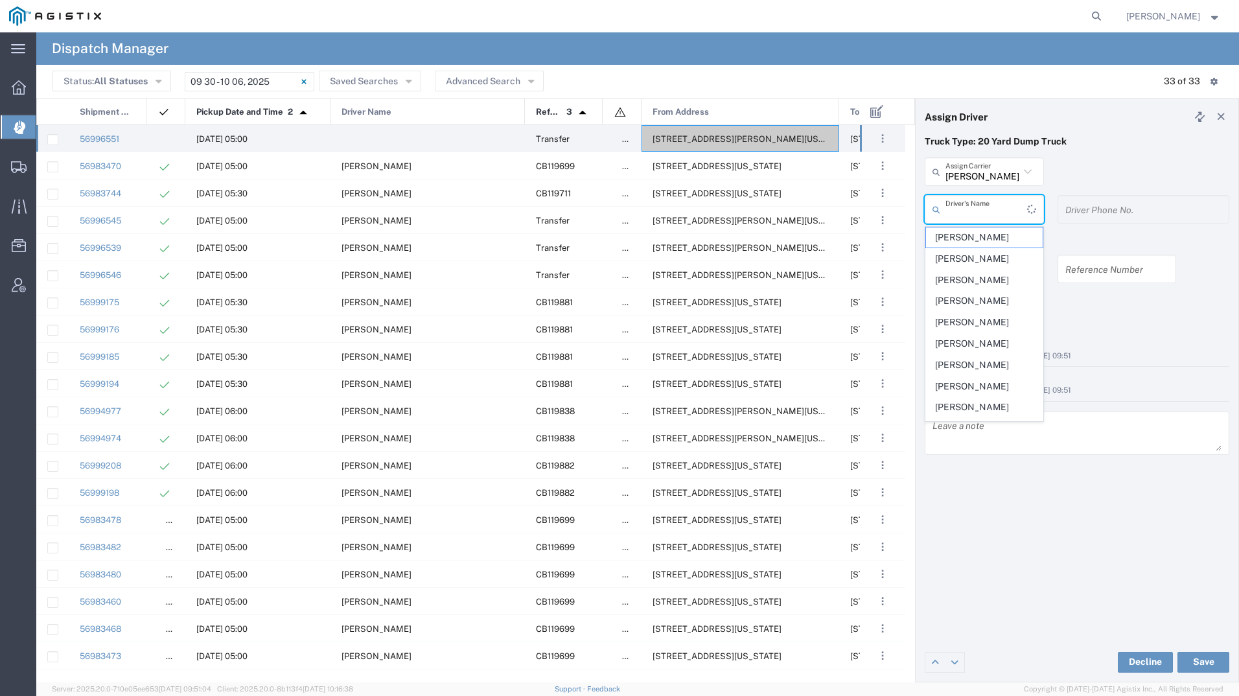
click at [968, 202] on input "text" at bounding box center [987, 209] width 82 height 23
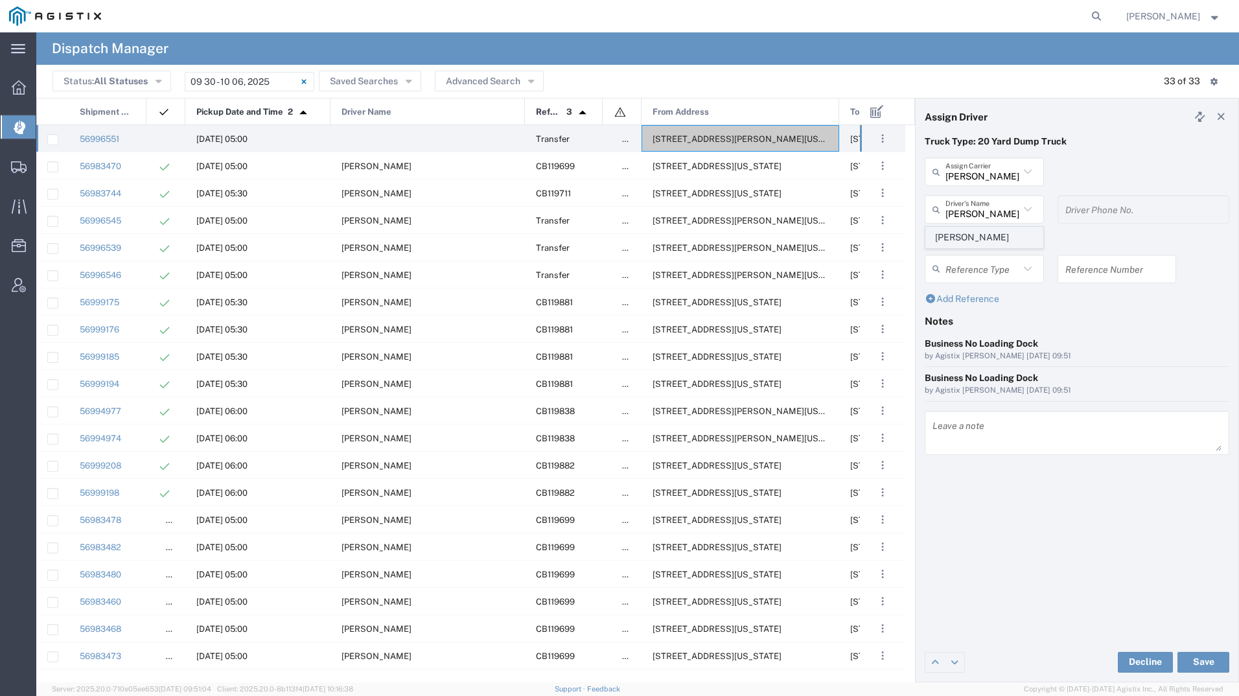
click at [965, 240] on span "[PERSON_NAME]" at bounding box center [984, 238] width 117 height 20
type input "[PERSON_NAME]"
type input "4084380716"
click at [1208, 657] on button "Save" at bounding box center [1204, 662] width 52 height 21
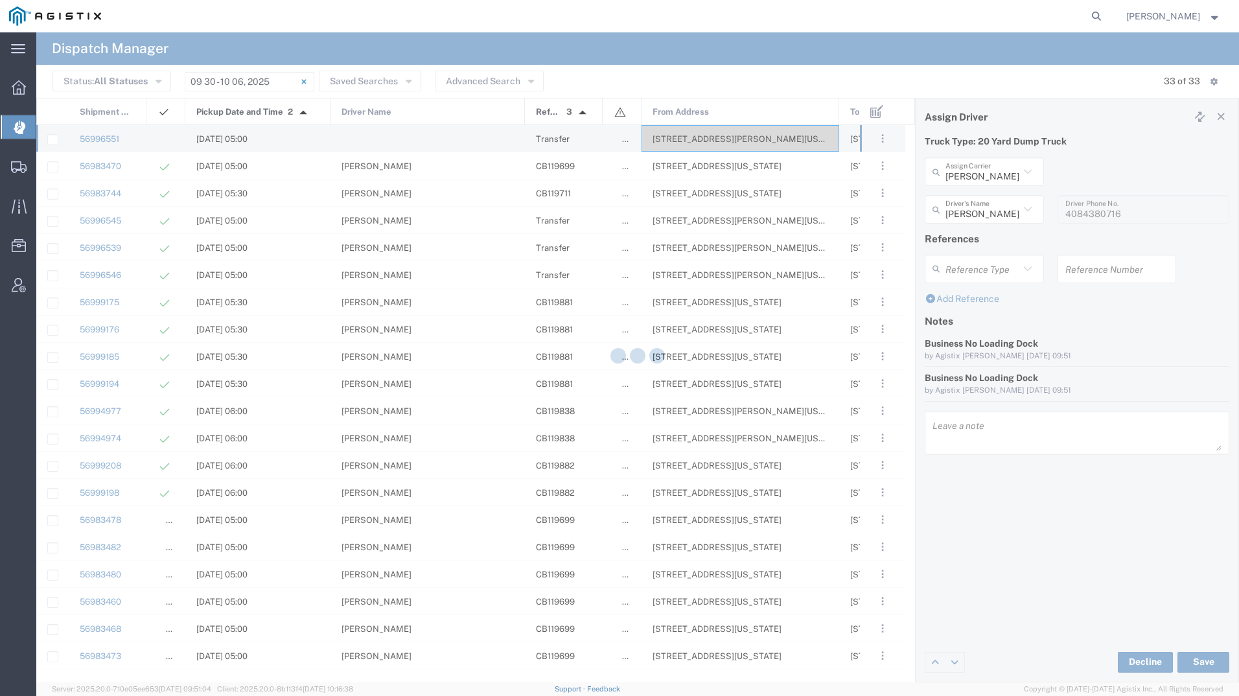
type input "[PERSON_NAME]"
type input "[PERSON_NAME] Trucking"
